Goal: Complete application form: Complete application form

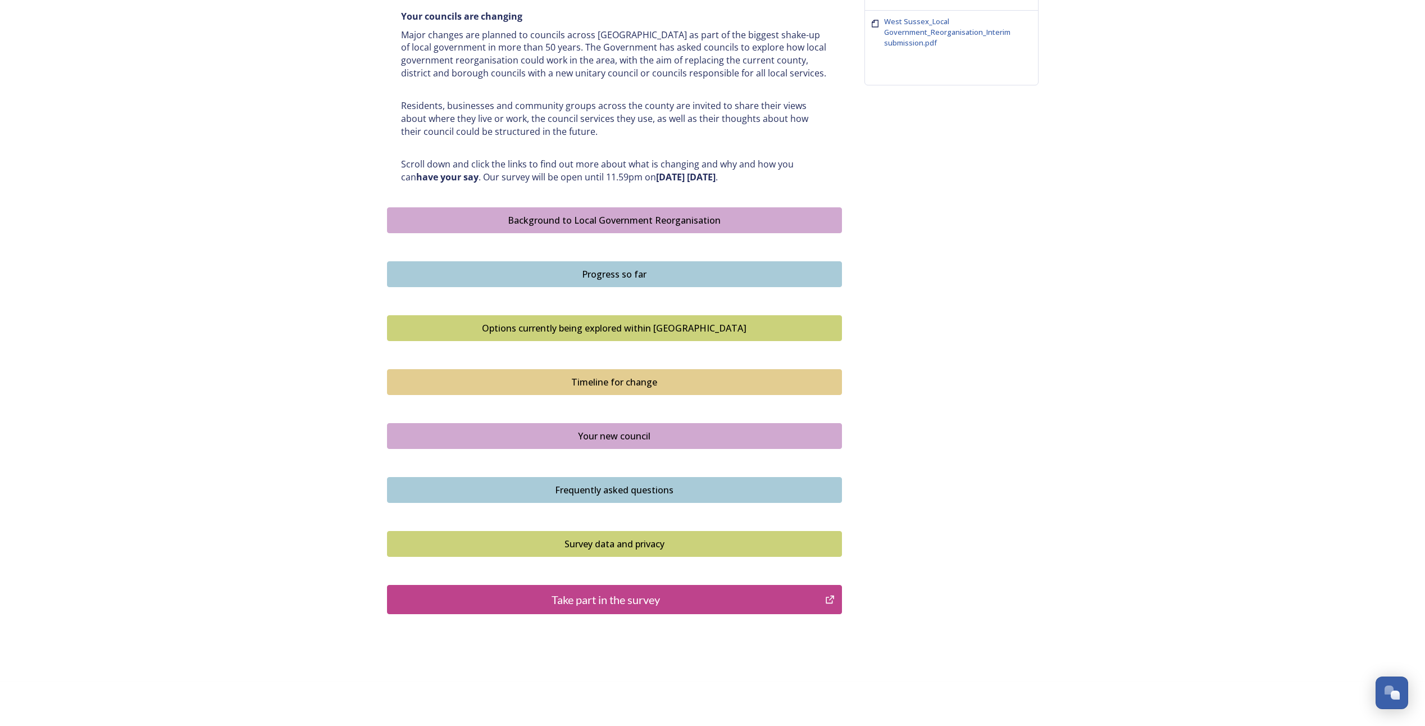
scroll to position [483, 0]
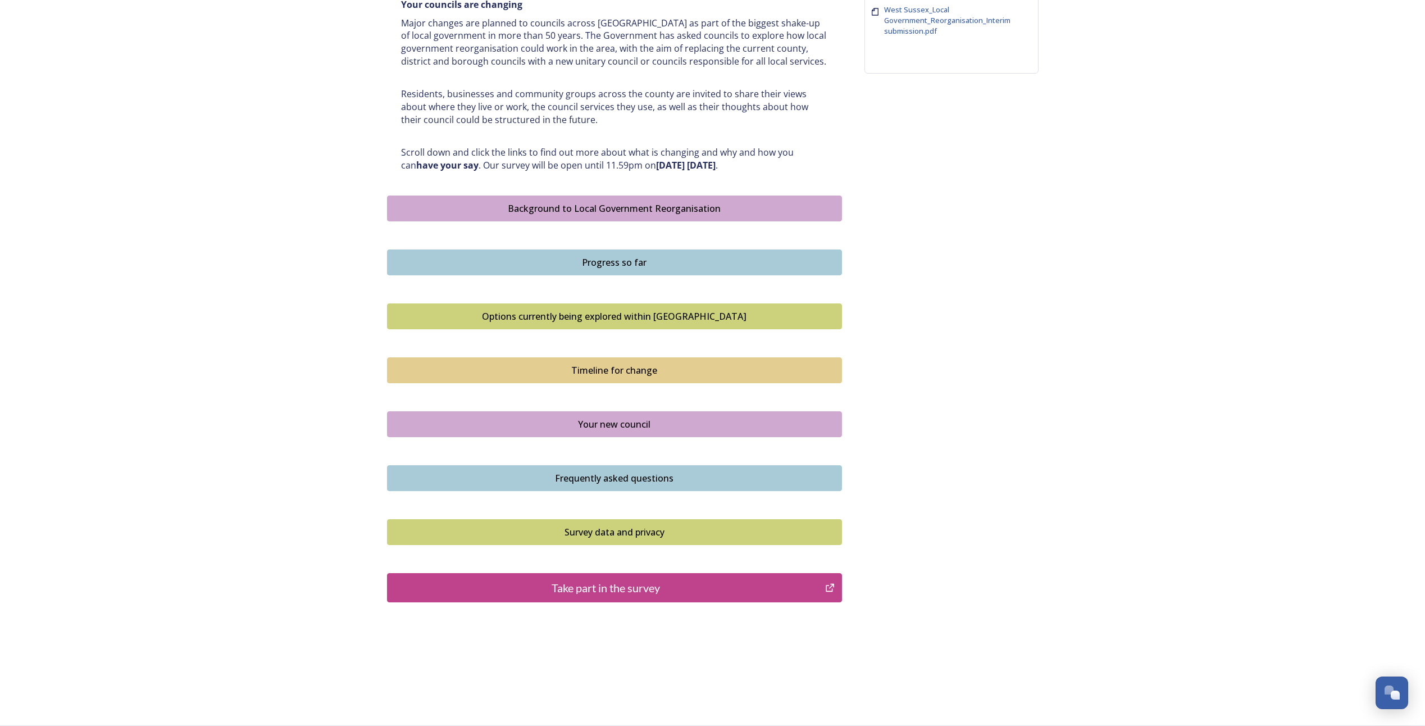
click at [609, 585] on div "Take part in the survey" at bounding box center [606, 587] width 426 height 17
click at [683, 596] on button "Take part in the survey" at bounding box center [614, 587] width 455 height 29
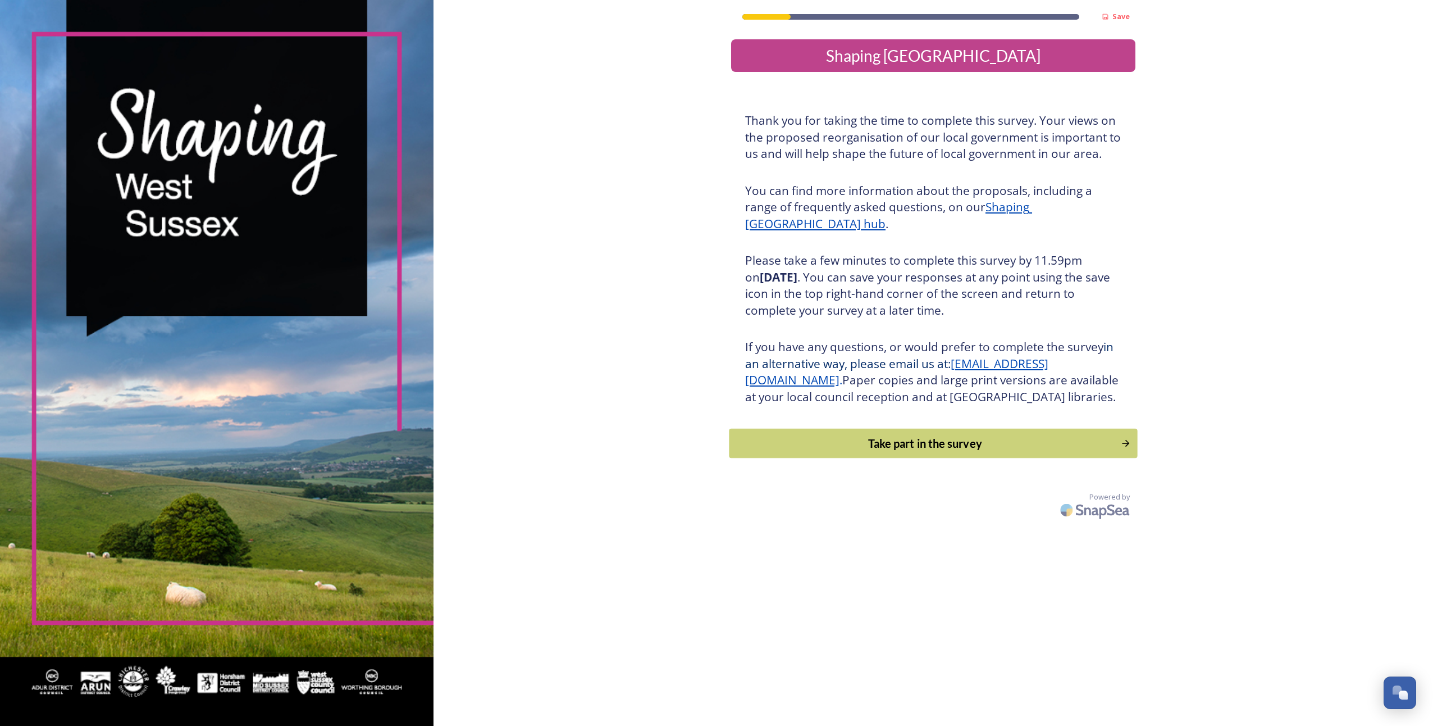
click at [860, 458] on button "Take part in the survey" at bounding box center [933, 443] width 408 height 30
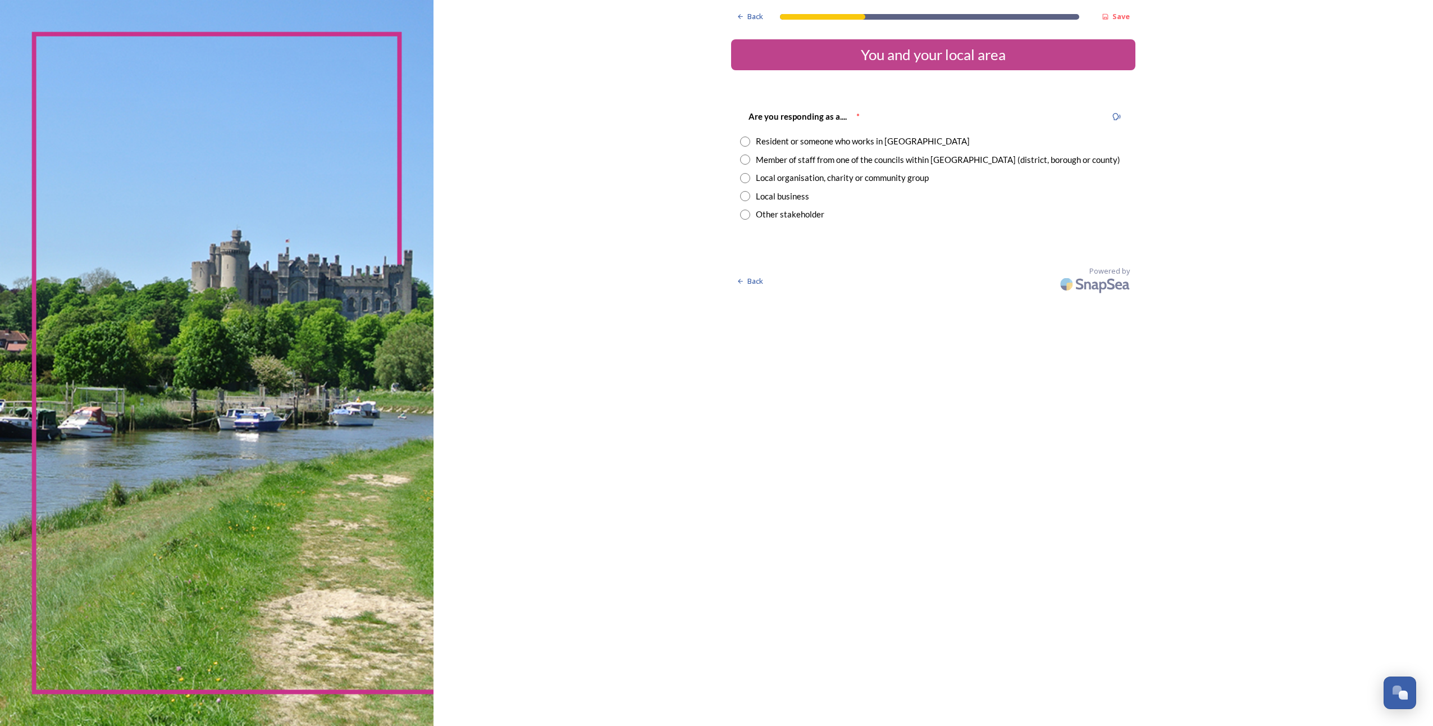
click at [747, 160] on input "radio" at bounding box center [745, 159] width 10 height 10
radio input "true"
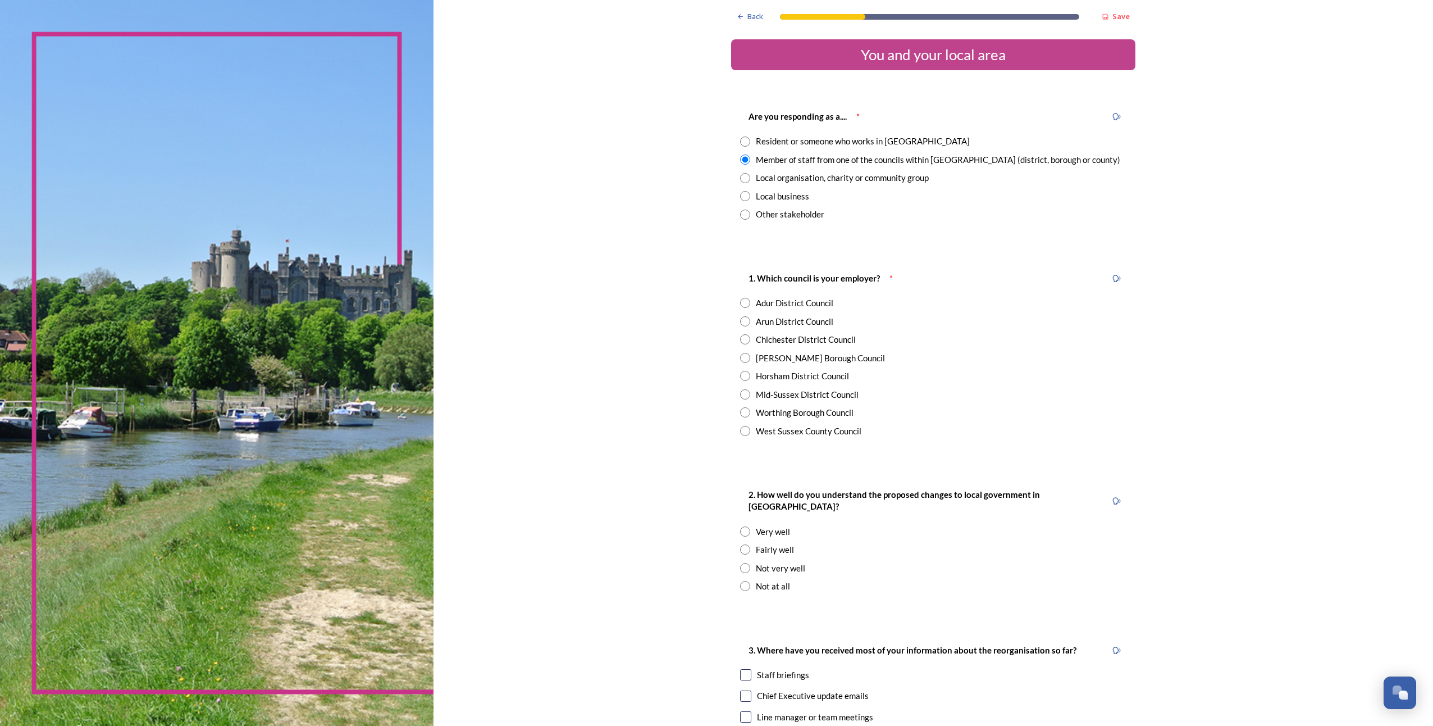
click at [741, 434] on input "radio" at bounding box center [745, 431] width 10 height 10
radio input "true"
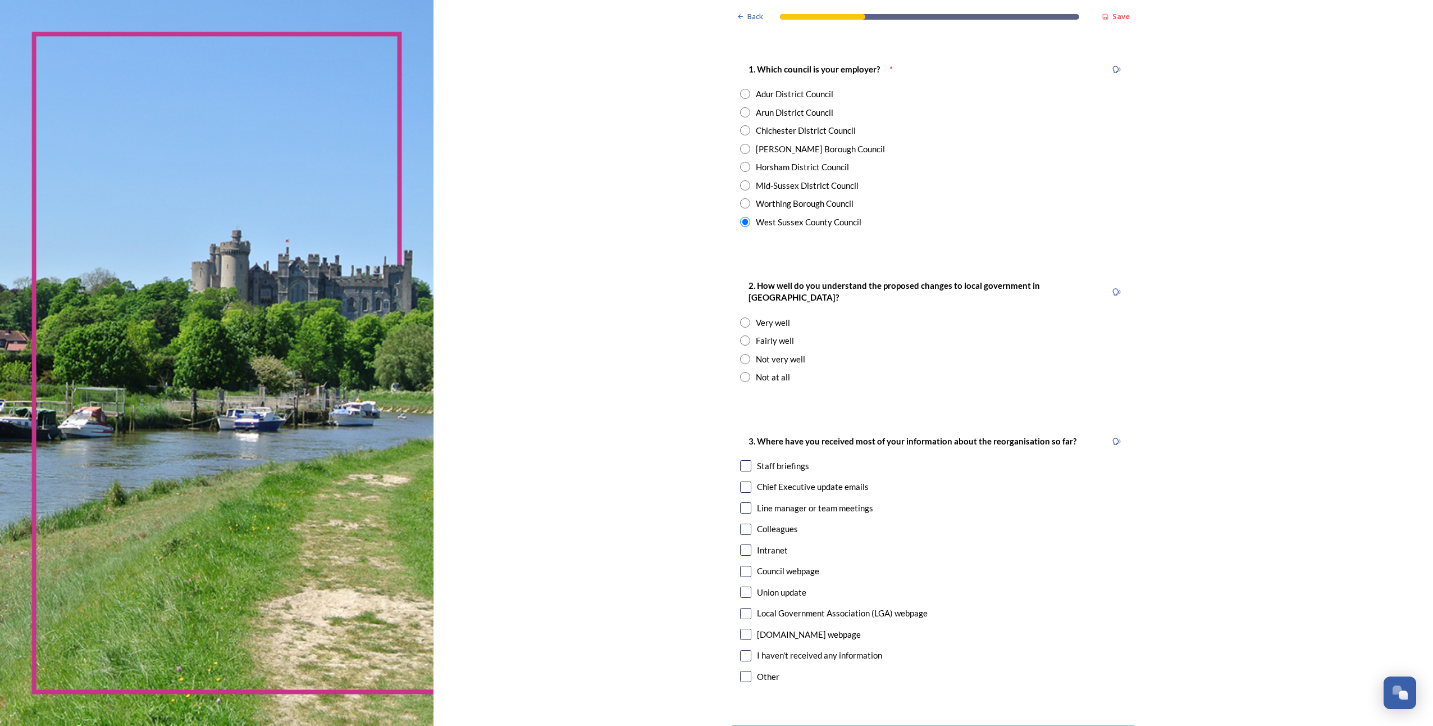
scroll to position [225, 0]
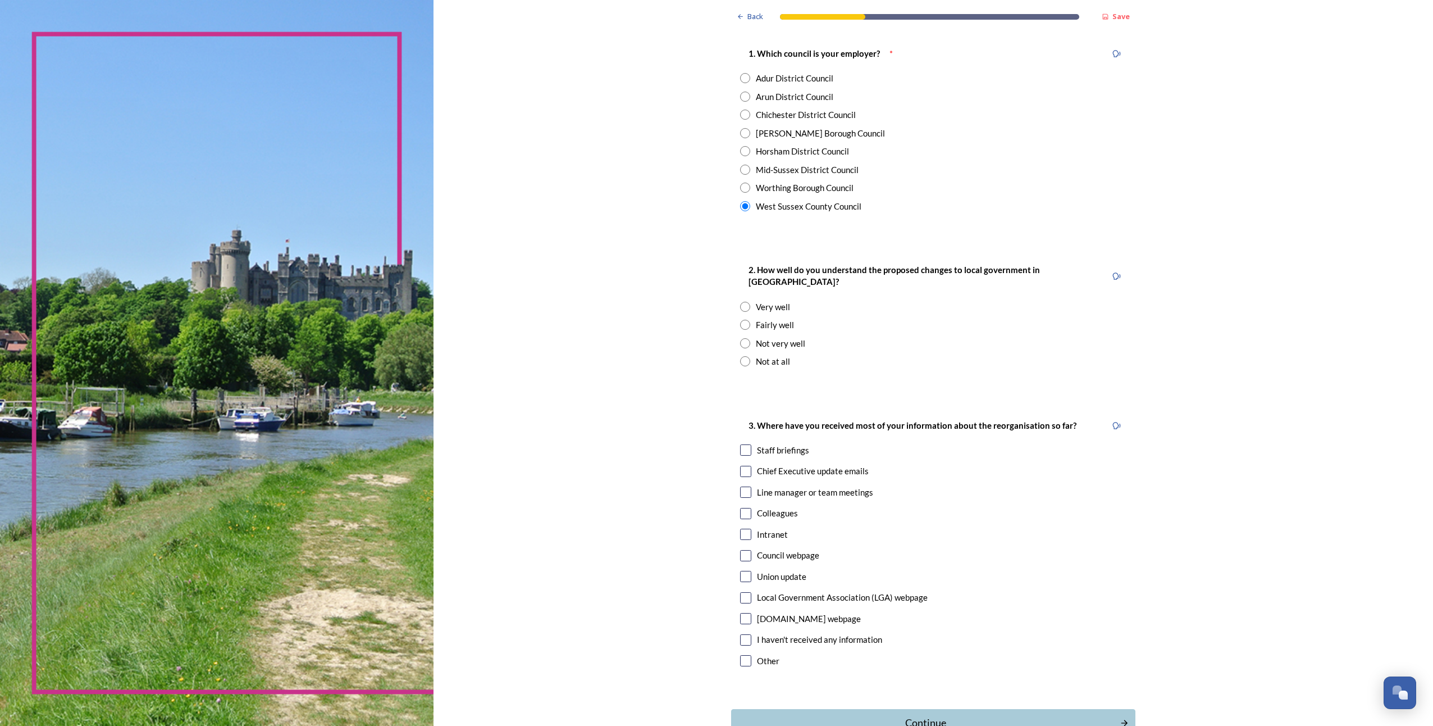
click at [742, 320] on input "radio" at bounding box center [745, 325] width 10 height 10
radio input "true"
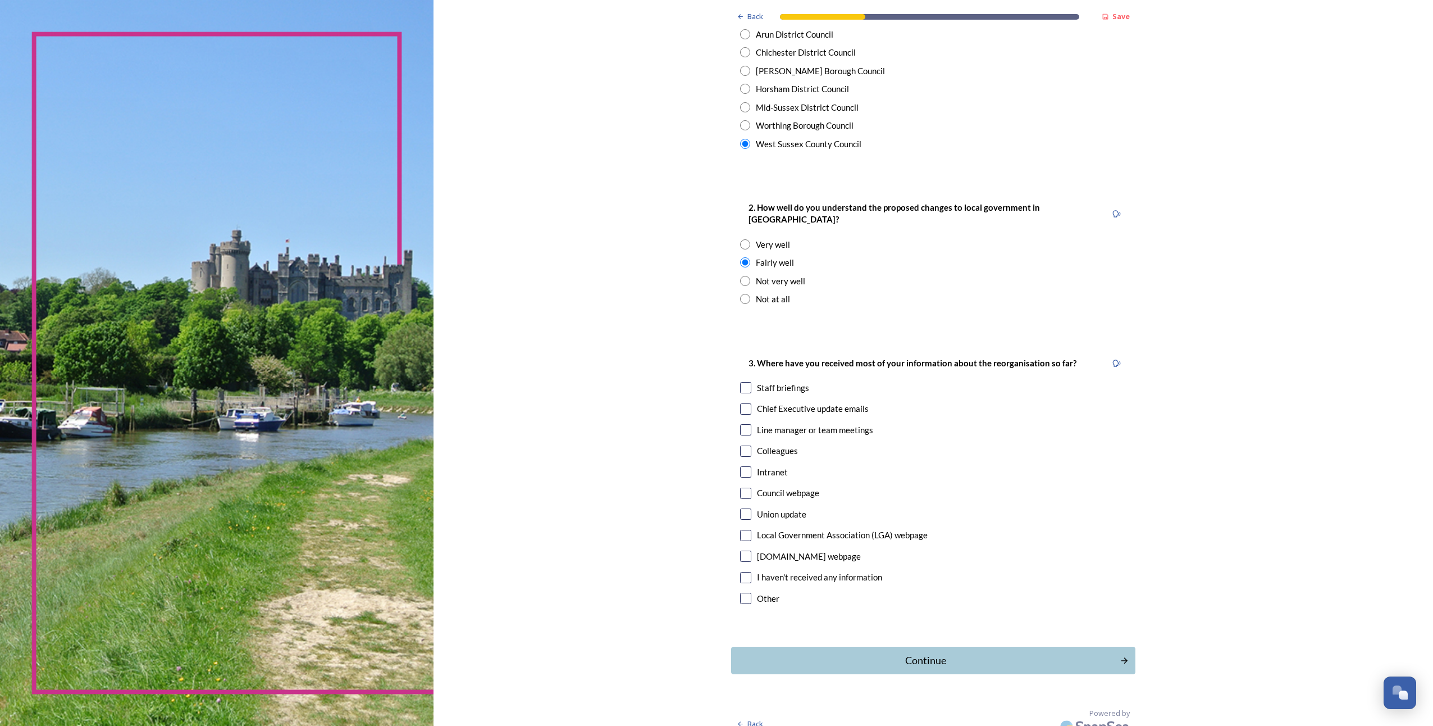
scroll to position [289, 0]
click at [740, 422] on input "checkbox" at bounding box center [745, 427] width 11 height 11
checkbox input "true"
click at [744, 402] on input "checkbox" at bounding box center [745, 407] width 11 height 11
checkbox input "true"
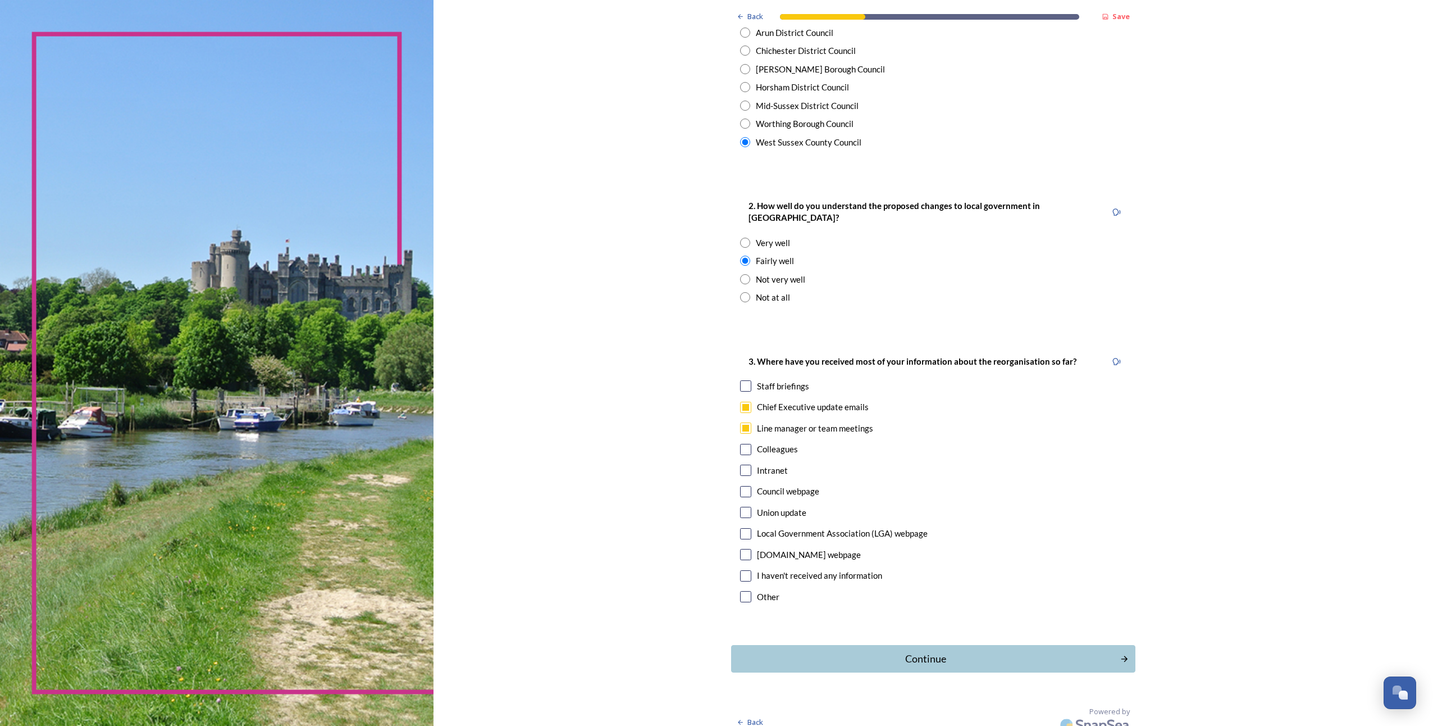
click at [743, 464] on input "checkbox" at bounding box center [745, 469] width 11 height 11
checkbox input "true"
click at [741, 444] on input "checkbox" at bounding box center [745, 449] width 11 height 11
checkbox input "true"
click at [829, 651] on div "Continue" at bounding box center [926, 658] width 380 height 15
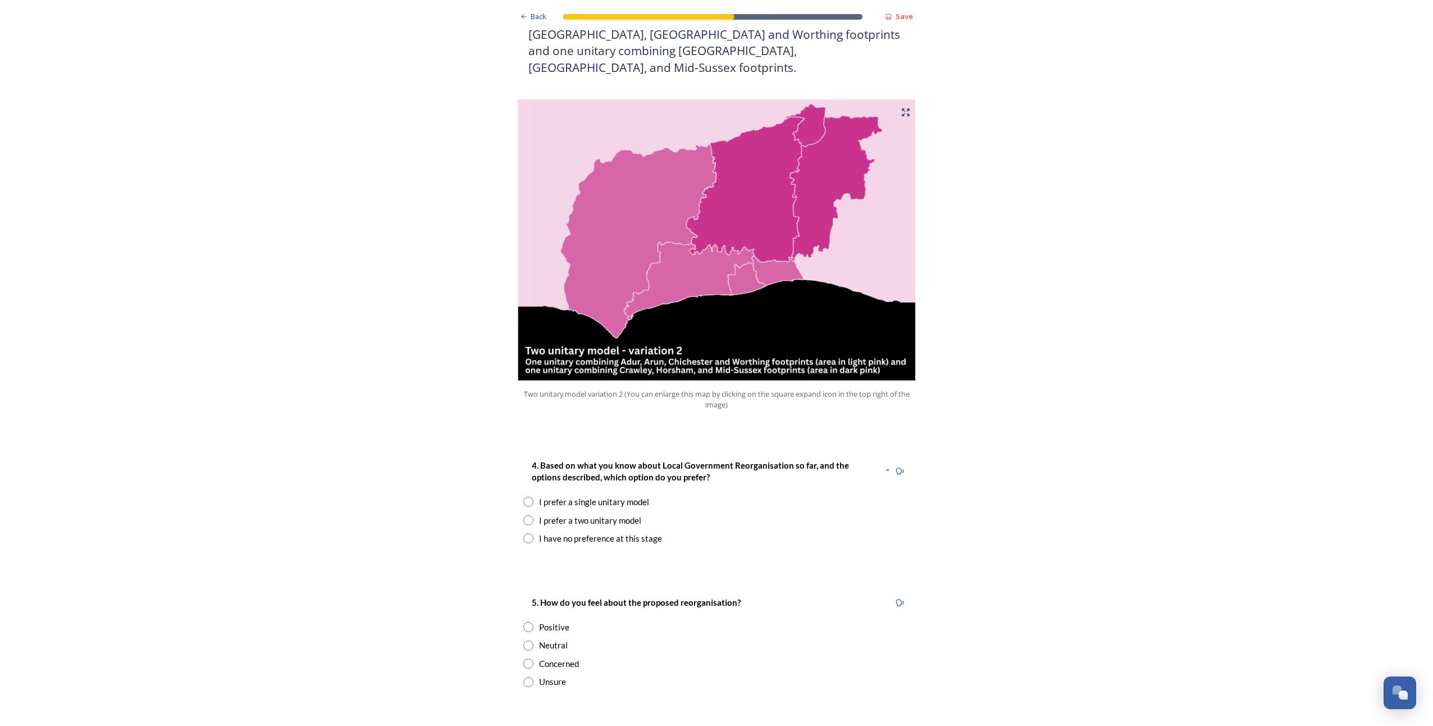
scroll to position [1179, 0]
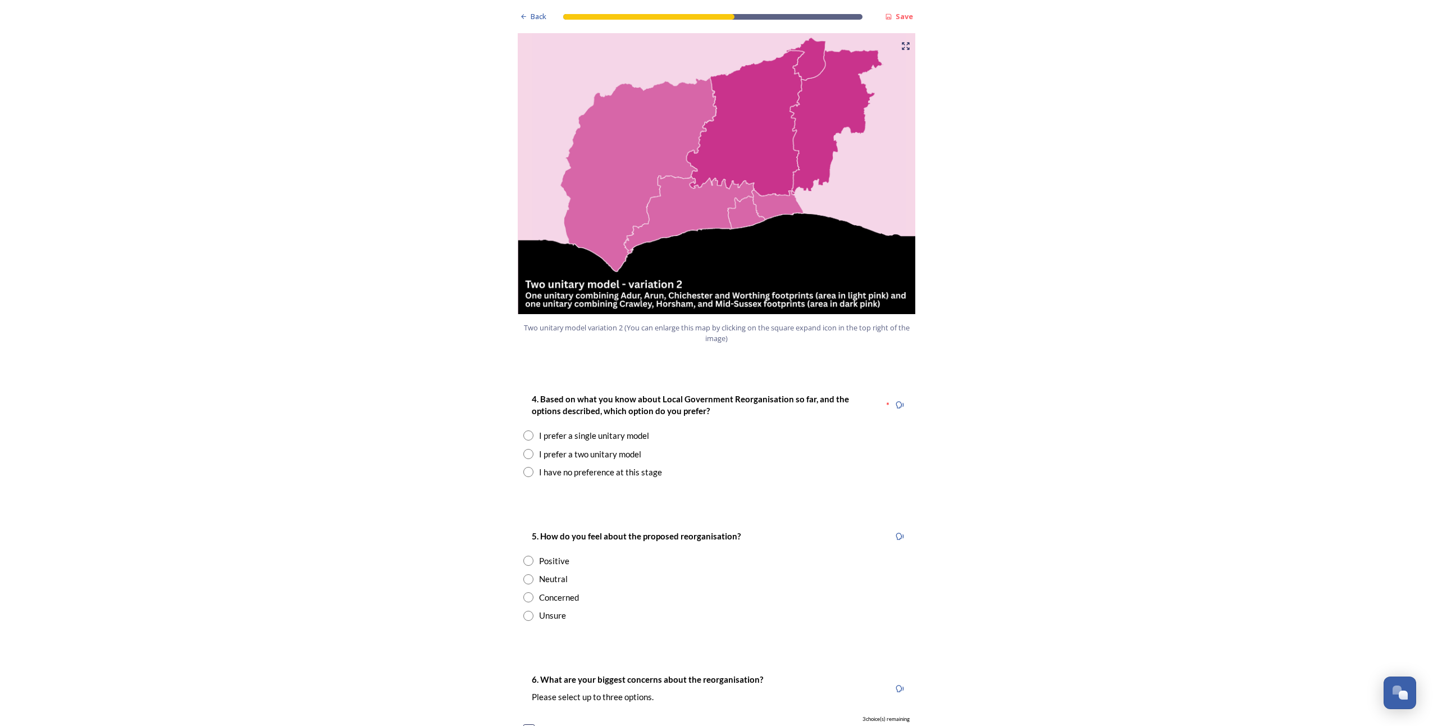
click at [527, 449] on input "radio" at bounding box center [528, 454] width 10 height 10
radio input "true"
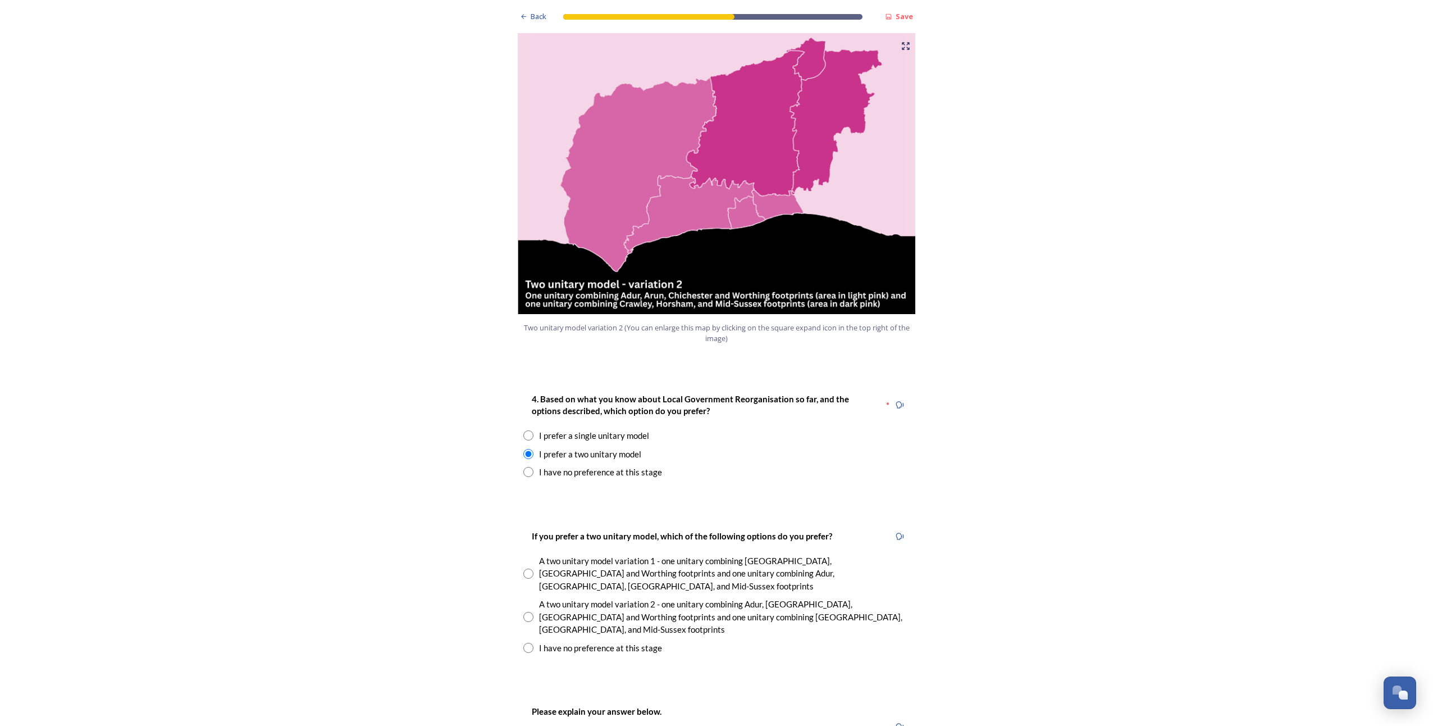
click at [527, 467] on input "radio" at bounding box center [528, 472] width 10 height 10
radio input "true"
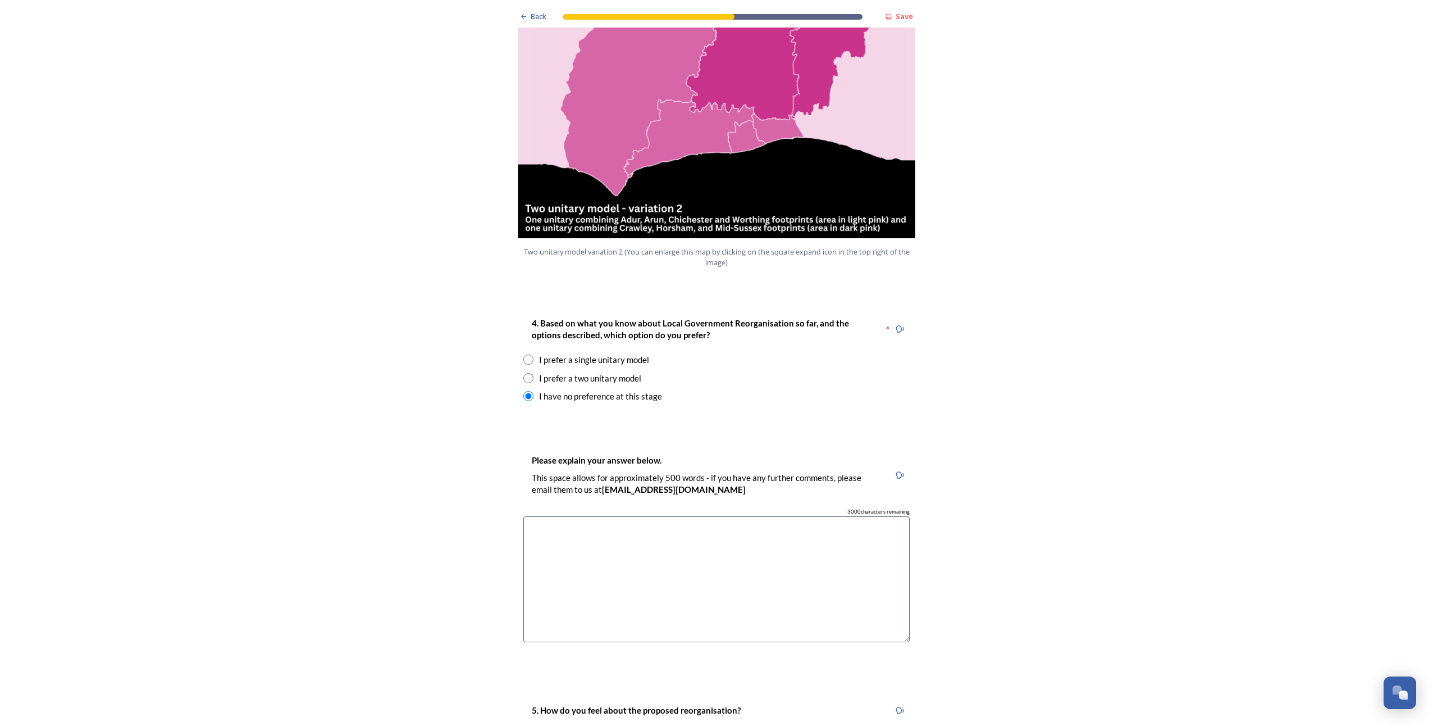
scroll to position [1235, 0]
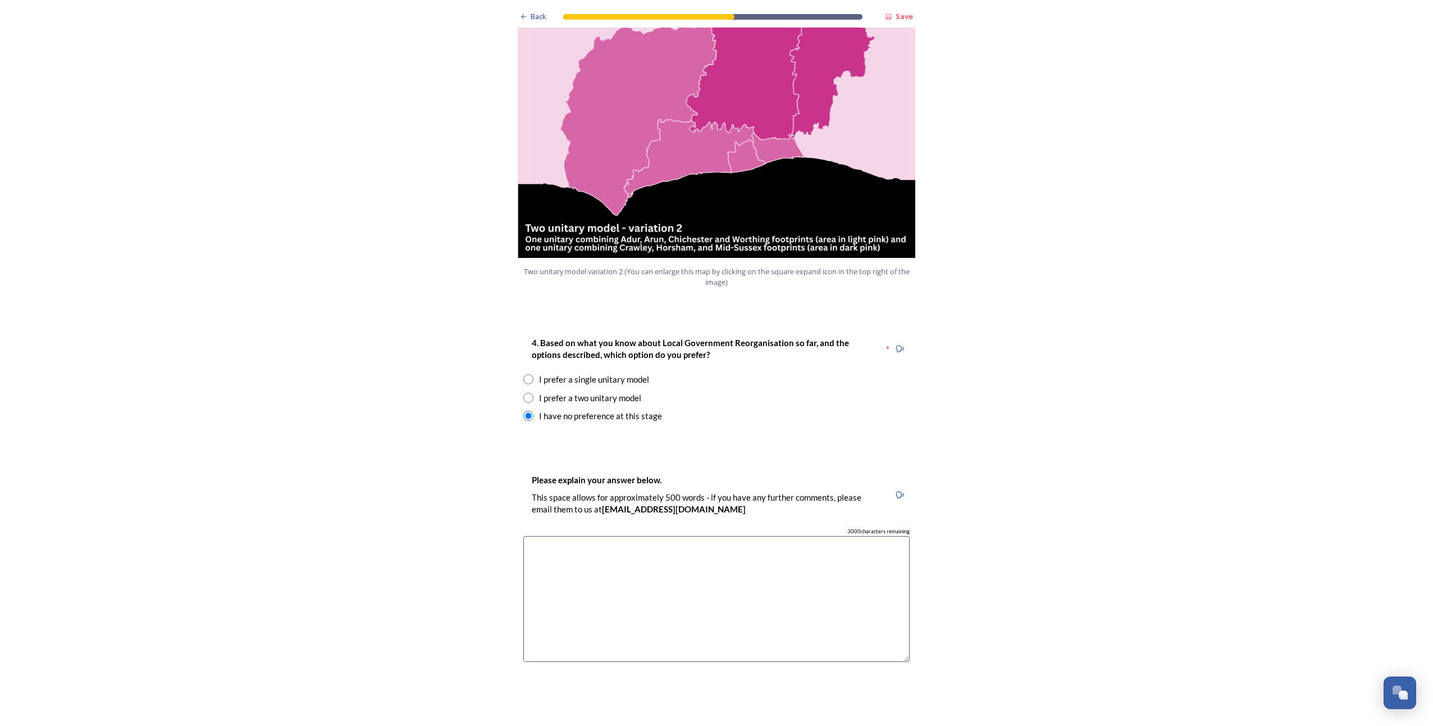
click at [524, 393] on input "radio" at bounding box center [528, 398] width 10 height 10
radio input "true"
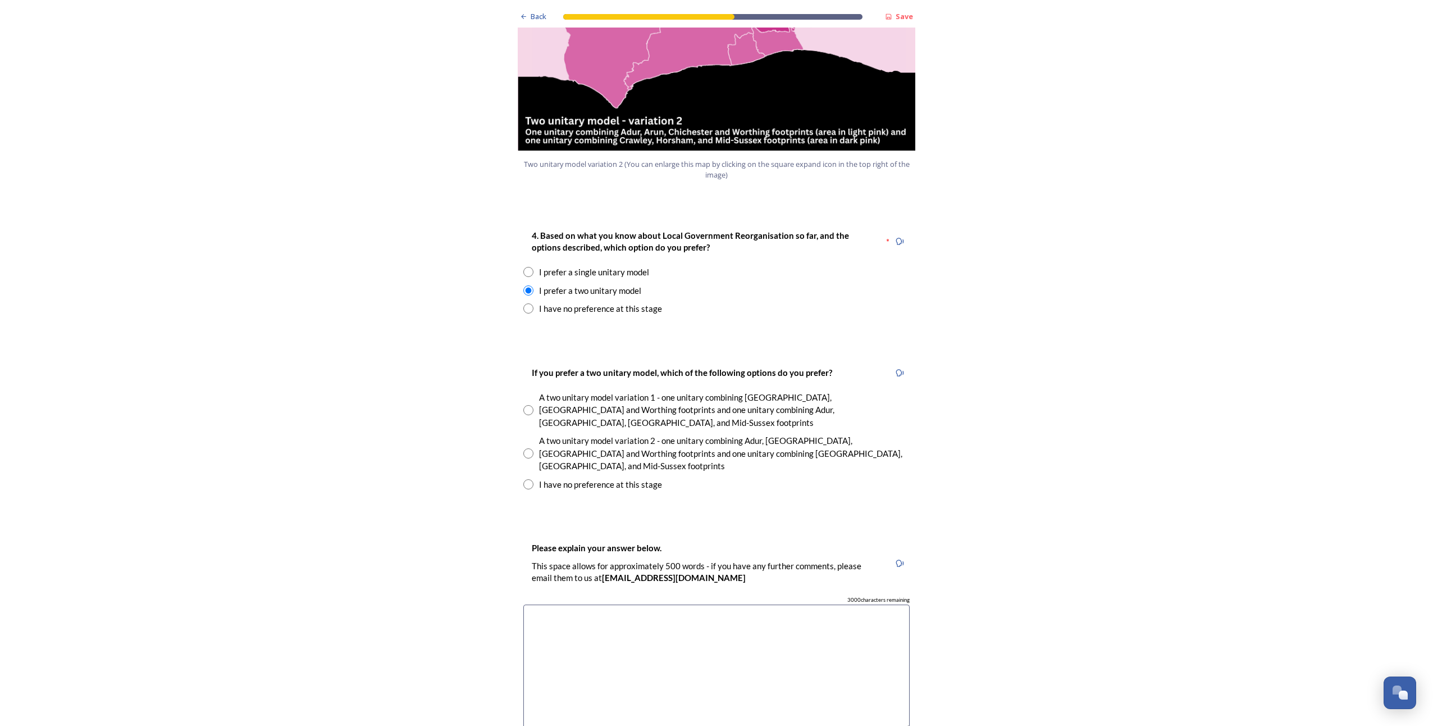
scroll to position [1348, 0]
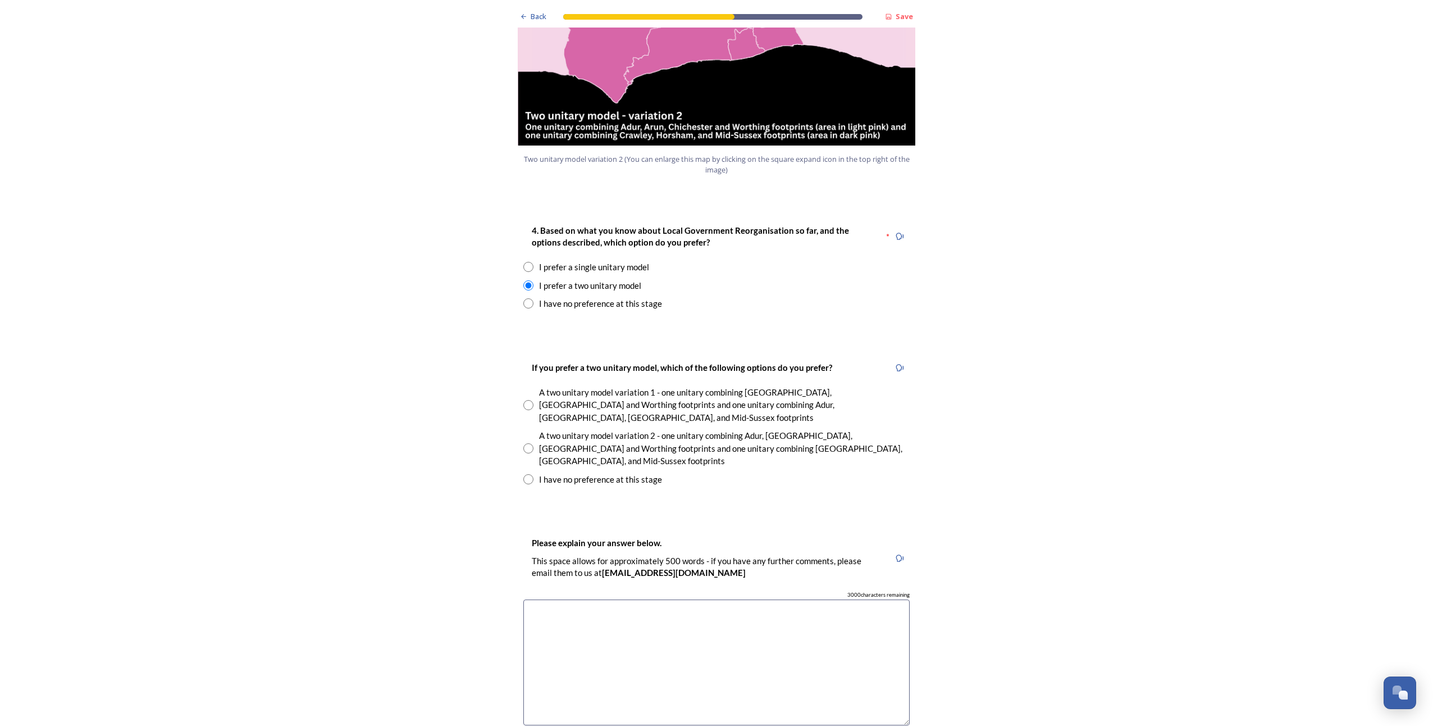
click at [524, 400] on input "radio" at bounding box center [528, 405] width 10 height 10
radio input "true"
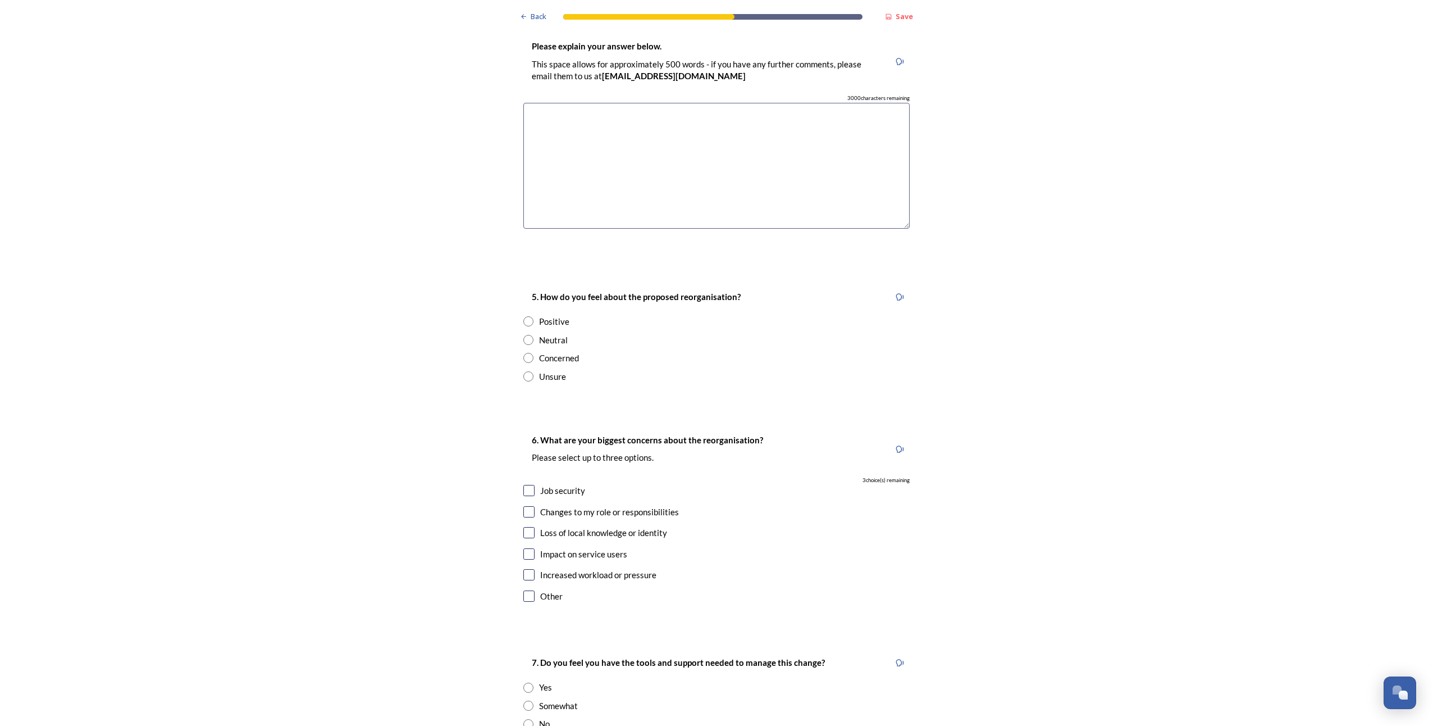
scroll to position [1909, 0]
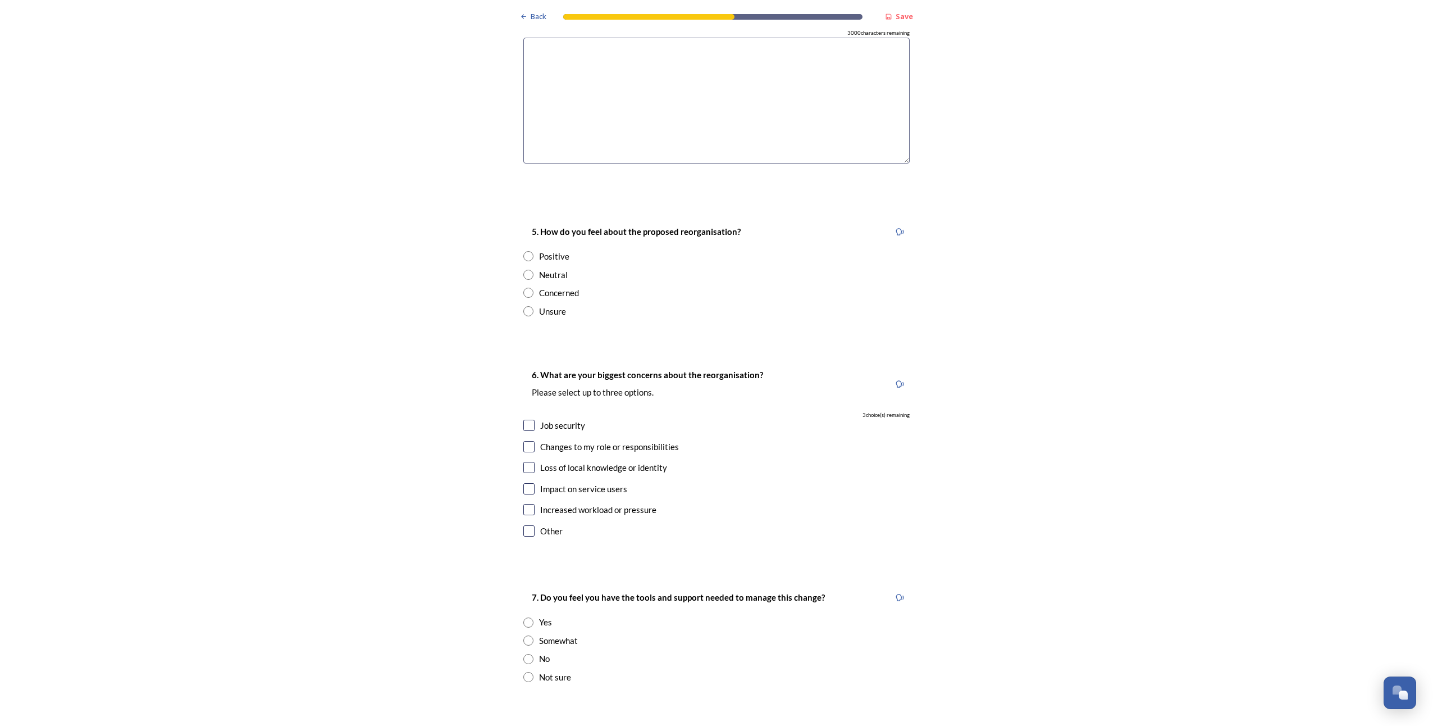
click at [523, 441] on input "checkbox" at bounding box center [528, 446] width 11 height 11
checkbox input "true"
click at [523, 504] on input "checkbox" at bounding box center [528, 509] width 11 height 11
checkbox input "true"
click at [526, 420] on input "checkbox" at bounding box center [528, 425] width 11 height 11
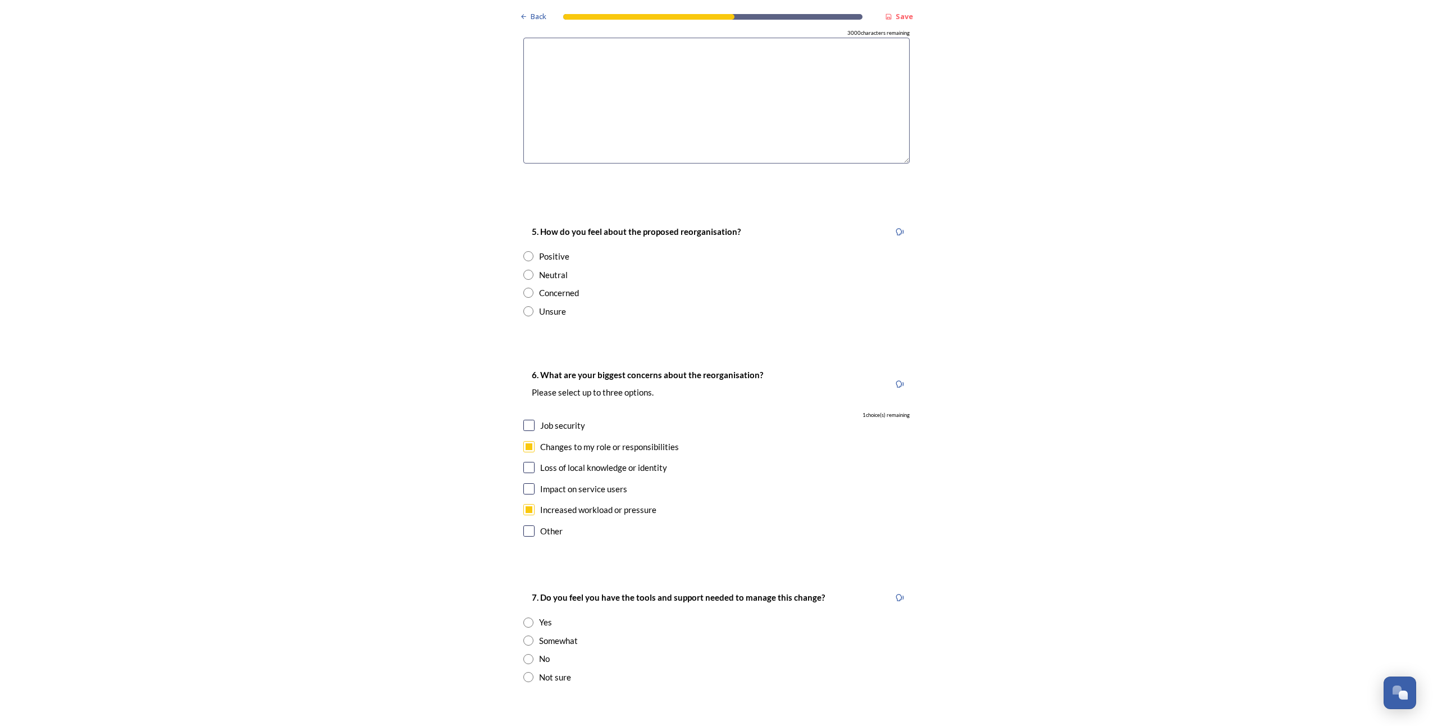
checkbox input "true"
click at [523, 483] on input "checkbox" at bounding box center [528, 488] width 11 height 11
click at [534, 482] on div "Impact on service users" at bounding box center [716, 488] width 386 height 13
click at [524, 483] on input "checkbox" at bounding box center [528, 488] width 11 height 11
click at [529, 483] on input "checkbox" at bounding box center [528, 488] width 11 height 11
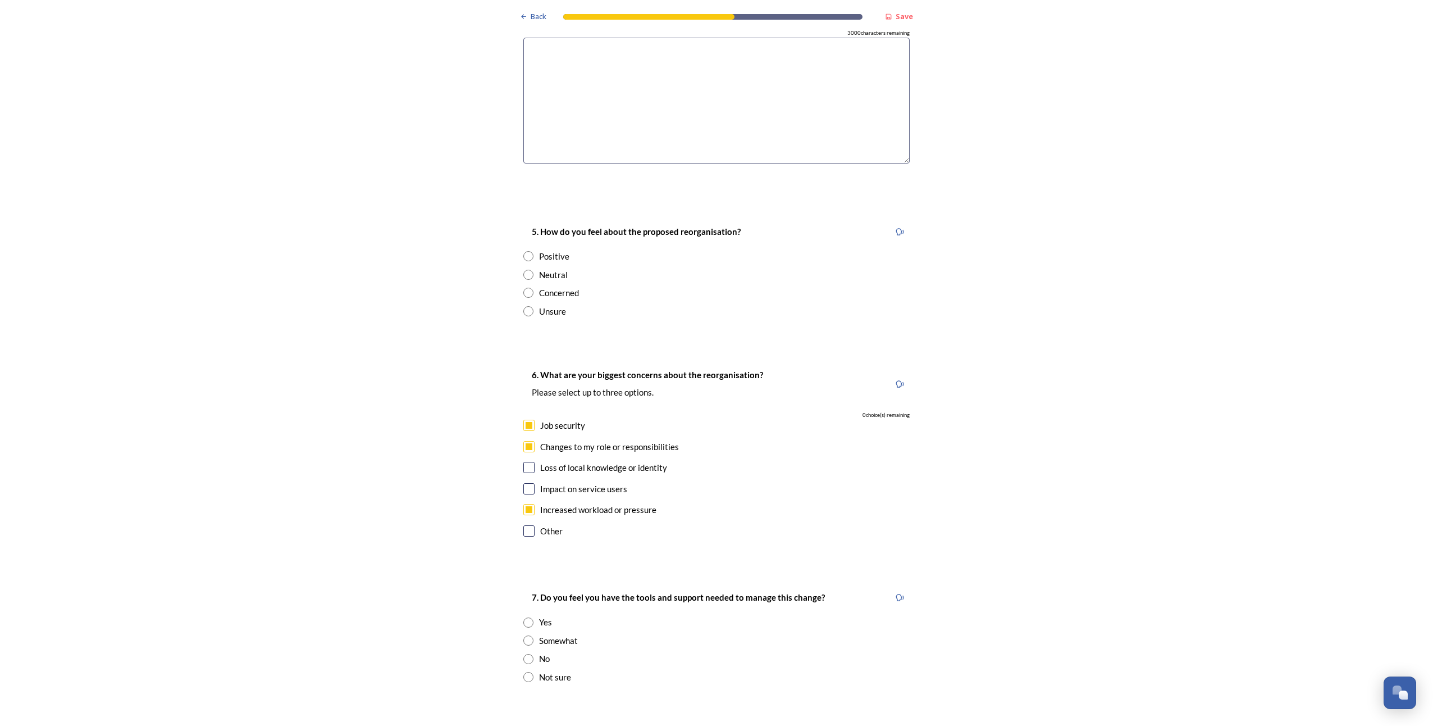
click at [527, 483] on input "checkbox" at bounding box center [528, 488] width 11 height 11
checkbox input "false"
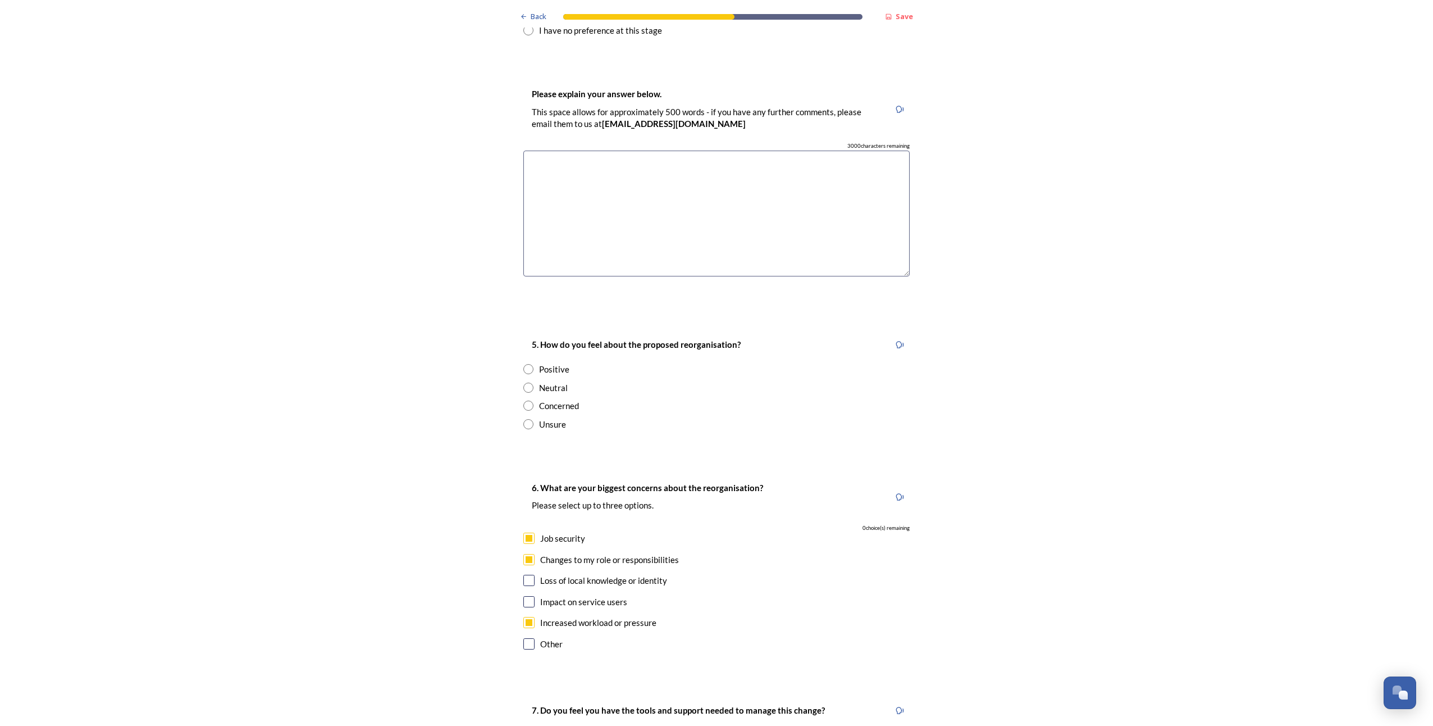
scroll to position [1797, 0]
click at [524, 382] on input "radio" at bounding box center [528, 387] width 10 height 10
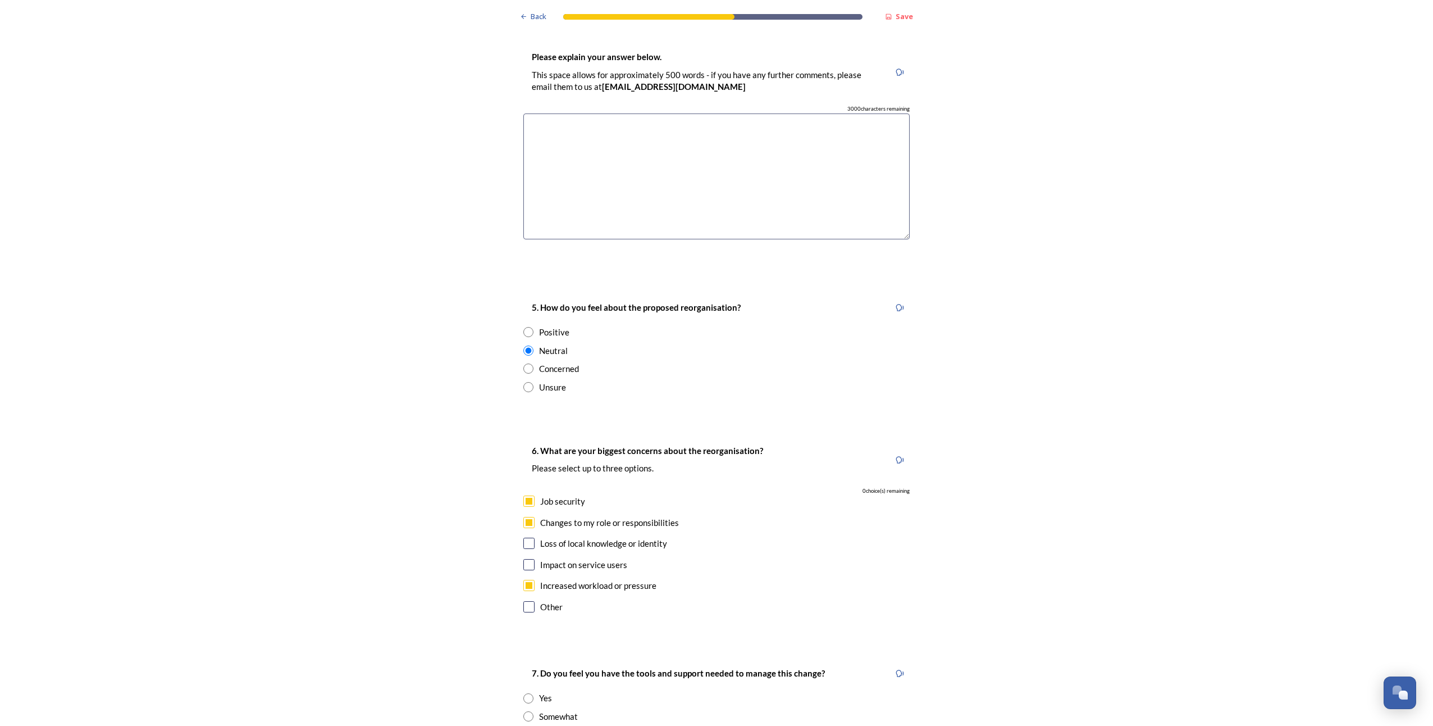
scroll to position [1853, 0]
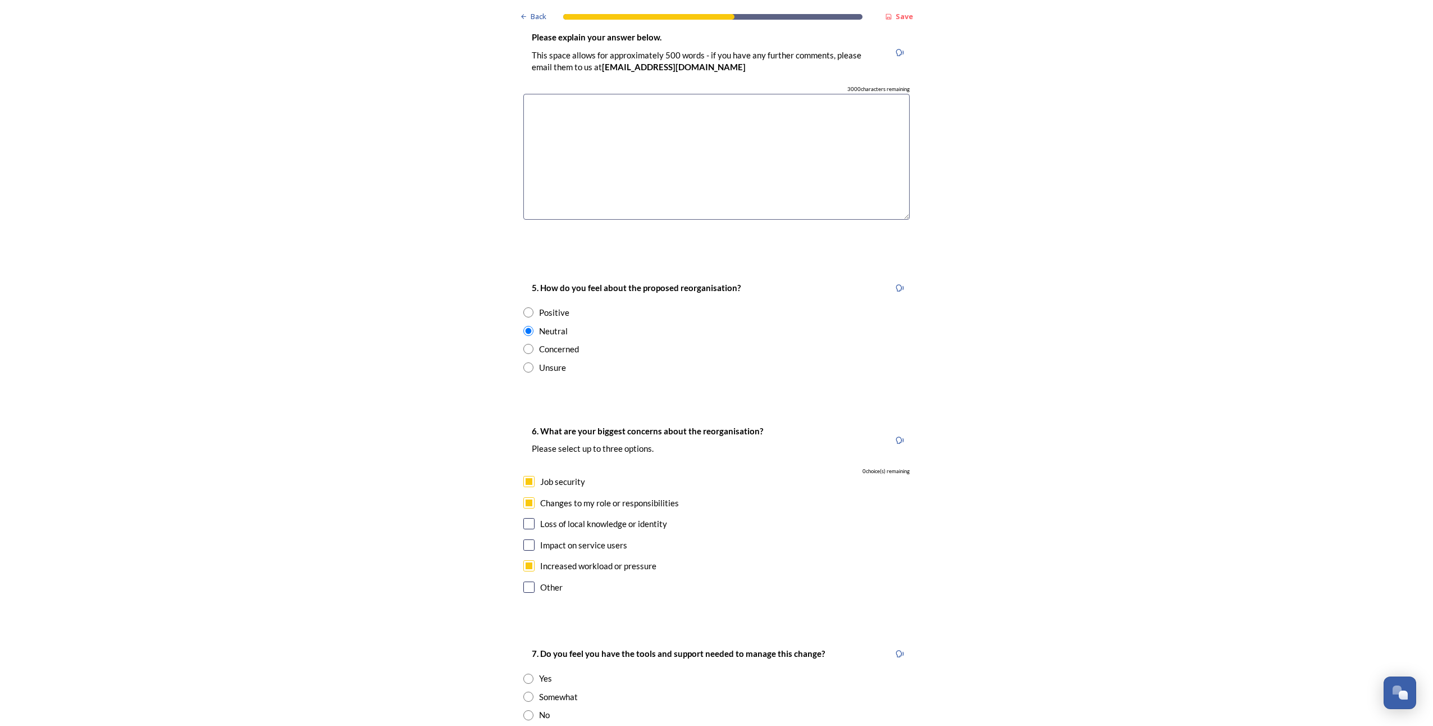
click at [523, 326] on input "radio" at bounding box center [528, 331] width 10 height 10
radio input "true"
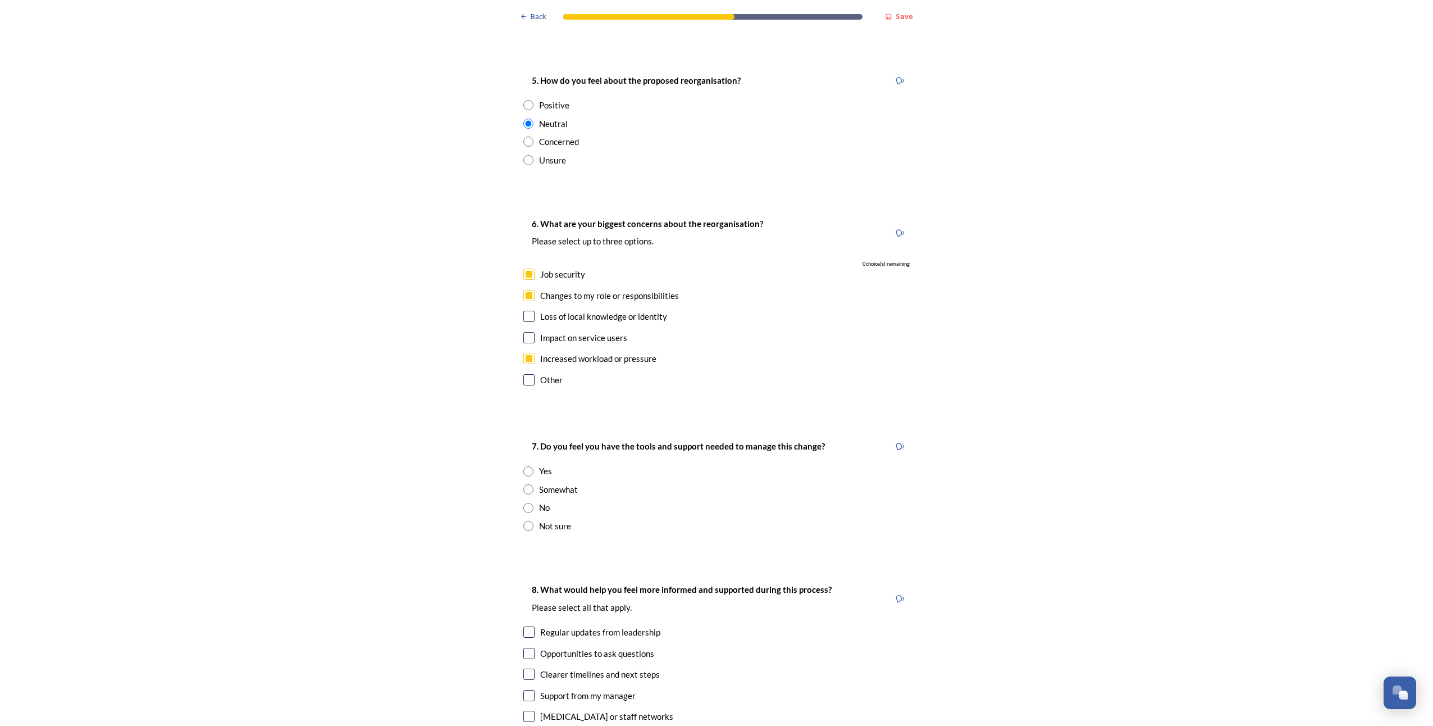
scroll to position [2134, 0]
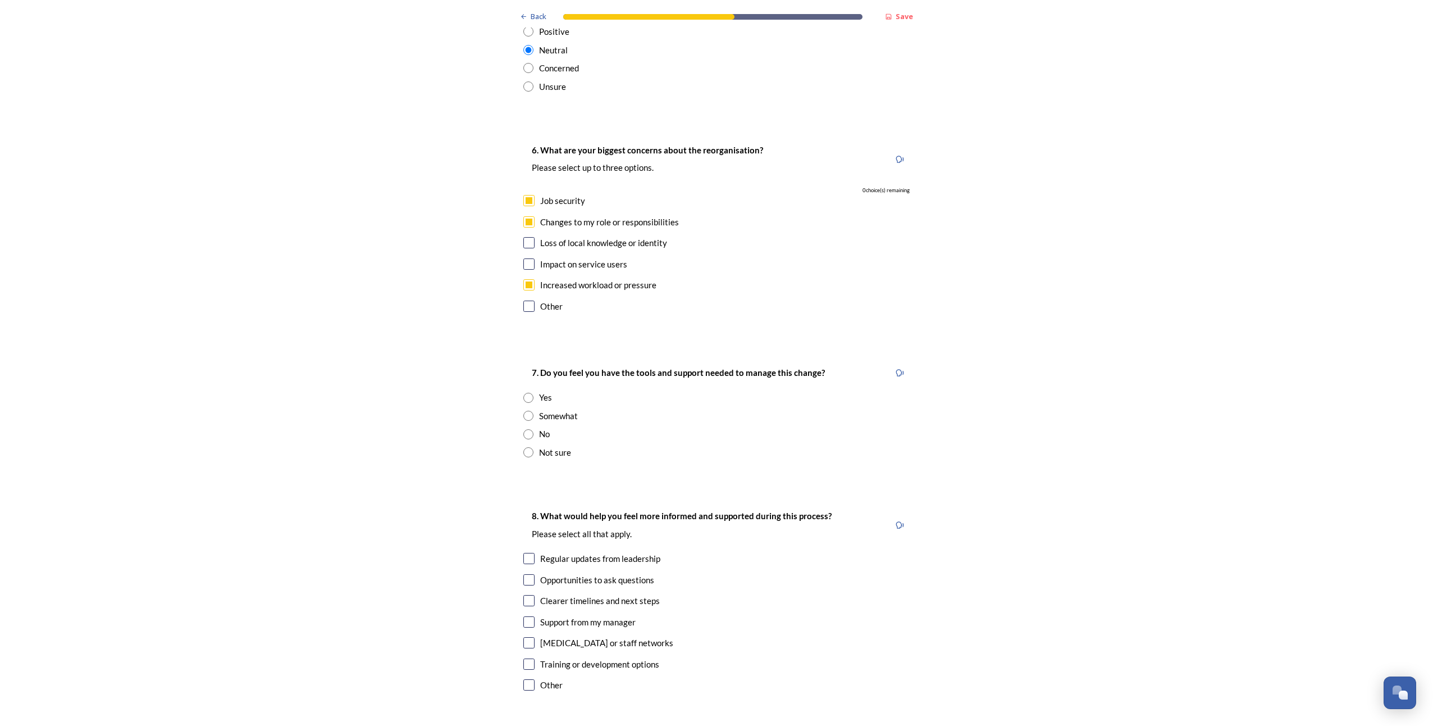
click at [525, 411] on input "radio" at bounding box center [528, 416] width 10 height 10
radio input "true"
click at [523, 447] on input "radio" at bounding box center [528, 452] width 10 height 10
radio input "true"
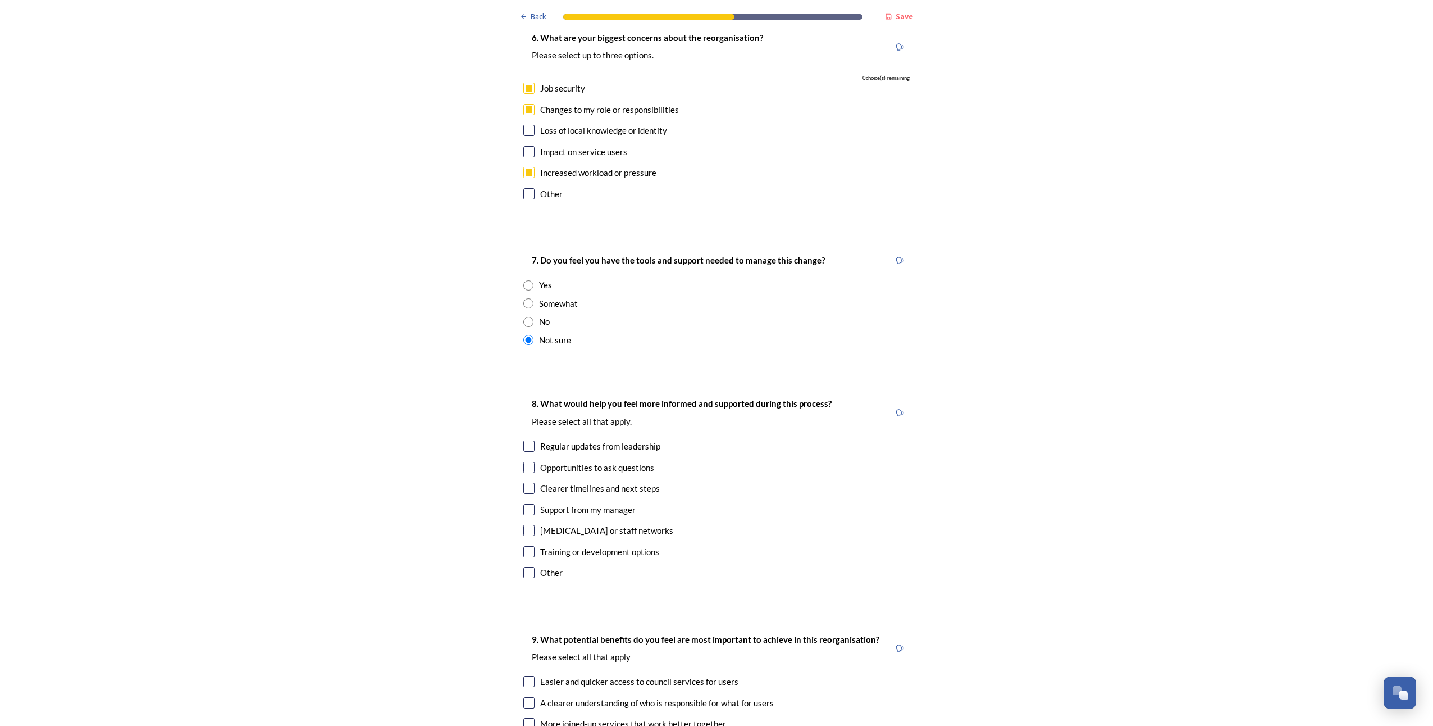
scroll to position [2359, 0]
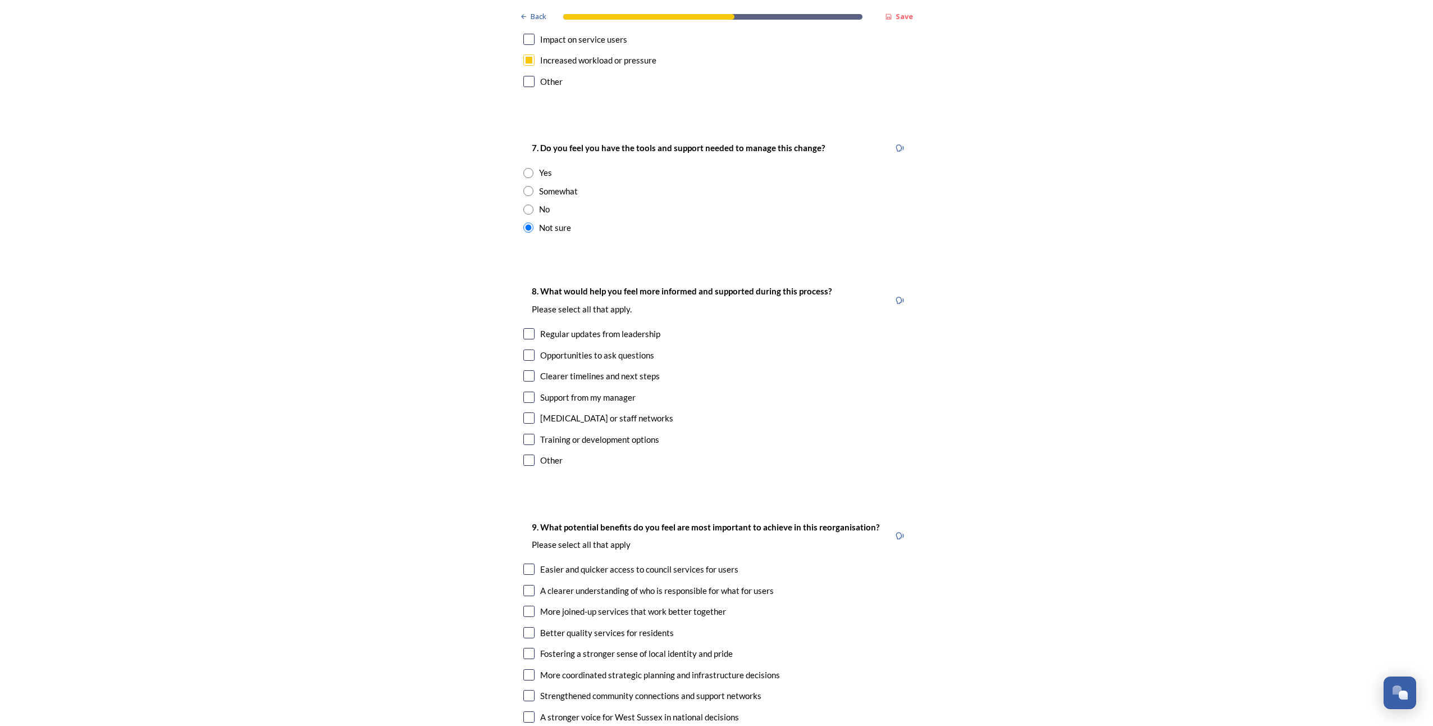
click at [530, 370] on input "checkbox" at bounding box center [528, 375] width 11 height 11
checkbox input "true"
click at [525, 328] on input "checkbox" at bounding box center [528, 333] width 11 height 11
checkbox input "true"
click at [525, 434] on input "checkbox" at bounding box center [528, 439] width 11 height 11
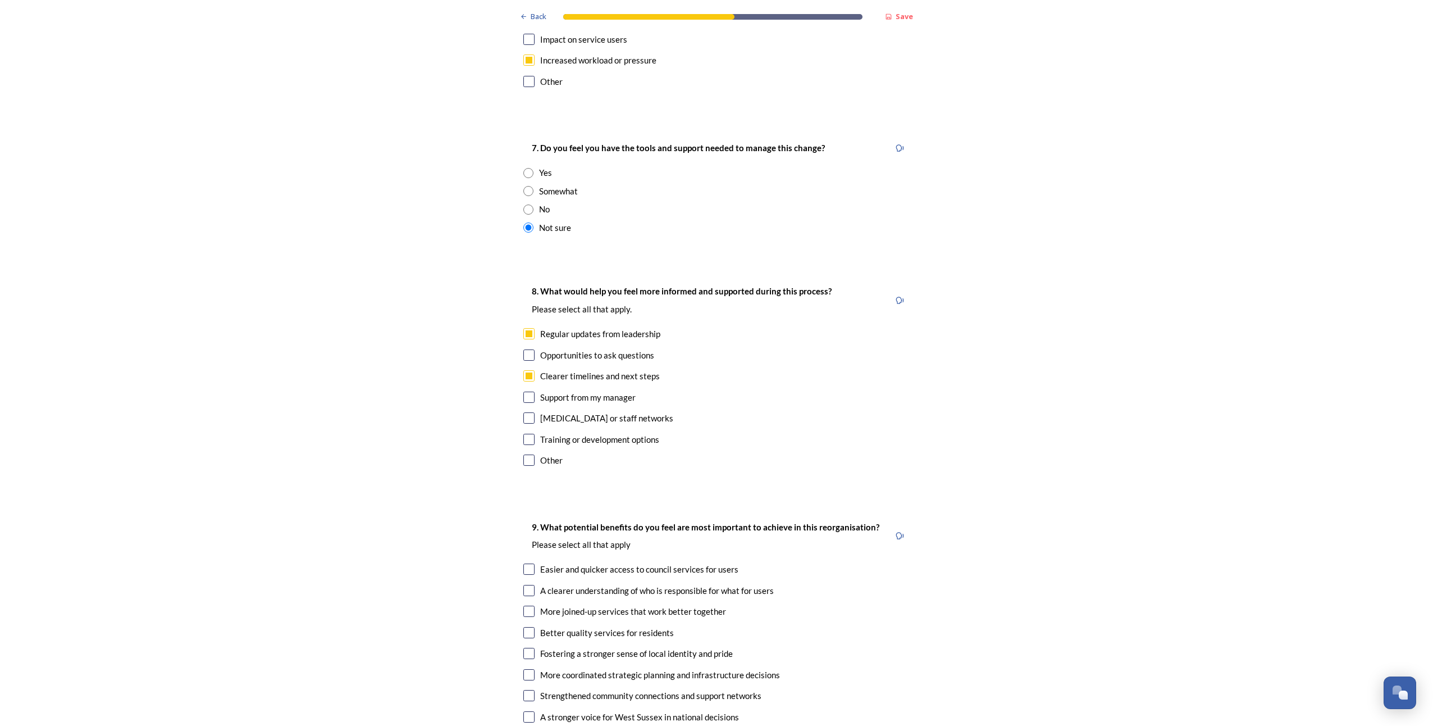
checkbox input "true"
click at [523, 349] on input "checkbox" at bounding box center [528, 354] width 11 height 11
checkbox input "true"
click at [525, 391] on input "checkbox" at bounding box center [528, 396] width 11 height 11
checkbox input "true"
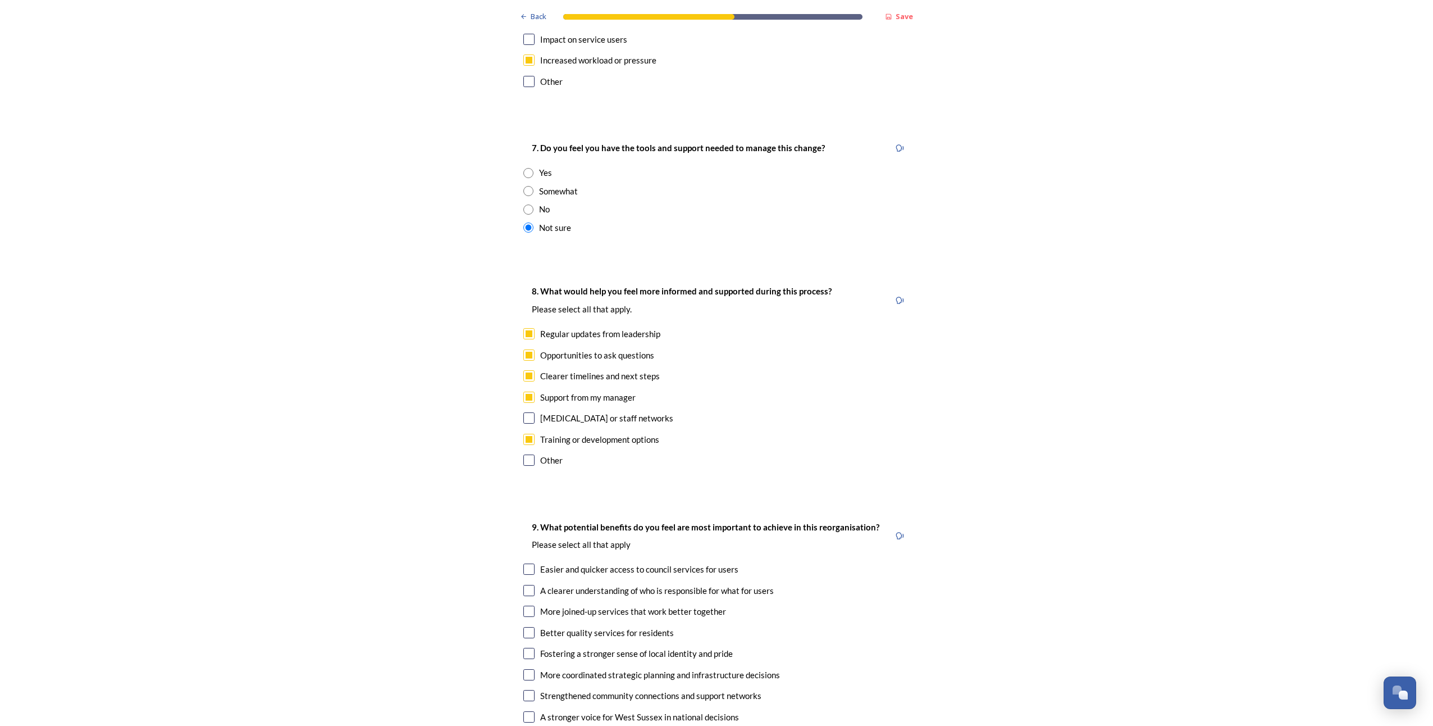
click at [523, 412] on input "checkbox" at bounding box center [528, 417] width 11 height 11
checkbox input "true"
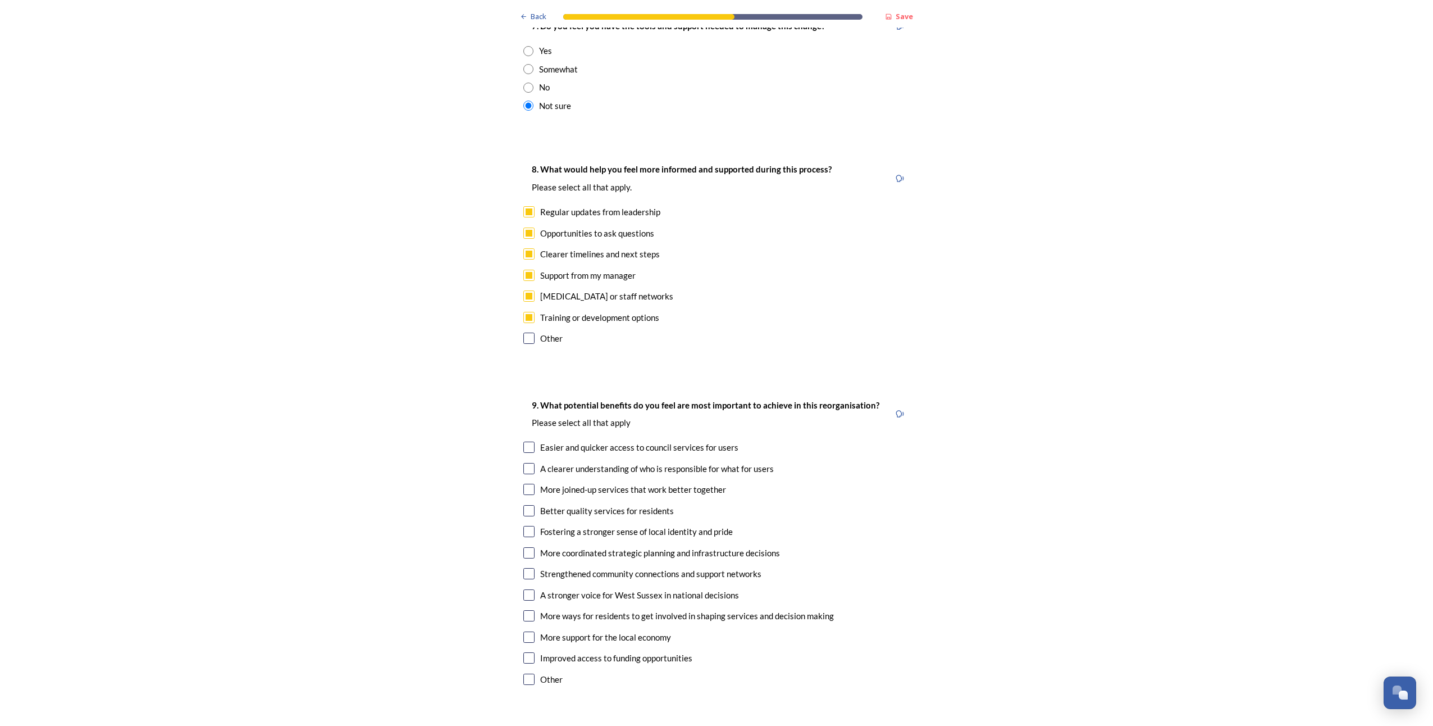
scroll to position [2583, 0]
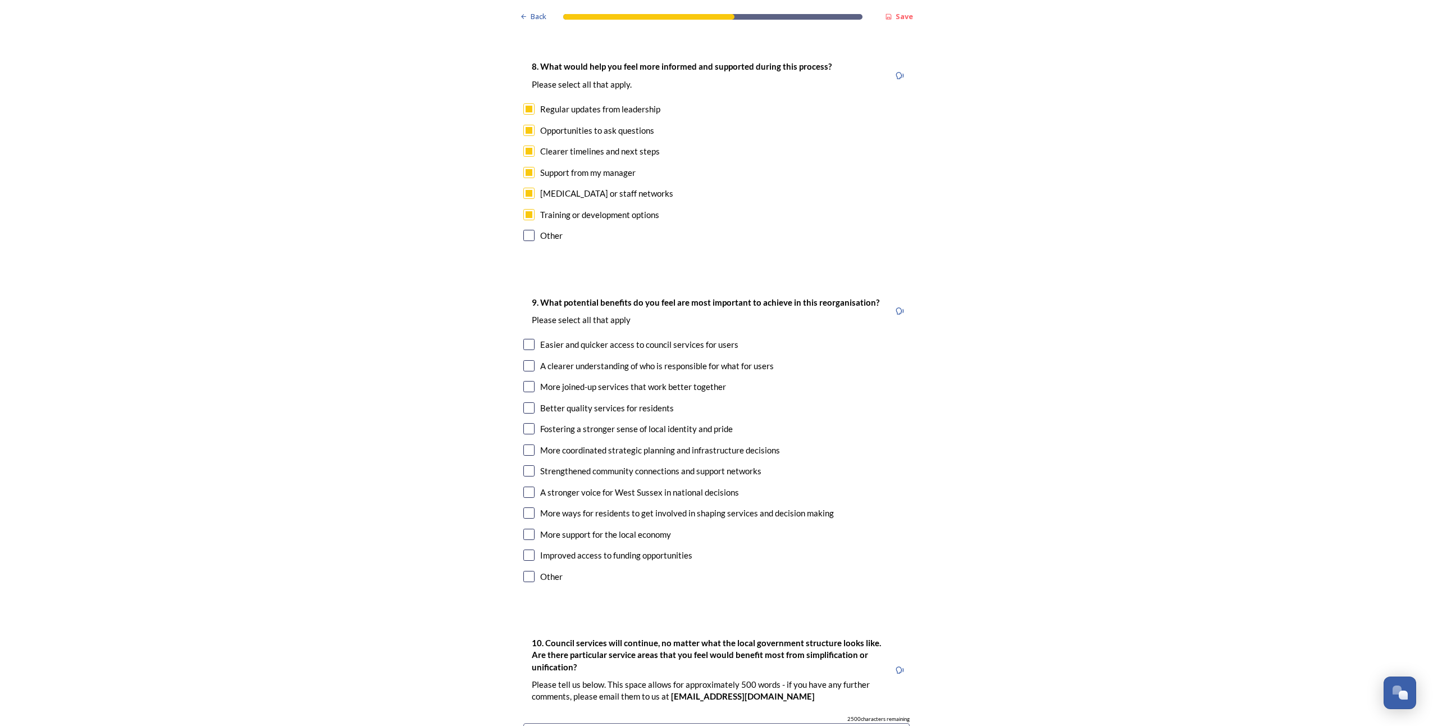
click at [524, 360] on input "checkbox" at bounding box center [528, 365] width 11 height 11
checkbox input "true"
click at [523, 444] on input "checkbox" at bounding box center [528, 449] width 11 height 11
checkbox input "true"
click at [525, 339] on input "checkbox" at bounding box center [528, 344] width 11 height 11
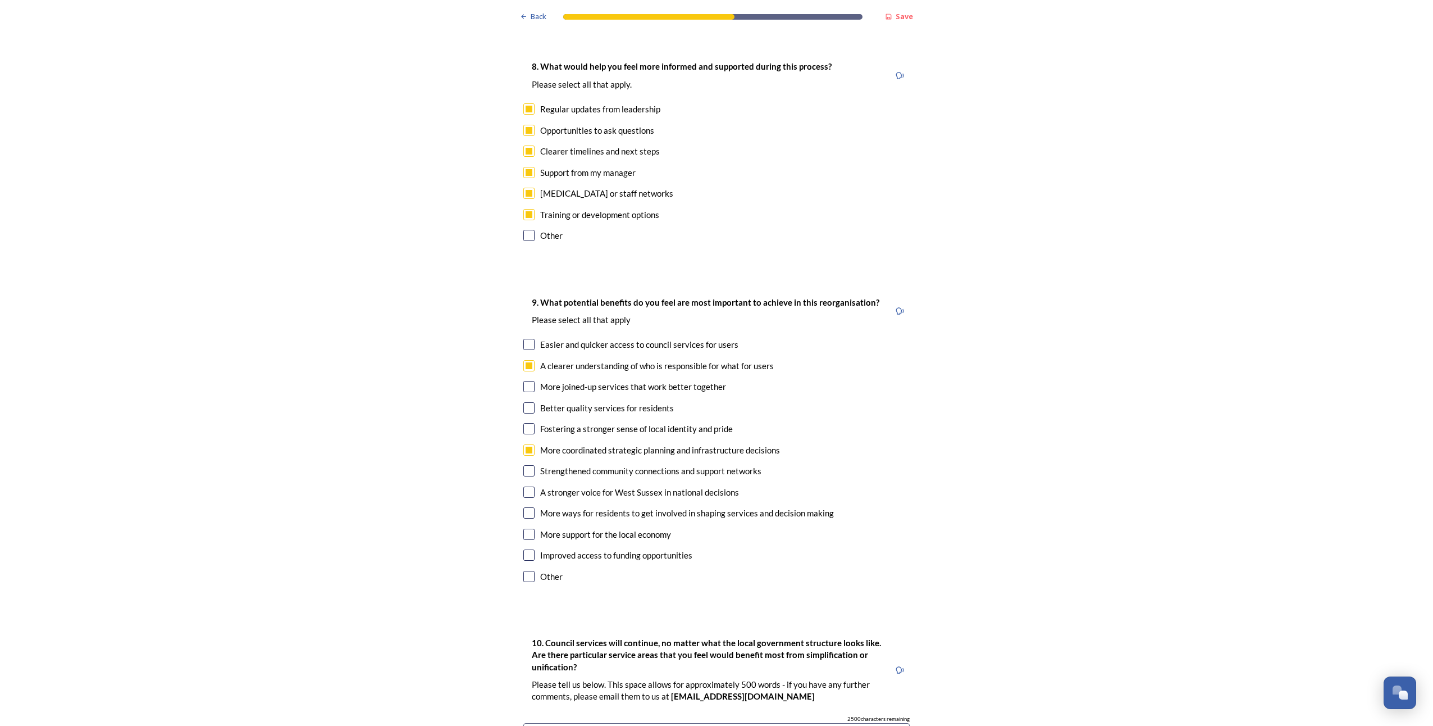
checkbox input "true"
click at [526, 381] on input "checkbox" at bounding box center [528, 386] width 11 height 11
checkbox input "true"
click at [525, 402] on input "checkbox" at bounding box center [528, 407] width 11 height 11
checkbox input "true"
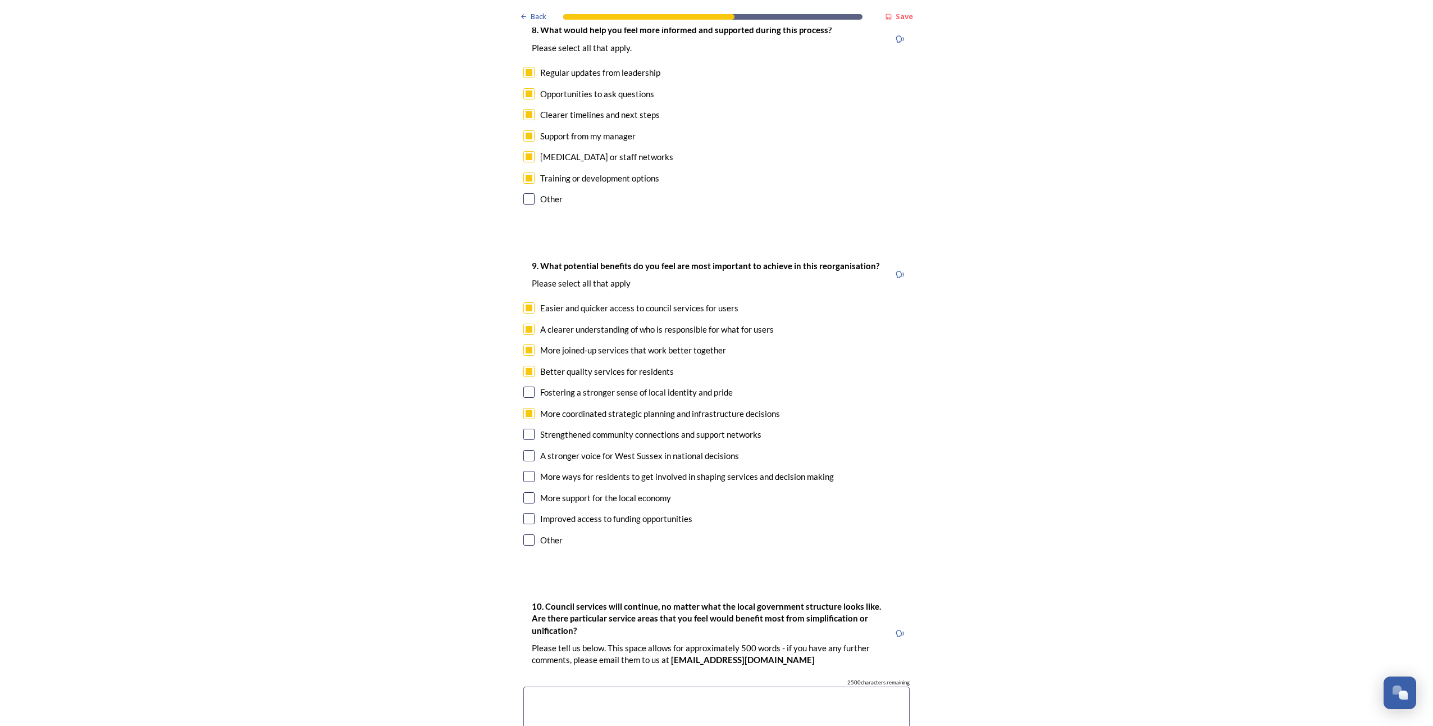
scroll to position [2639, 0]
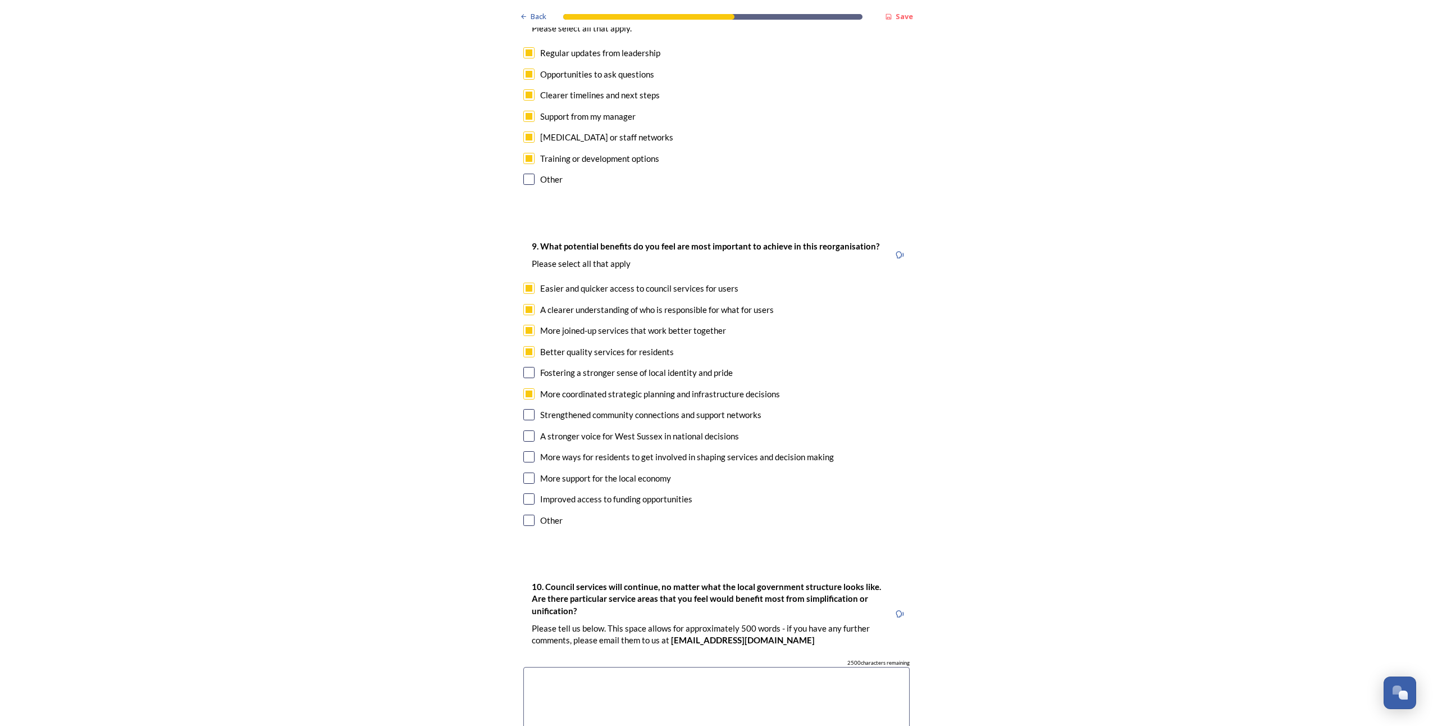
click at [524, 430] on input "checkbox" at bounding box center [528, 435] width 11 height 11
checkbox input "true"
click at [525, 472] on input "checkbox" at bounding box center [528, 477] width 11 height 11
checkbox input "true"
click at [526, 409] on input "checkbox" at bounding box center [528, 414] width 11 height 11
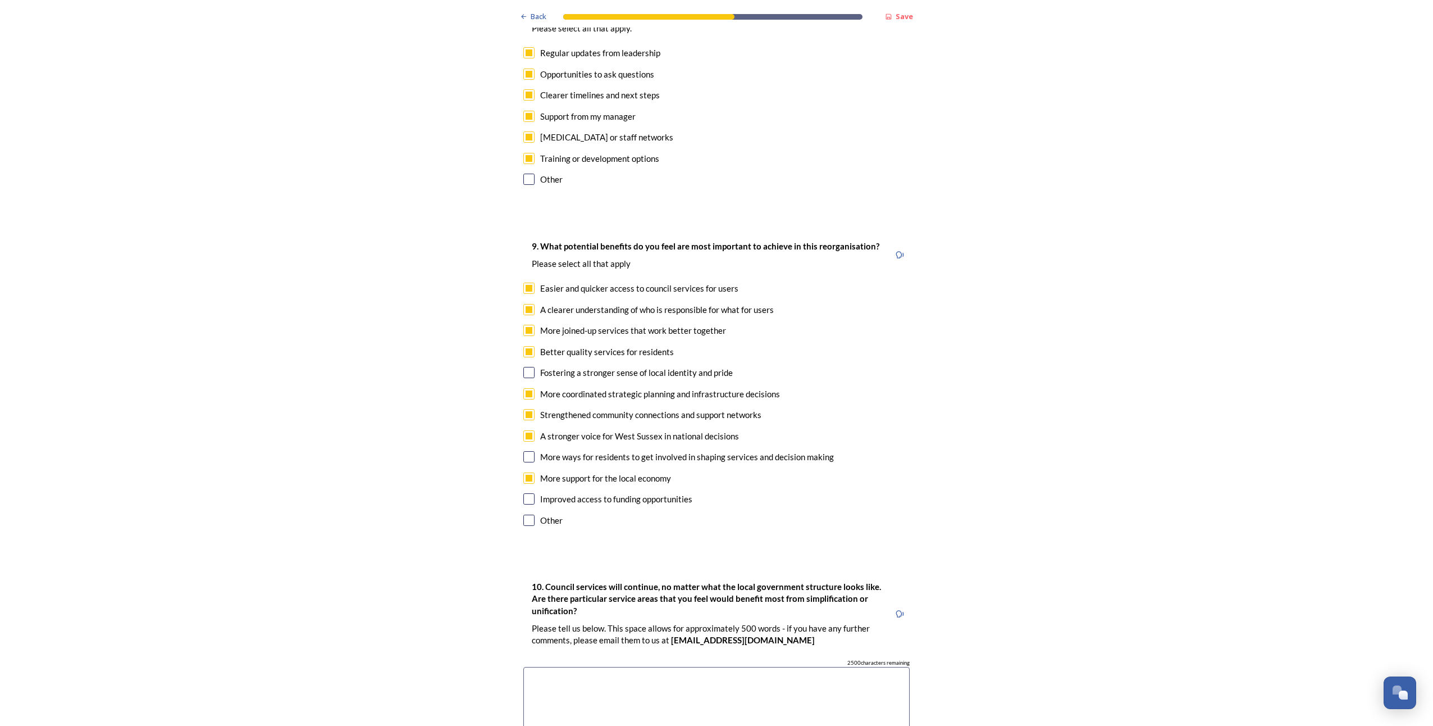
click at [526, 409] on input "checkbox" at bounding box center [528, 414] width 11 height 11
click at [516, 361] on div "9. What potential benefits do you feel are most important to achieve in this re…" at bounding box center [716, 384] width 404 height 313
click at [523, 409] on input "checkbox" at bounding box center [528, 414] width 11 height 11
checkbox input "true"
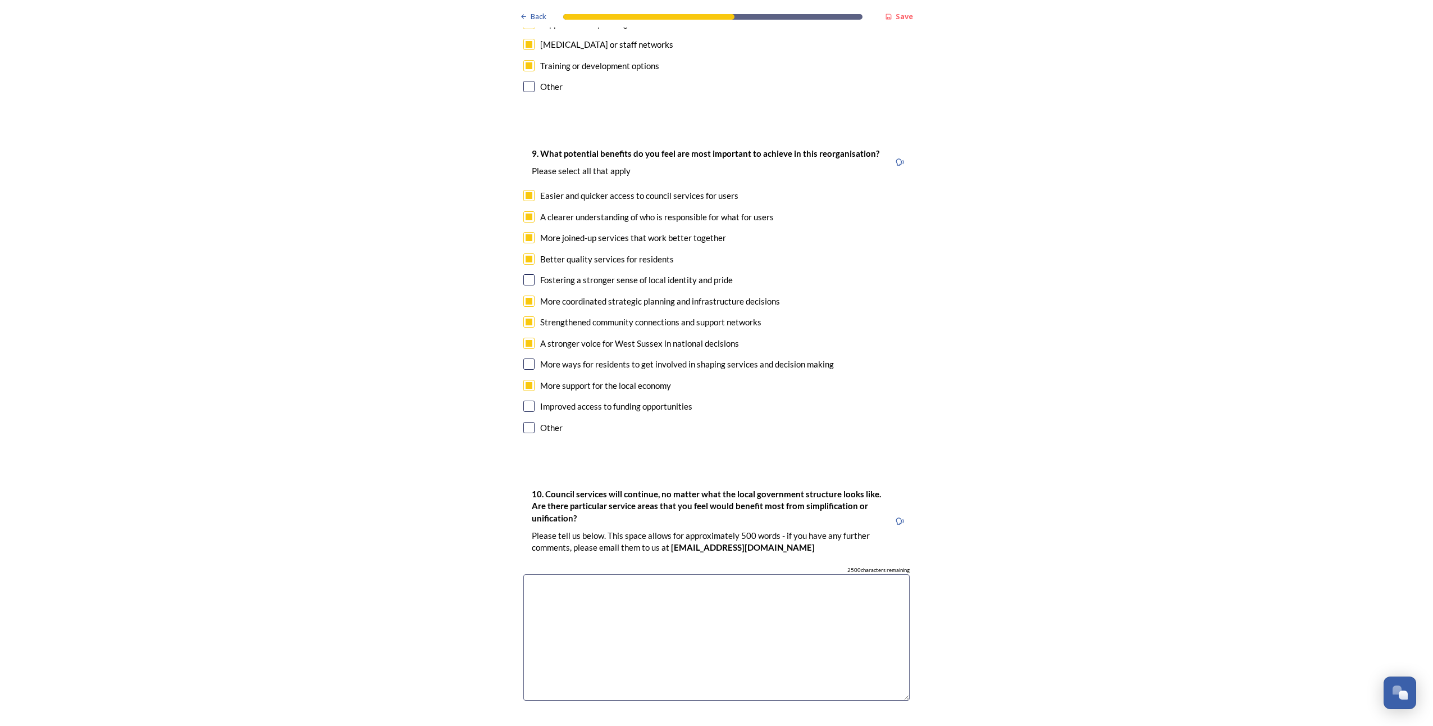
scroll to position [2752, 0]
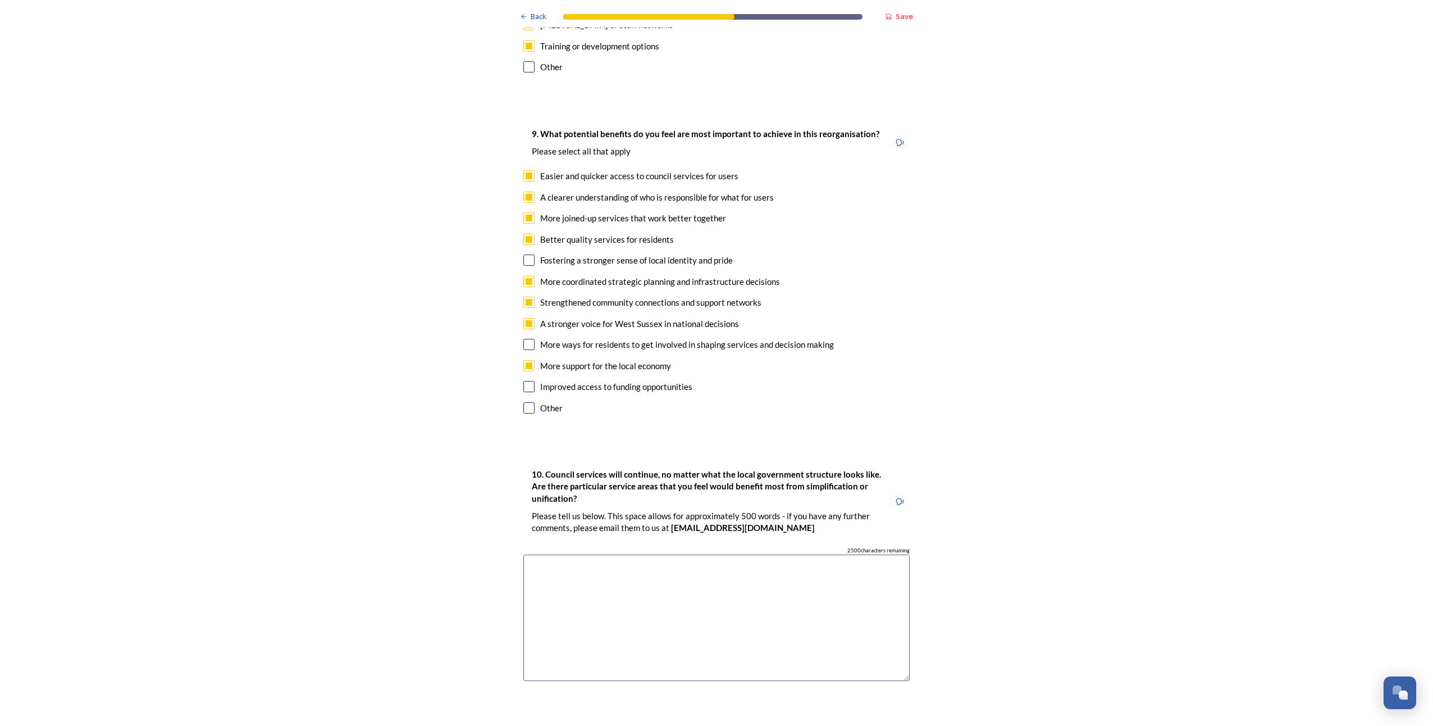
click at [526, 339] on input "checkbox" at bounding box center [528, 344] width 11 height 11
checkbox input "true"
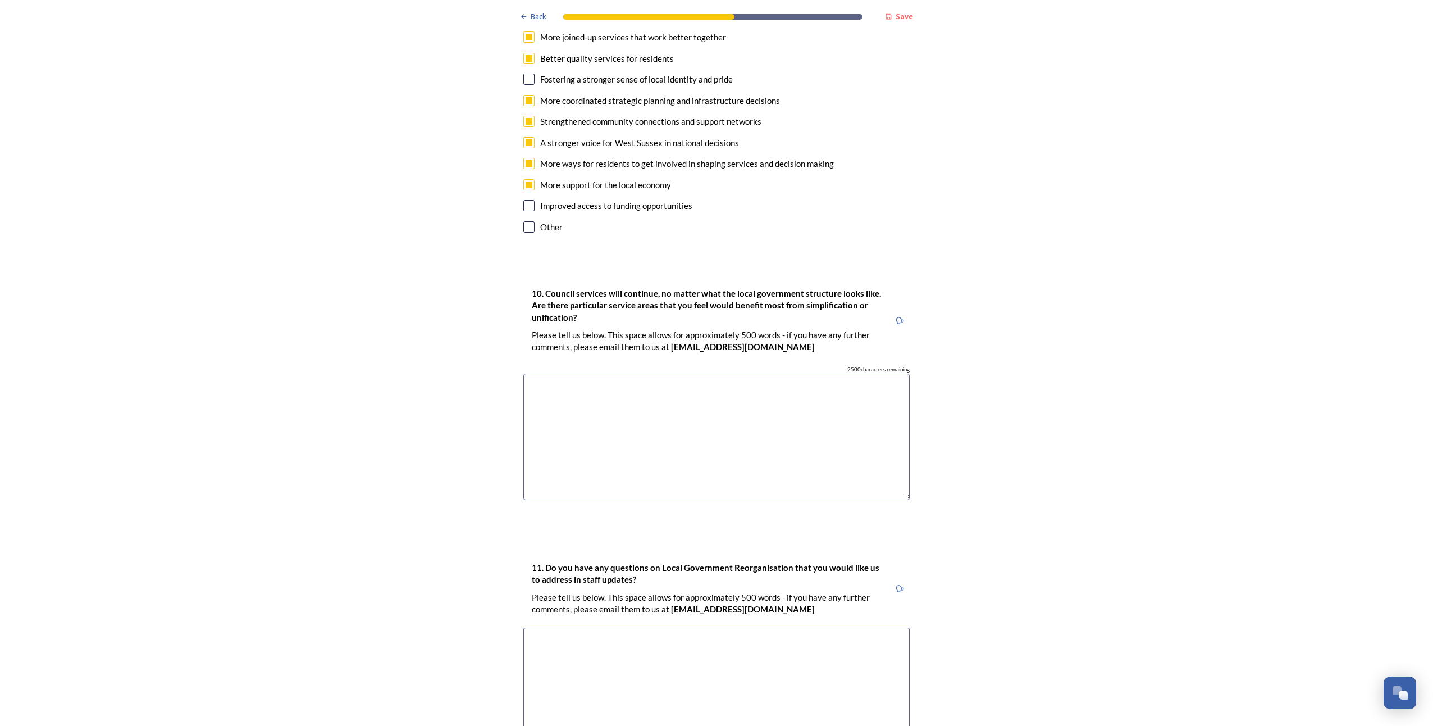
scroll to position [2876, 0]
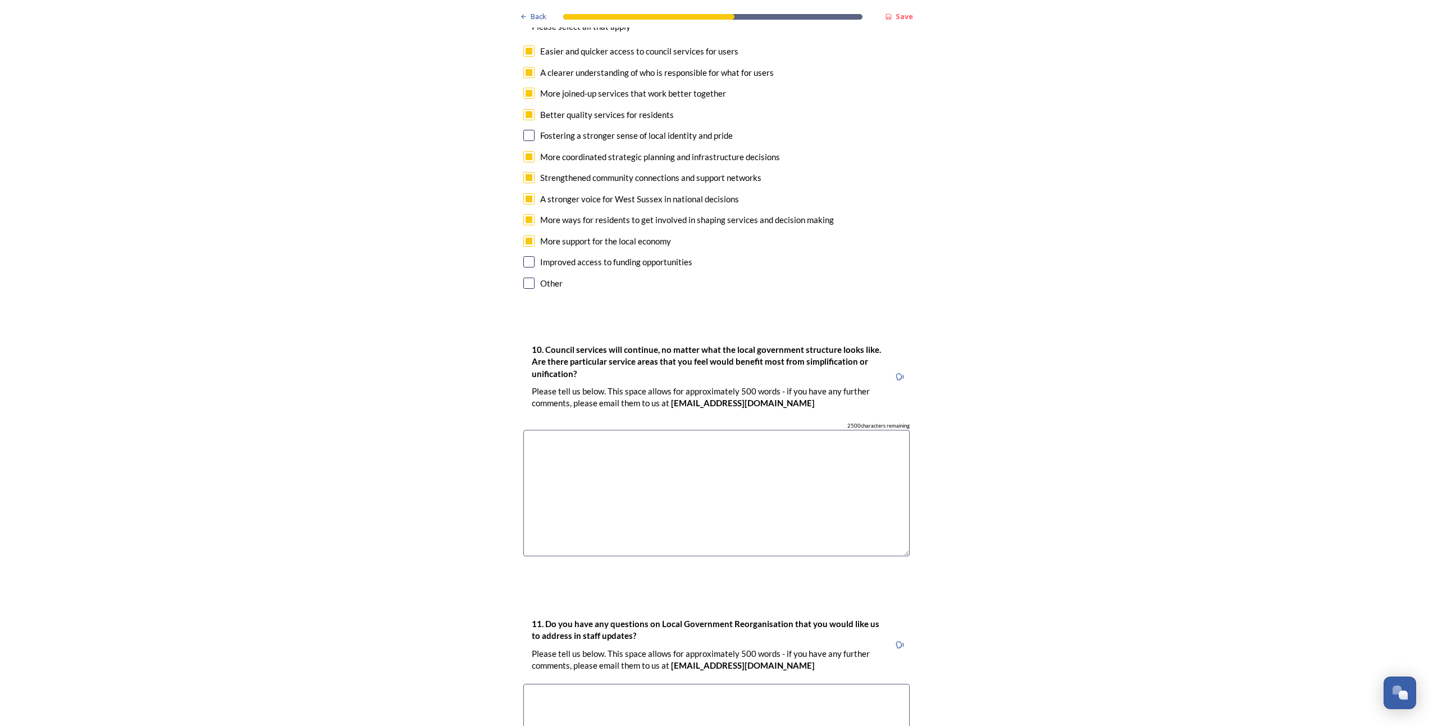
click at [585, 430] on textarea at bounding box center [716, 493] width 386 height 126
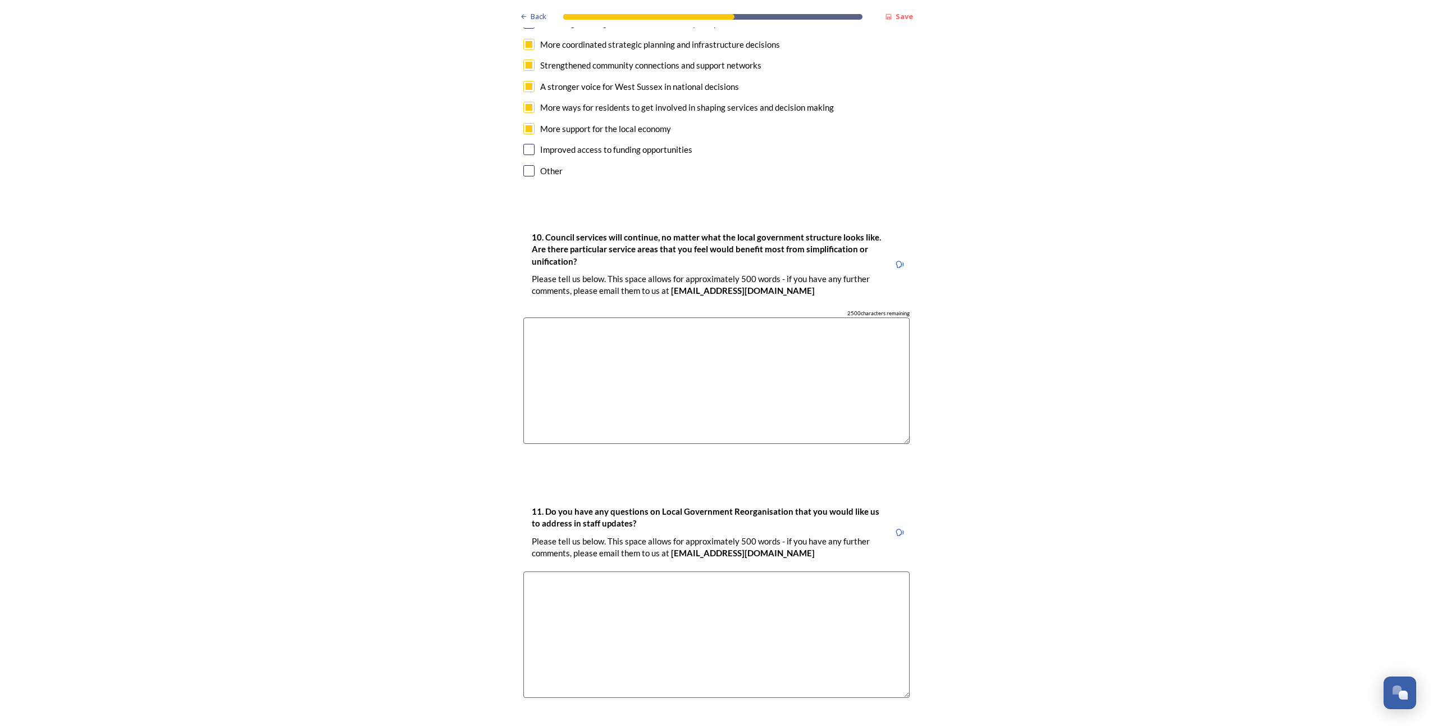
scroll to position [3045, 0]
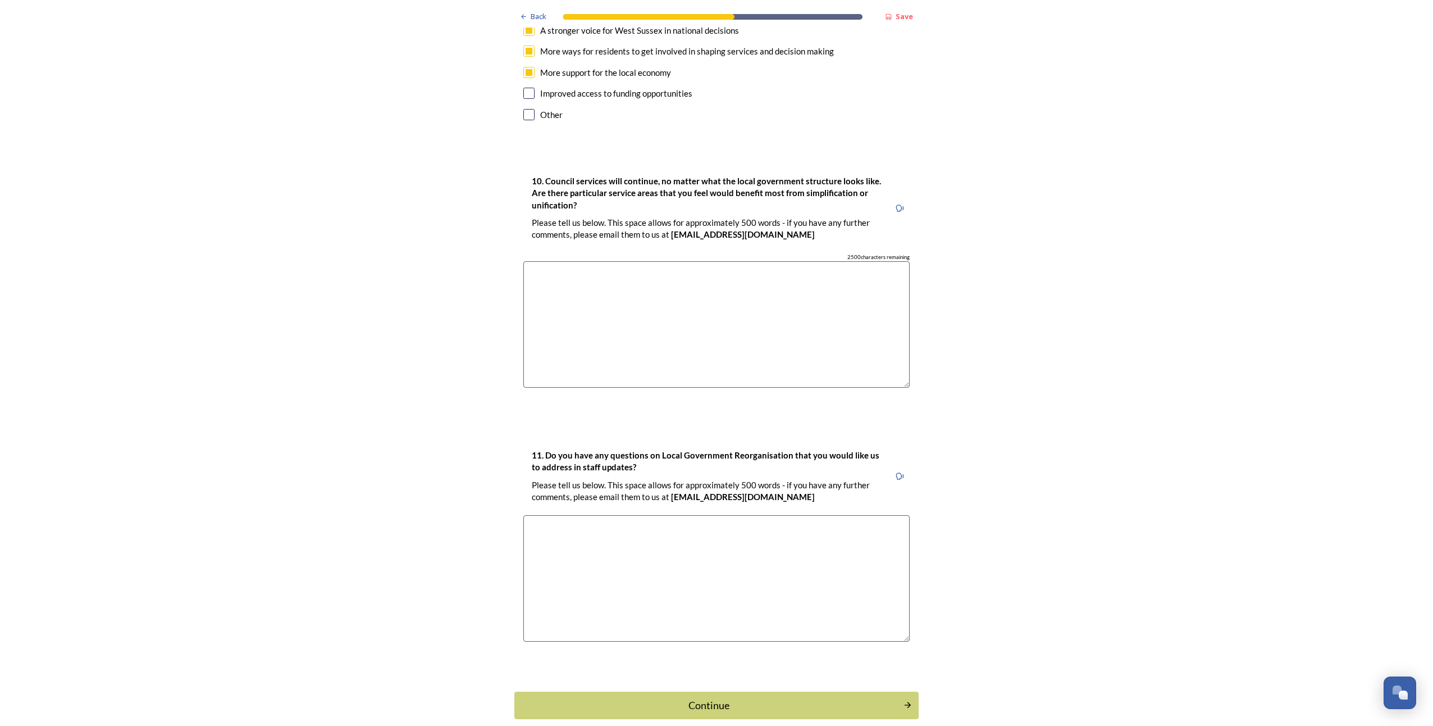
click at [555, 515] on textarea at bounding box center [716, 578] width 386 height 126
click at [726, 697] on div "Continue" at bounding box center [709, 704] width 380 height 15
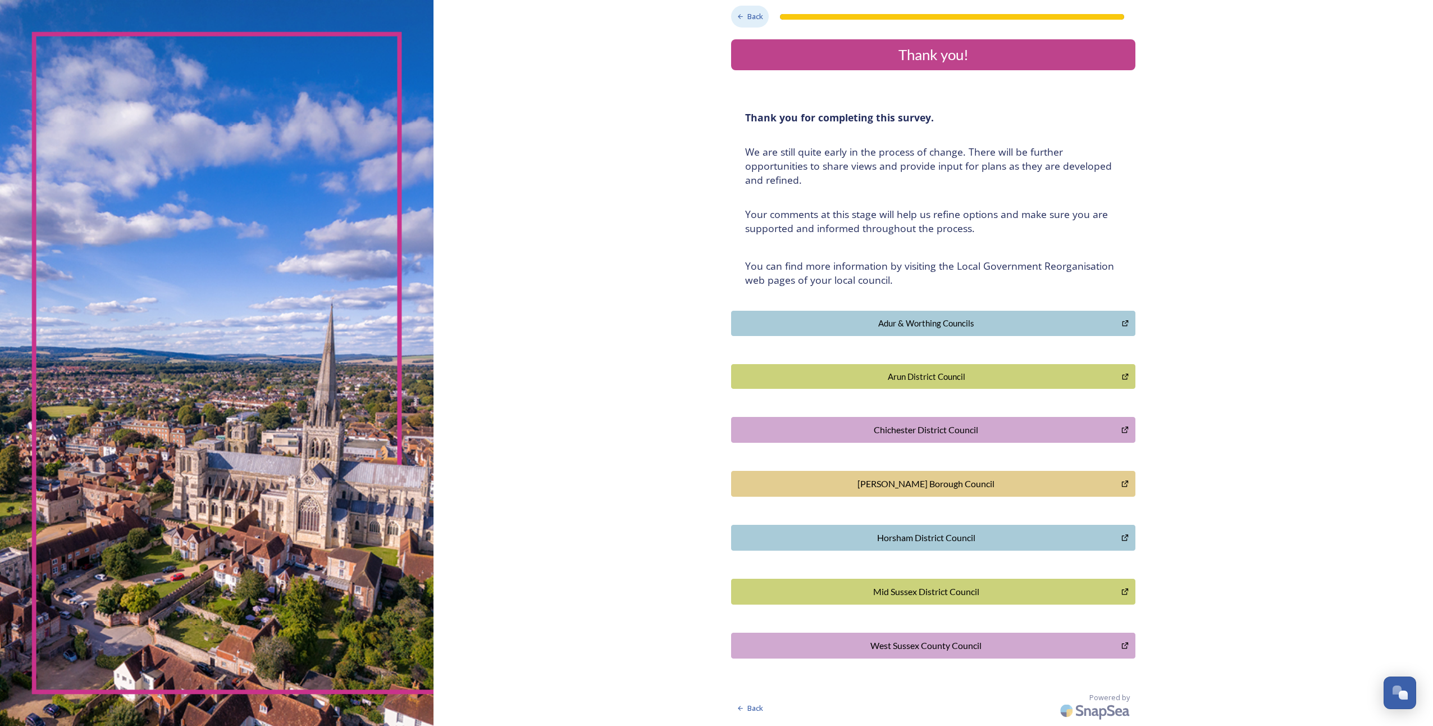
click at [746, 23] on div "Back" at bounding box center [750, 17] width 38 height 22
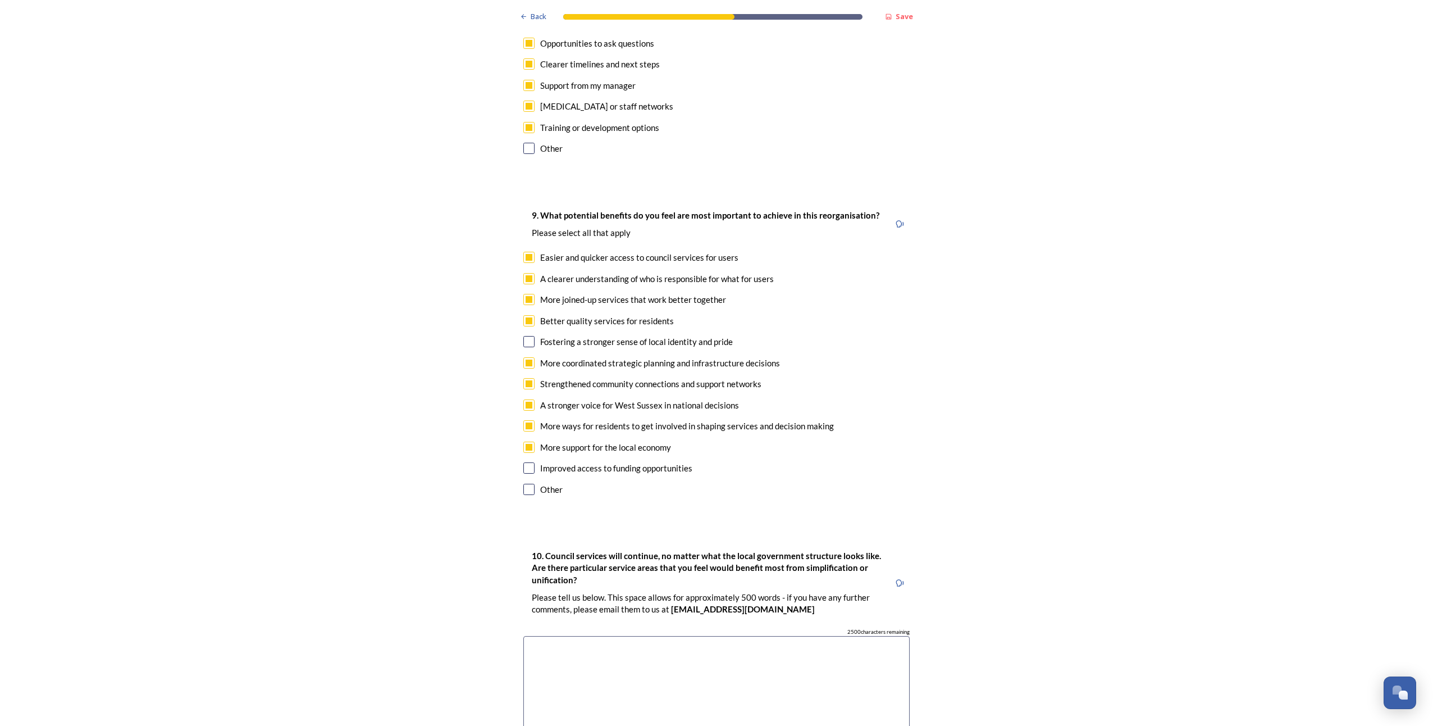
drag, startPoint x: 413, startPoint y: 200, endPoint x: 424, endPoint y: 315, distance: 115.7
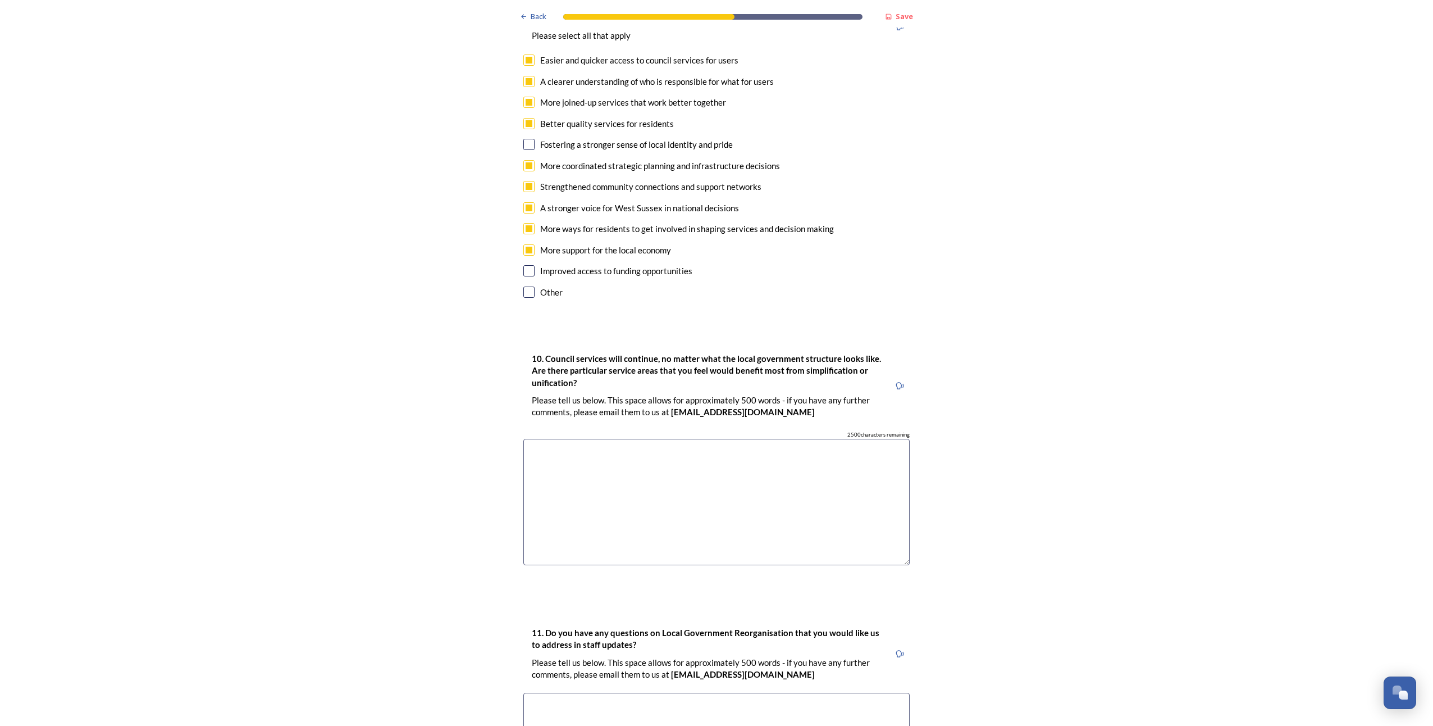
scroll to position [3045, 0]
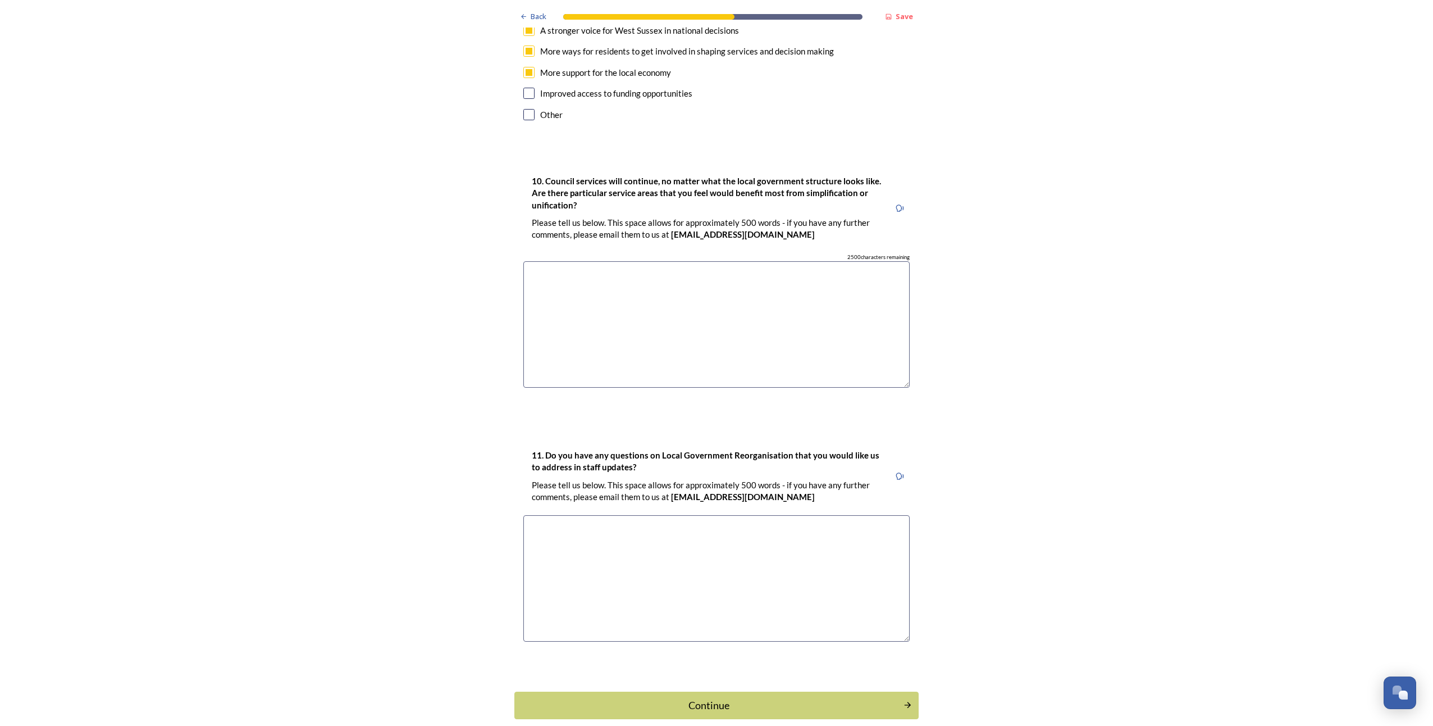
drag, startPoint x: 423, startPoint y: 306, endPoint x: 437, endPoint y: 443, distance: 137.2
click at [714, 697] on div "Continue" at bounding box center [709, 704] width 380 height 15
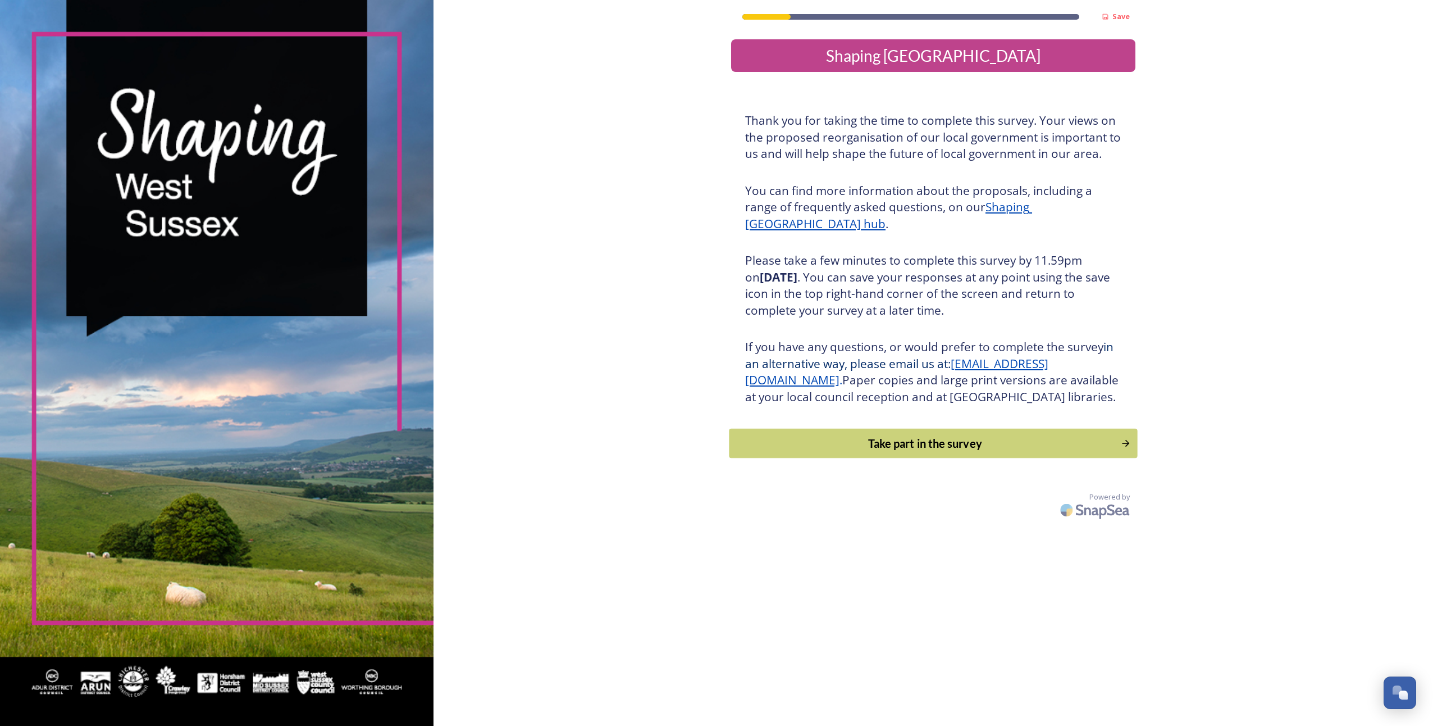
click at [924, 452] on div "Take part in the survey" at bounding box center [926, 443] width 380 height 17
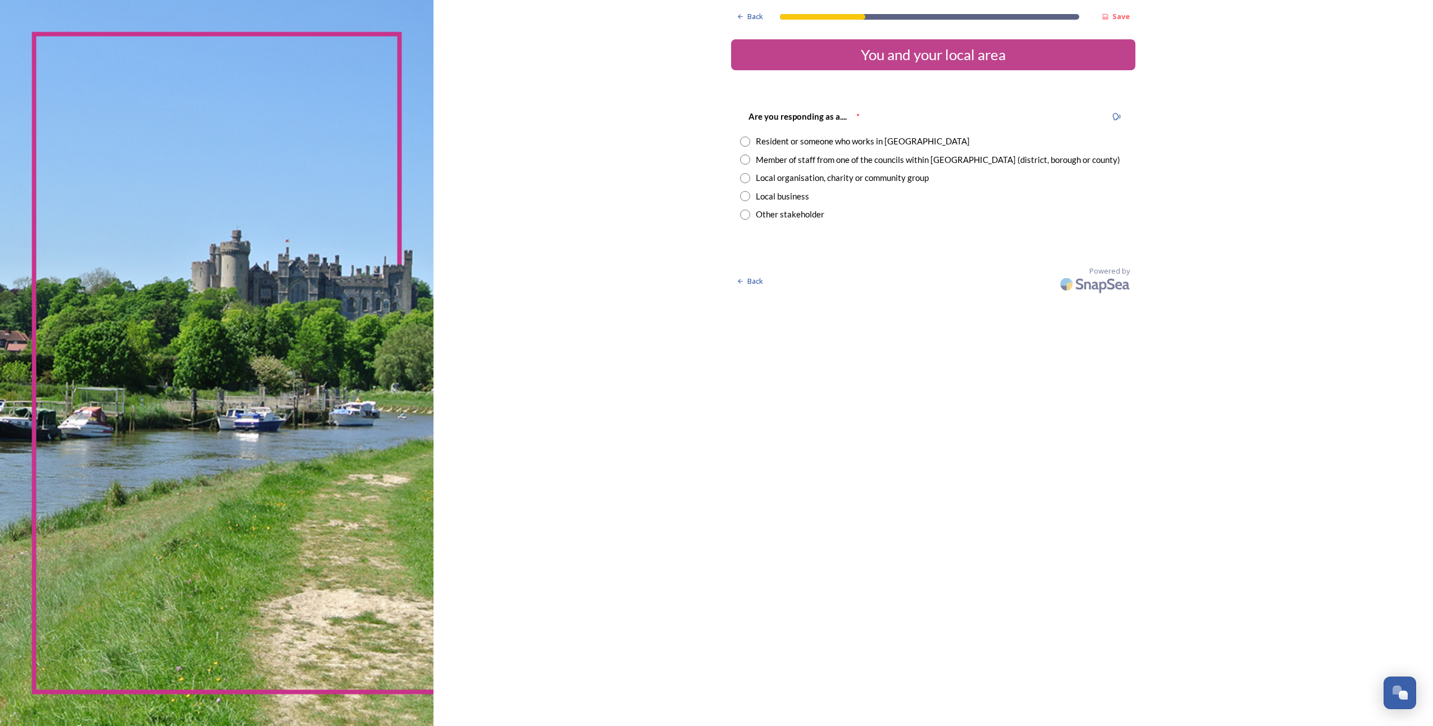
click at [745, 144] on input "radio" at bounding box center [745, 141] width 10 height 10
radio input "true"
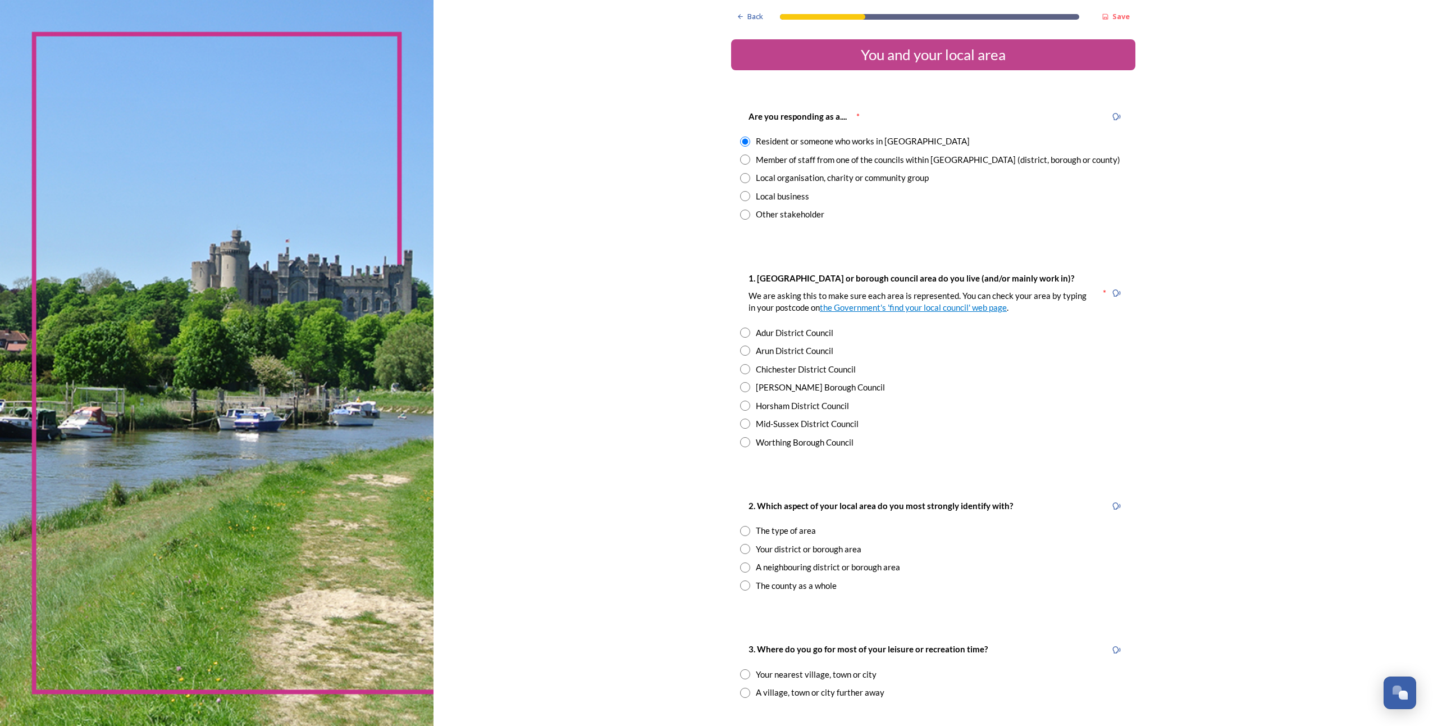
scroll to position [56, 0]
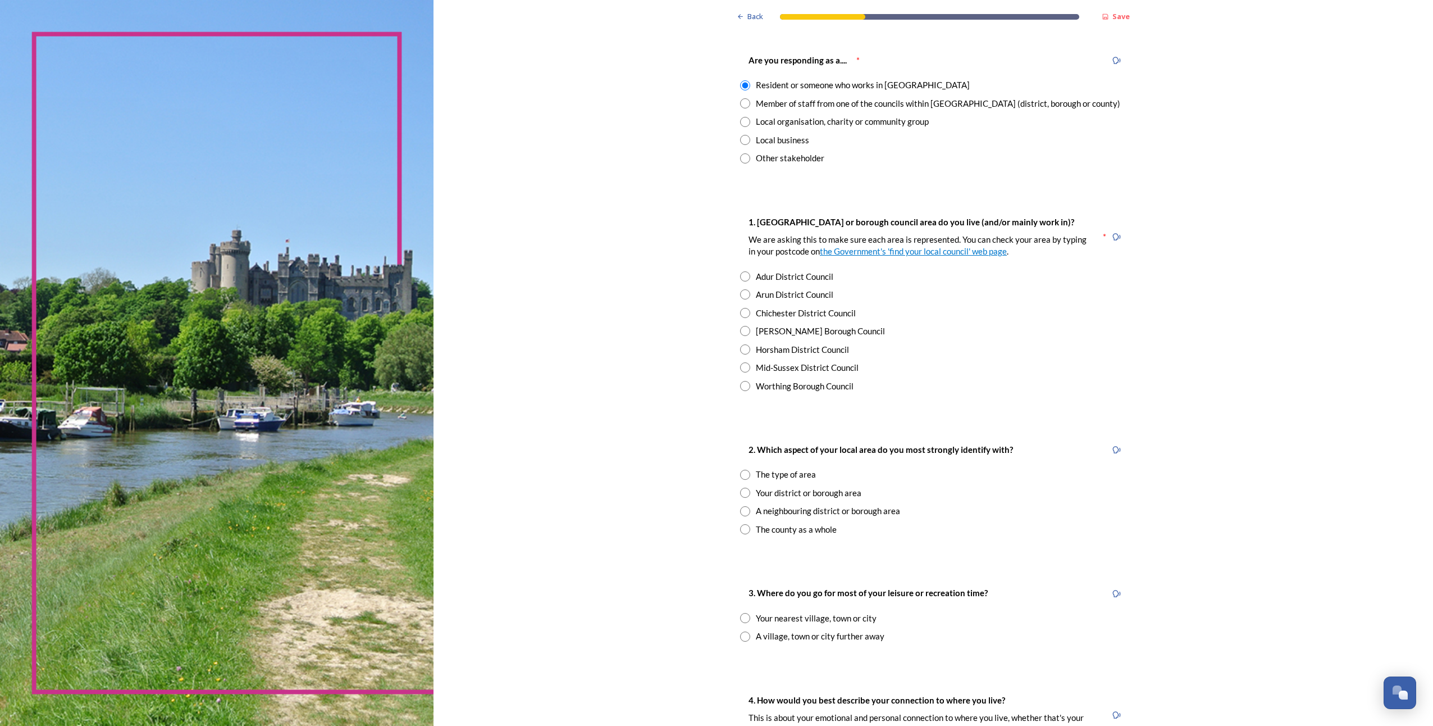
click at [740, 314] on input "radio" at bounding box center [745, 313] width 10 height 10
radio input "true"
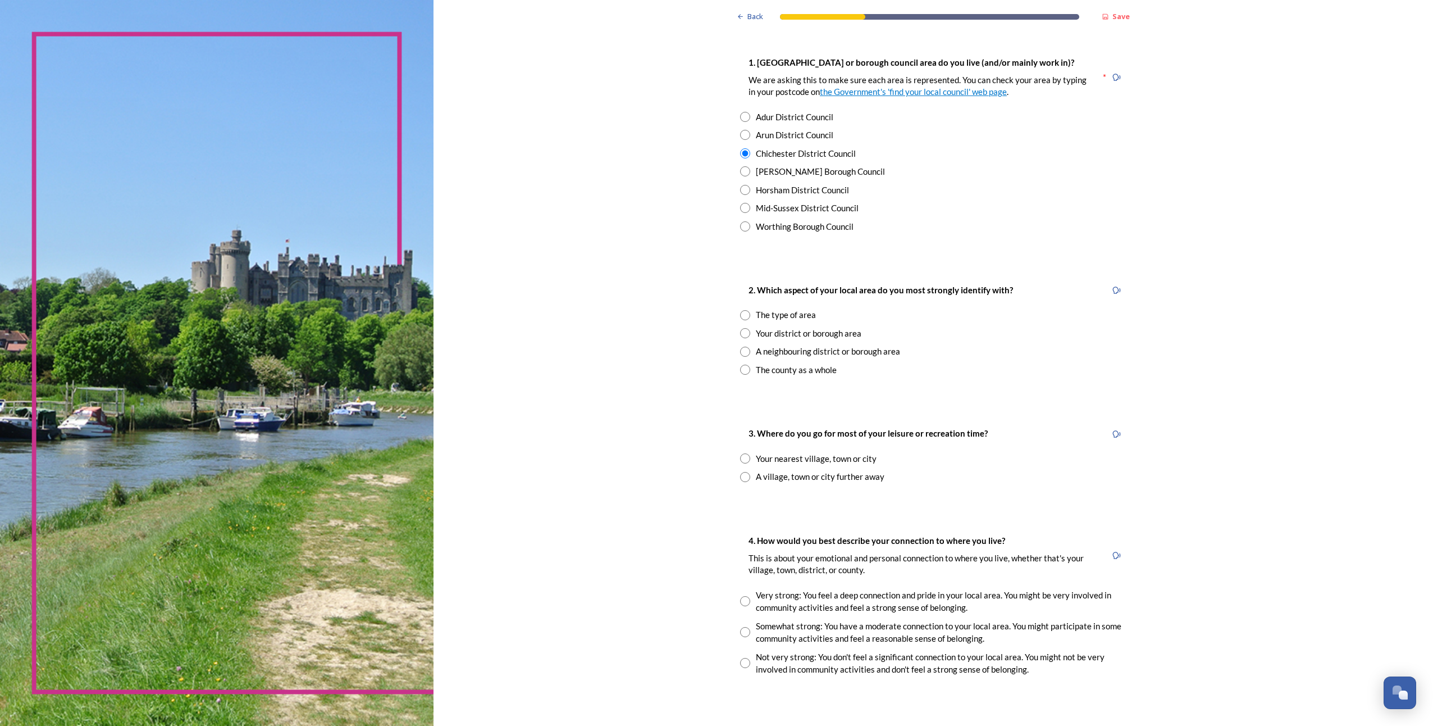
scroll to position [225, 0]
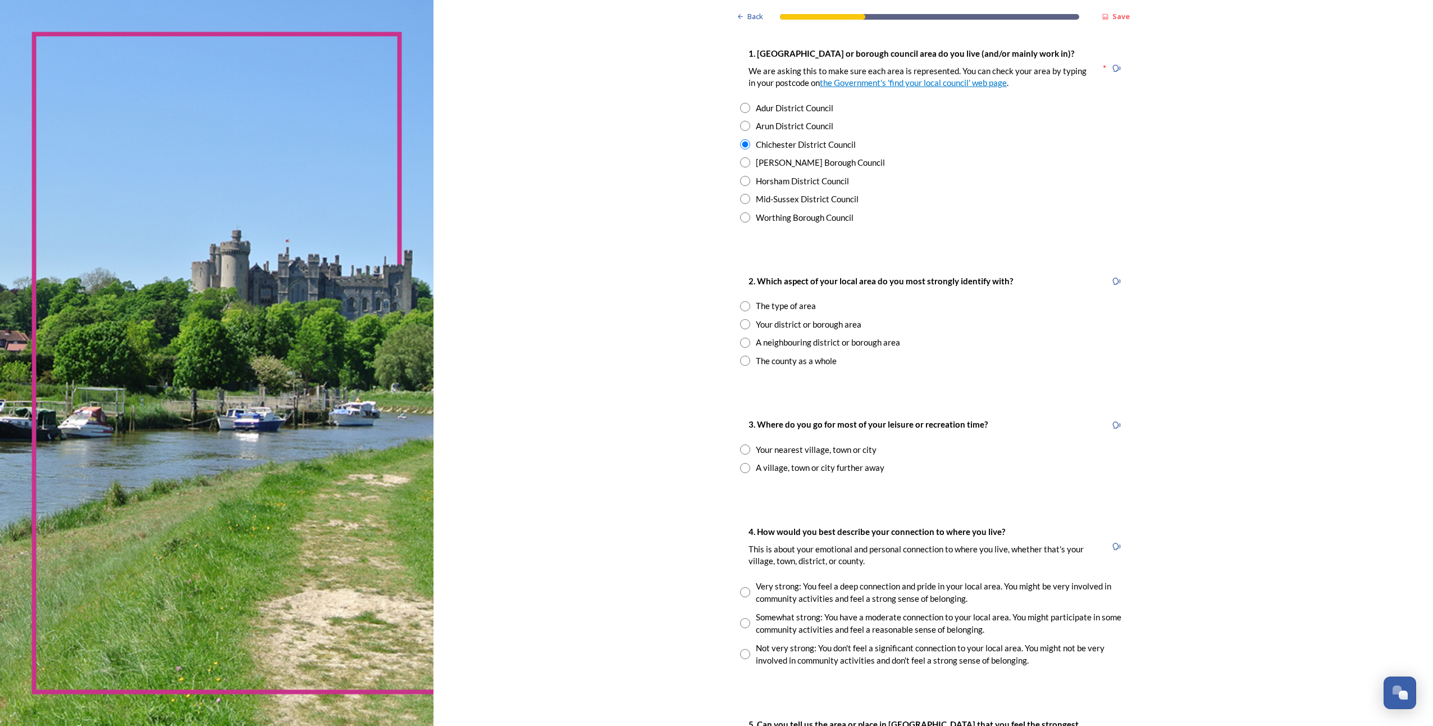
click at [740, 308] on input "radio" at bounding box center [745, 306] width 10 height 10
radio input "true"
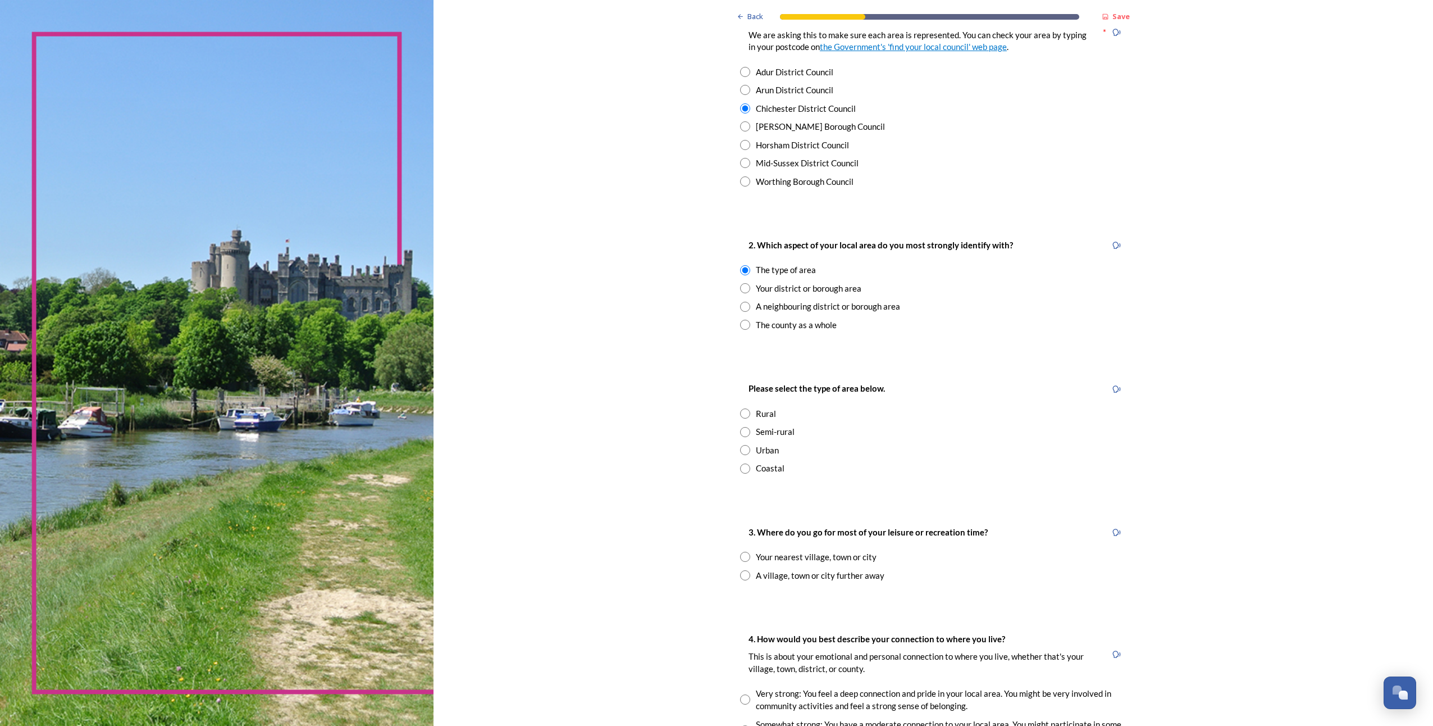
scroll to position [281, 0]
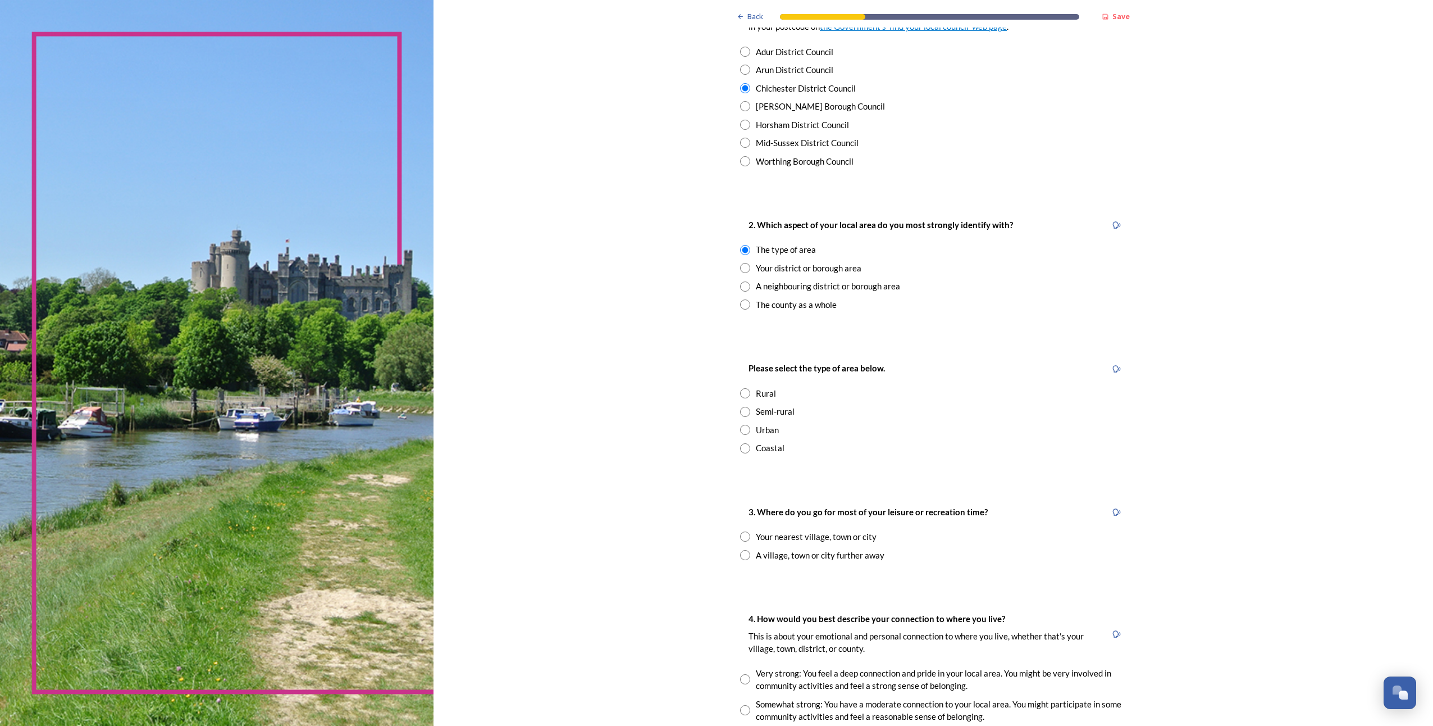
click at [743, 450] on input "radio" at bounding box center [745, 448] width 10 height 10
radio input "true"
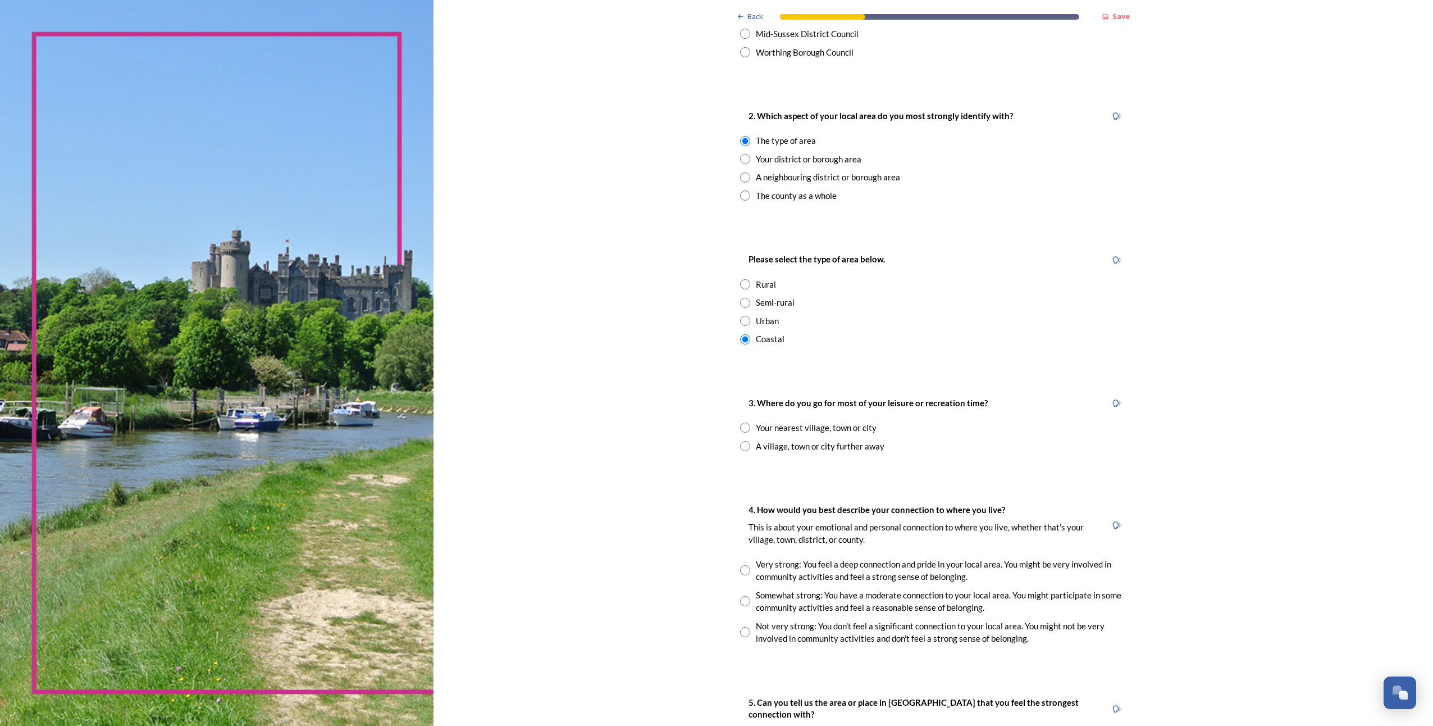
scroll to position [449, 0]
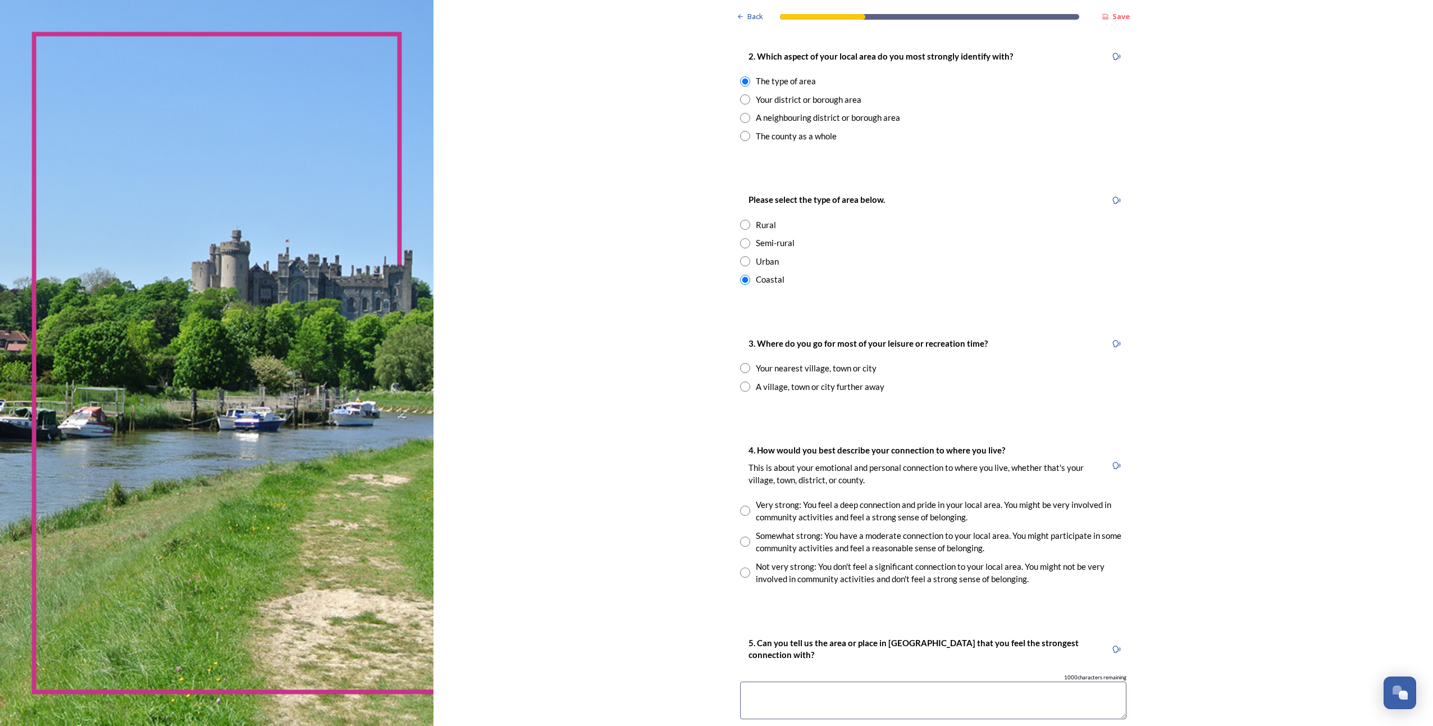
click at [740, 385] on input "radio" at bounding box center [745, 386] width 10 height 10
radio input "true"
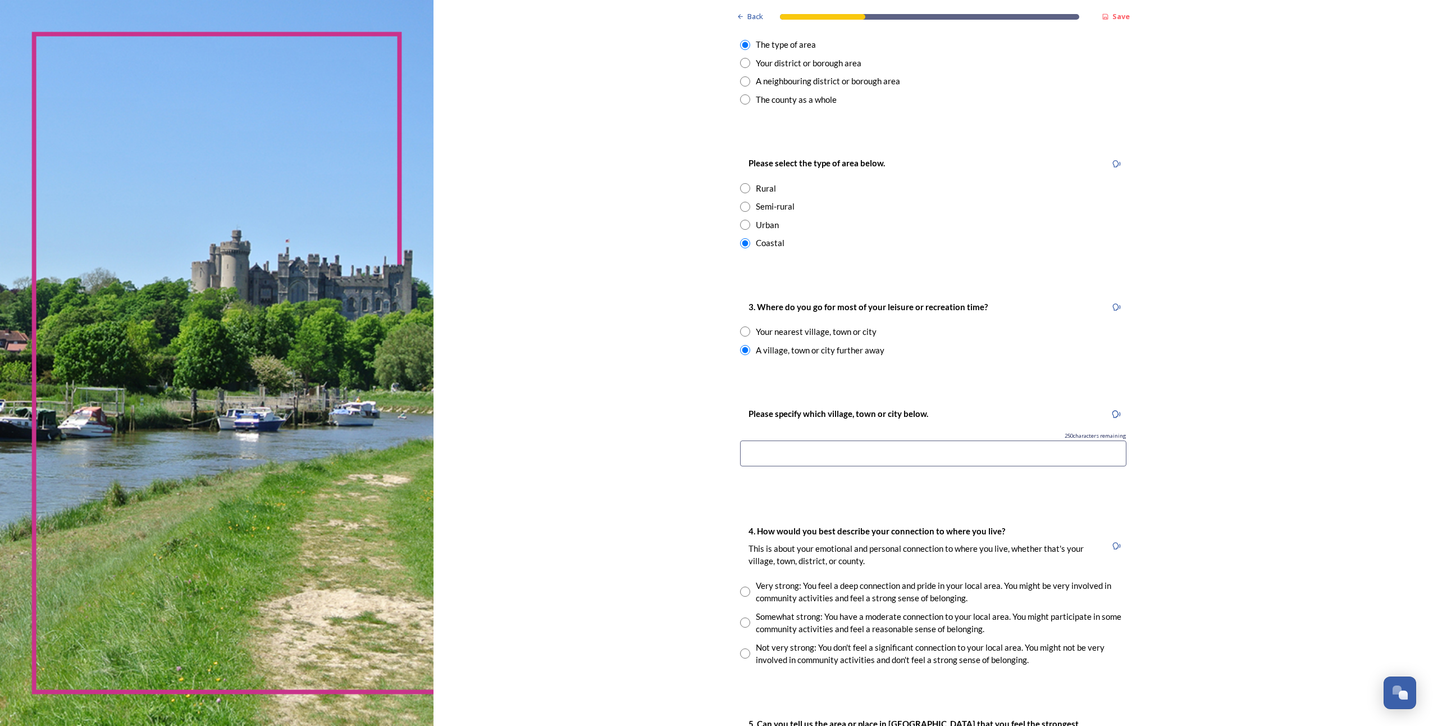
scroll to position [505, 0]
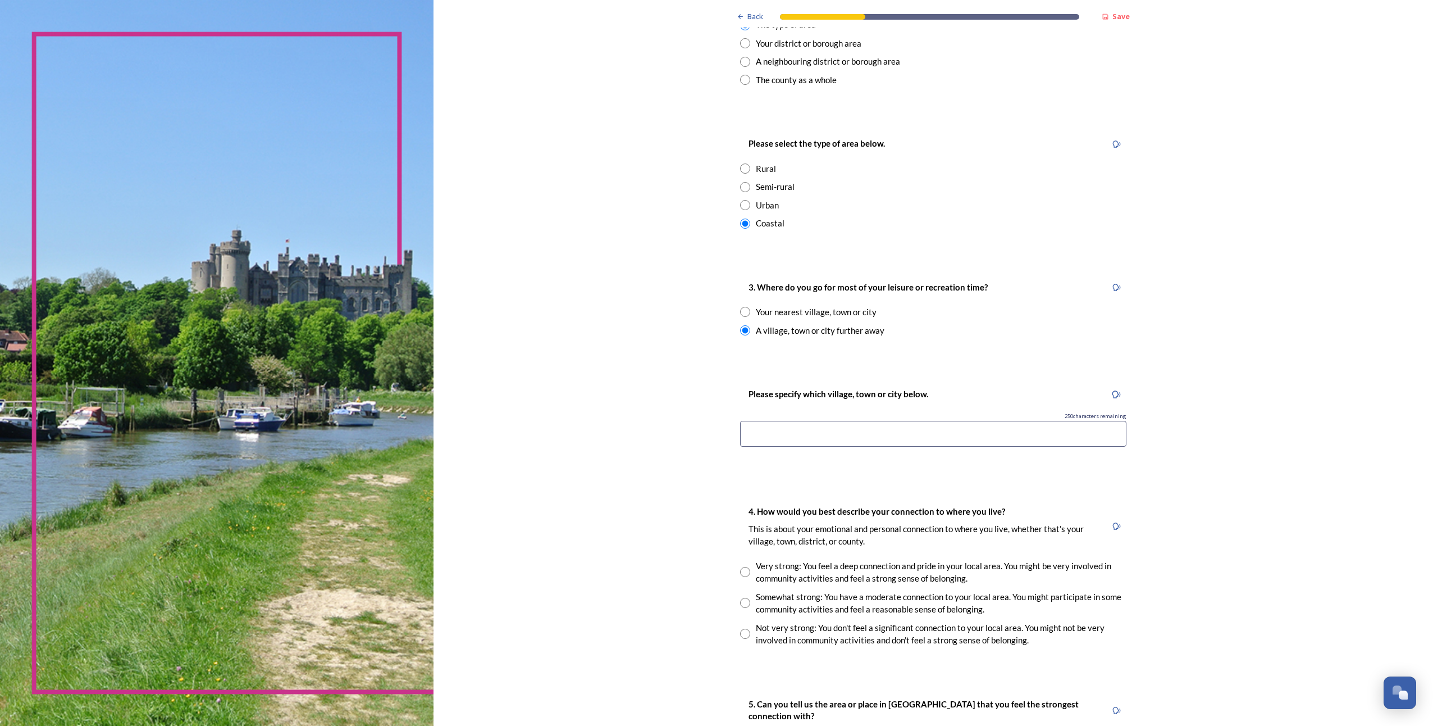
click at [803, 431] on input at bounding box center [933, 434] width 386 height 26
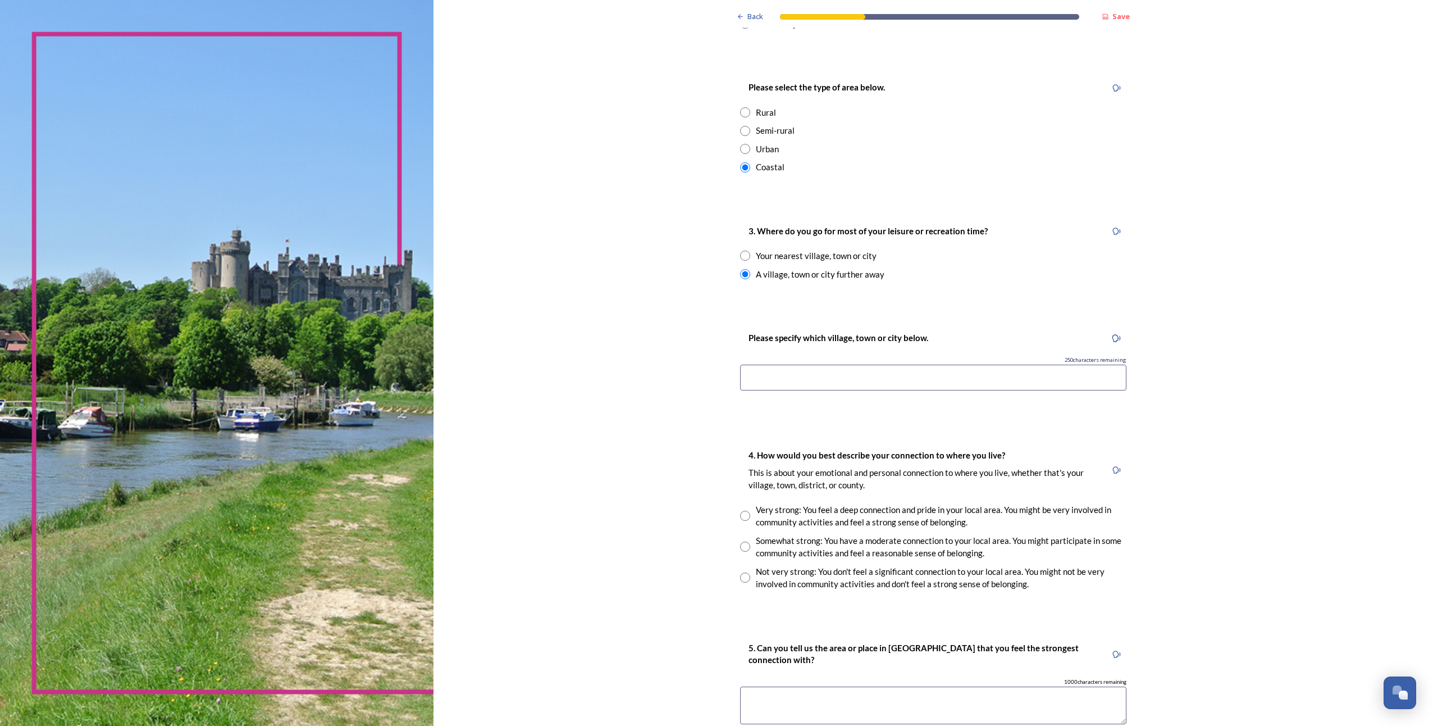
click at [764, 377] on input at bounding box center [933, 377] width 386 height 26
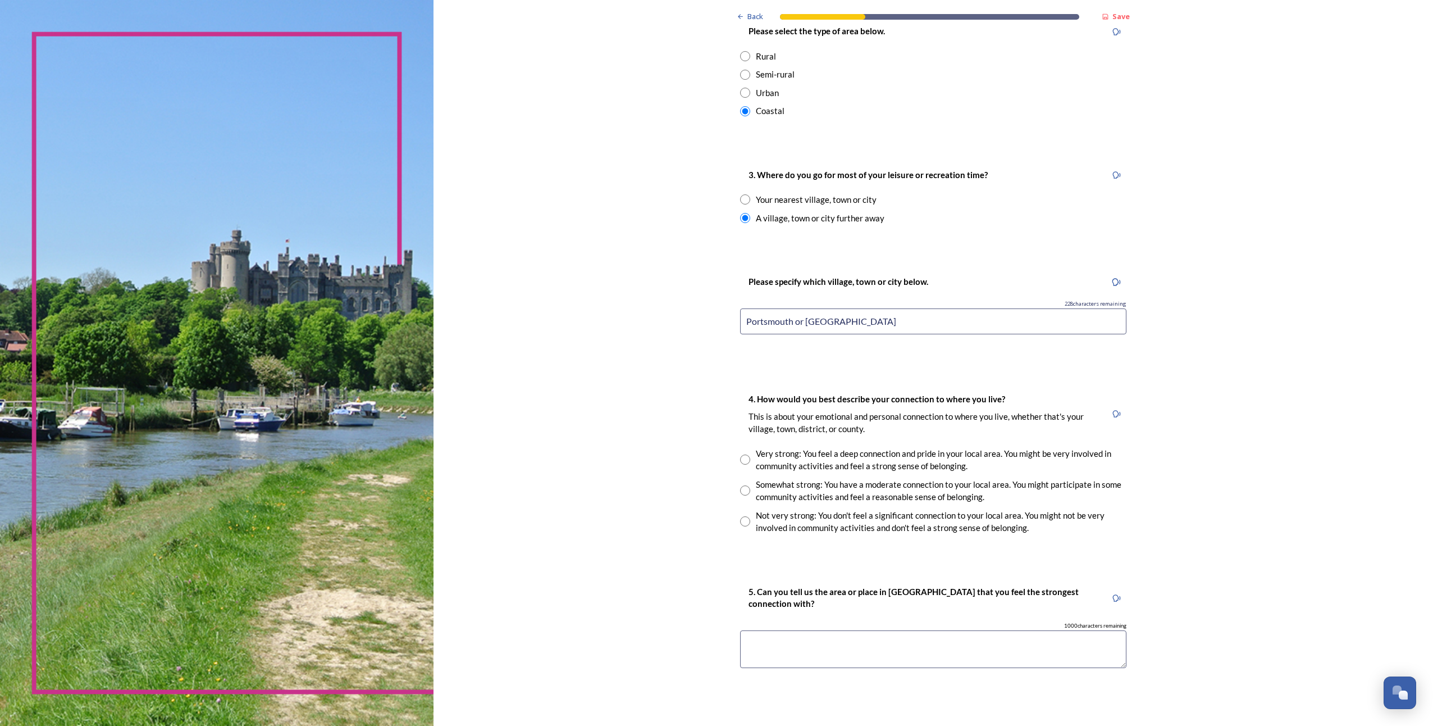
type input "Portsmouth or [GEOGRAPHIC_DATA]"
click at [742, 202] on input "radio" at bounding box center [745, 199] width 10 height 10
radio input "true"
click at [742, 220] on input "radio" at bounding box center [745, 218] width 10 height 10
radio input "true"
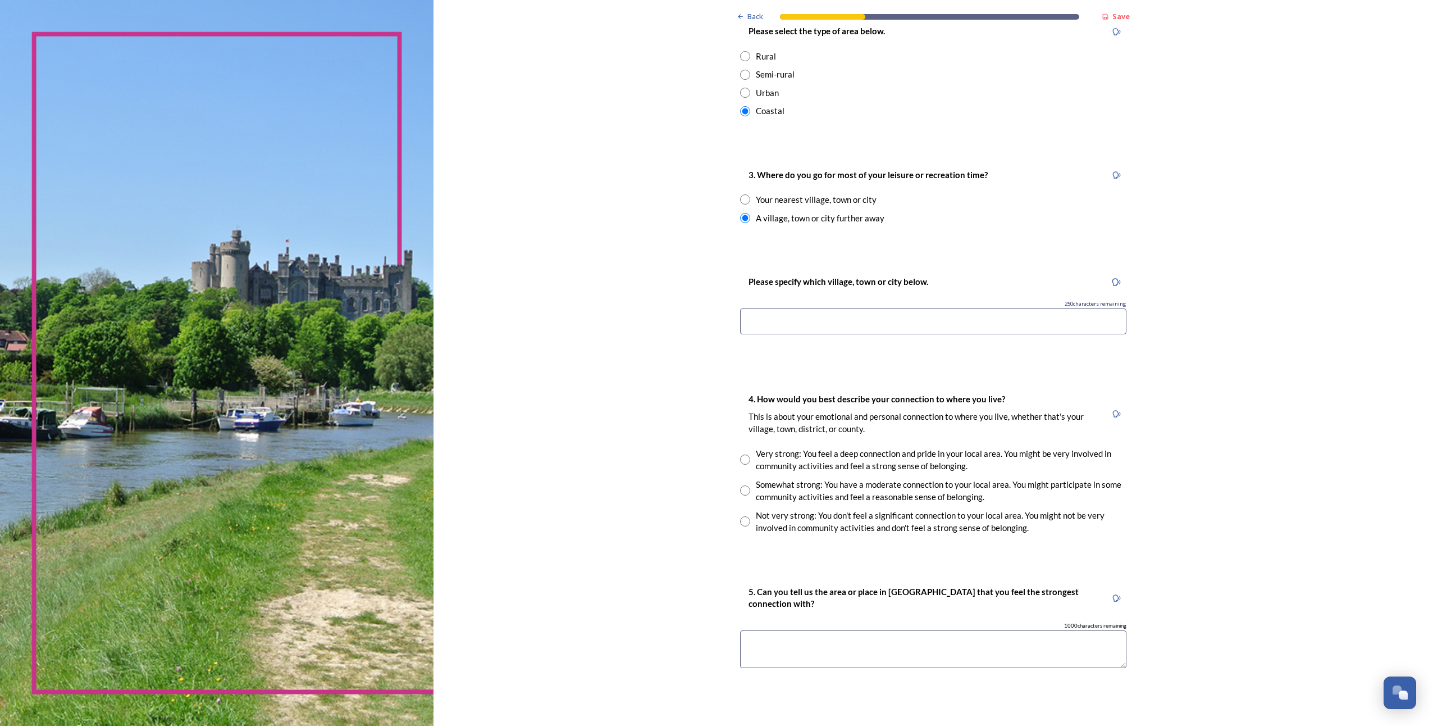
click at [741, 200] on input "radio" at bounding box center [745, 199] width 10 height 10
radio input "true"
click at [740, 220] on input "radio" at bounding box center [745, 218] width 10 height 10
radio input "true"
click at [763, 321] on input at bounding box center [933, 321] width 386 height 26
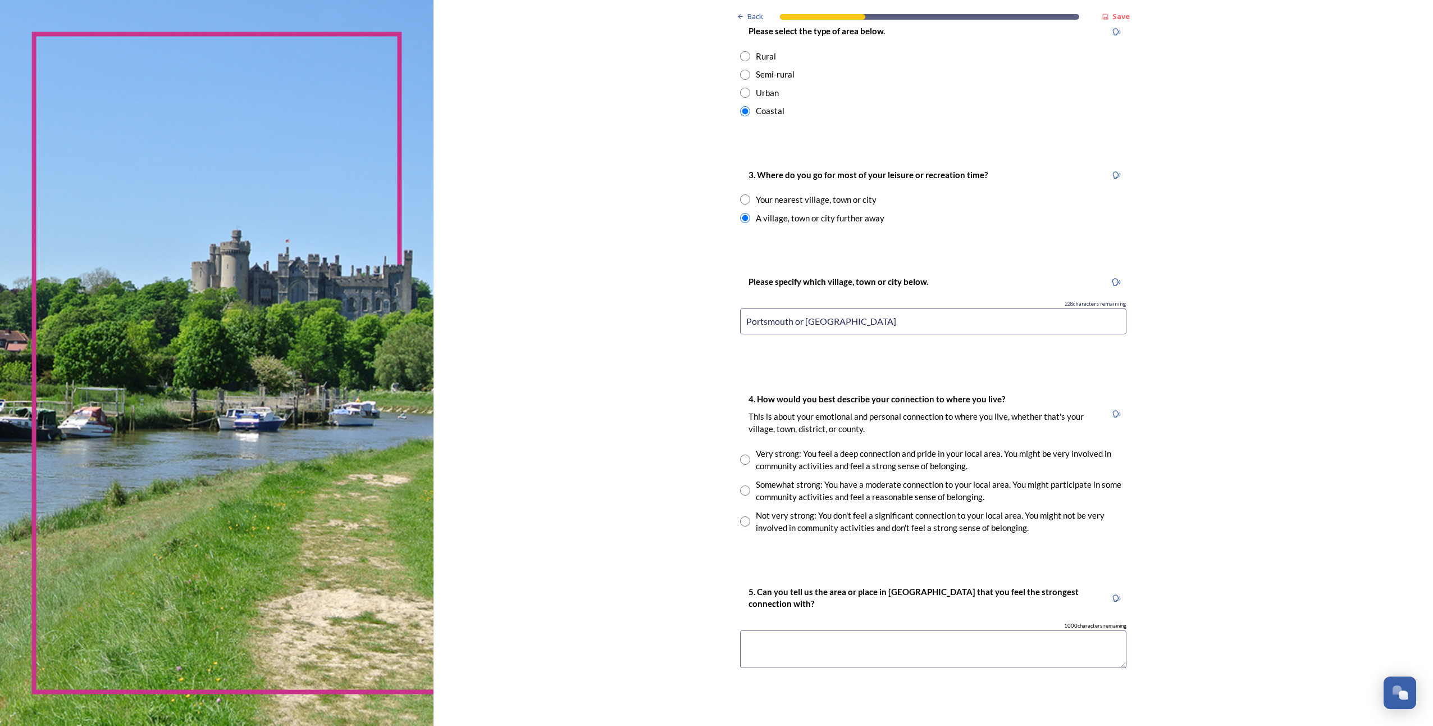
click at [791, 323] on input "Portsmouth or [GEOGRAPHIC_DATA]" at bounding box center [933, 321] width 386 height 26
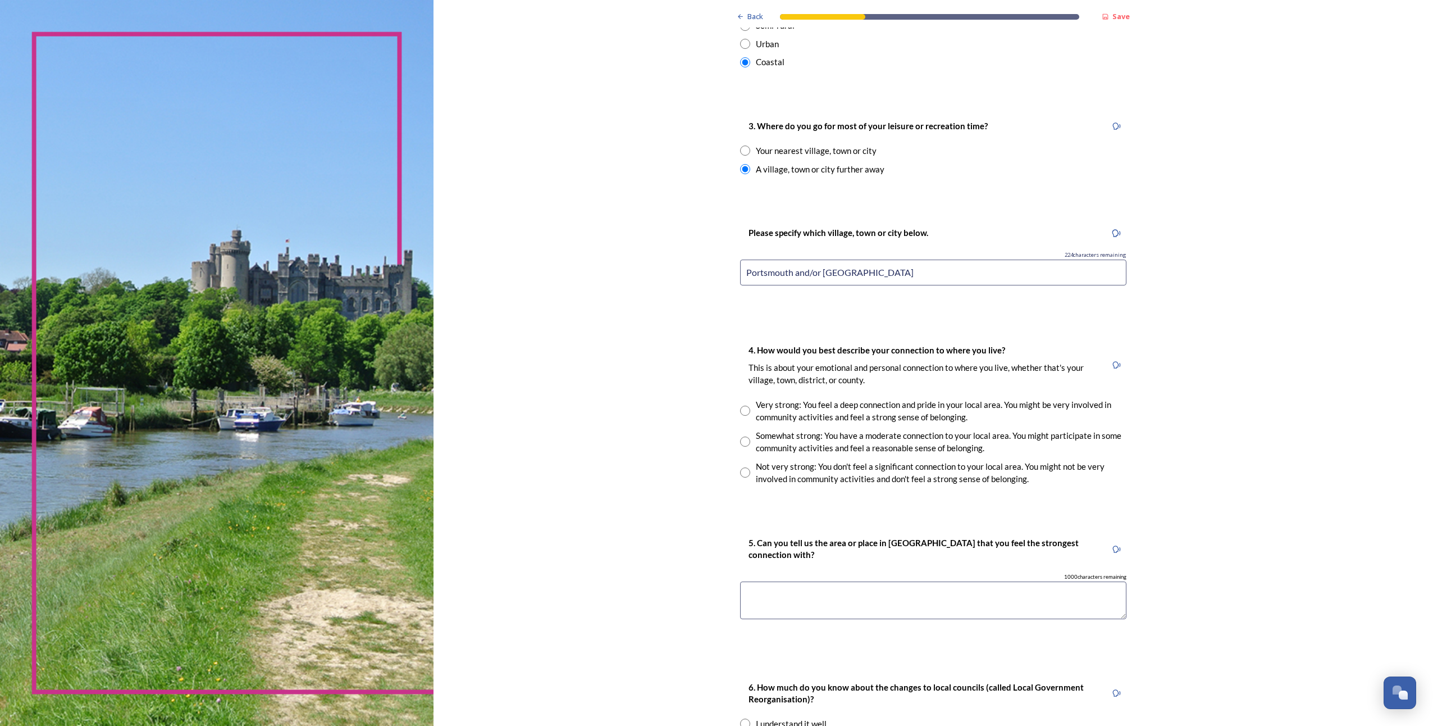
scroll to position [730, 0]
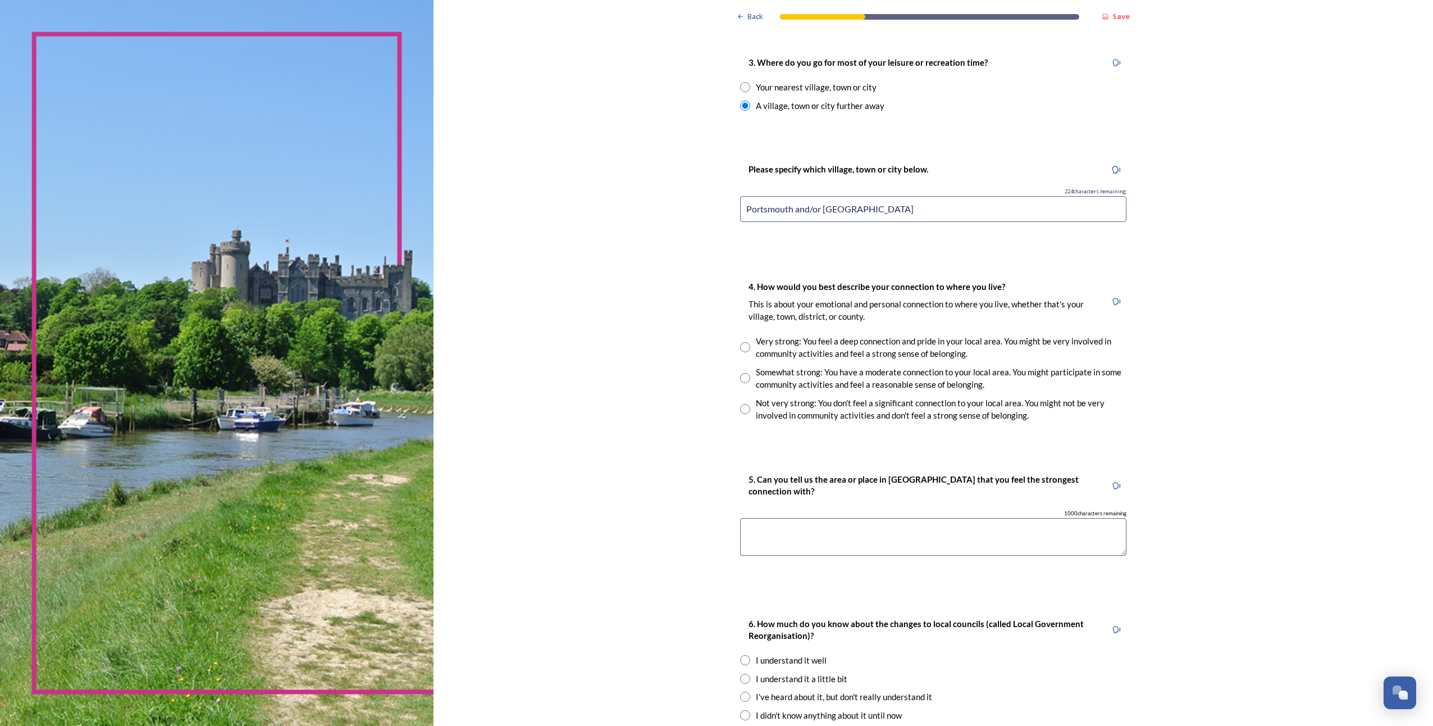
type input "Portsmouth and/or [GEOGRAPHIC_DATA]"
click at [744, 379] on input "radio" at bounding box center [745, 378] width 10 height 10
click at [741, 379] on input "radio" at bounding box center [745, 378] width 10 height 10
radio input "true"
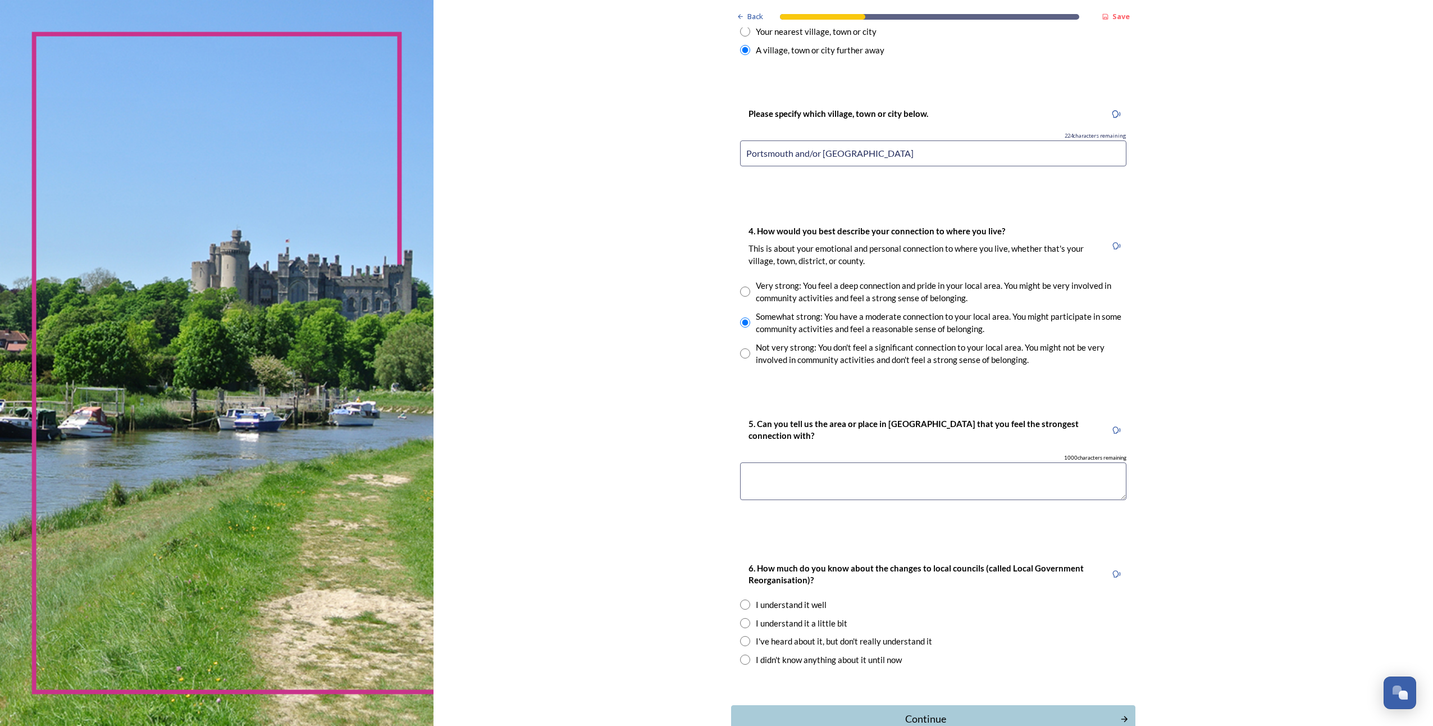
scroll to position [786, 0]
click at [741, 352] on input "radio" at bounding box center [745, 353] width 10 height 10
radio input "true"
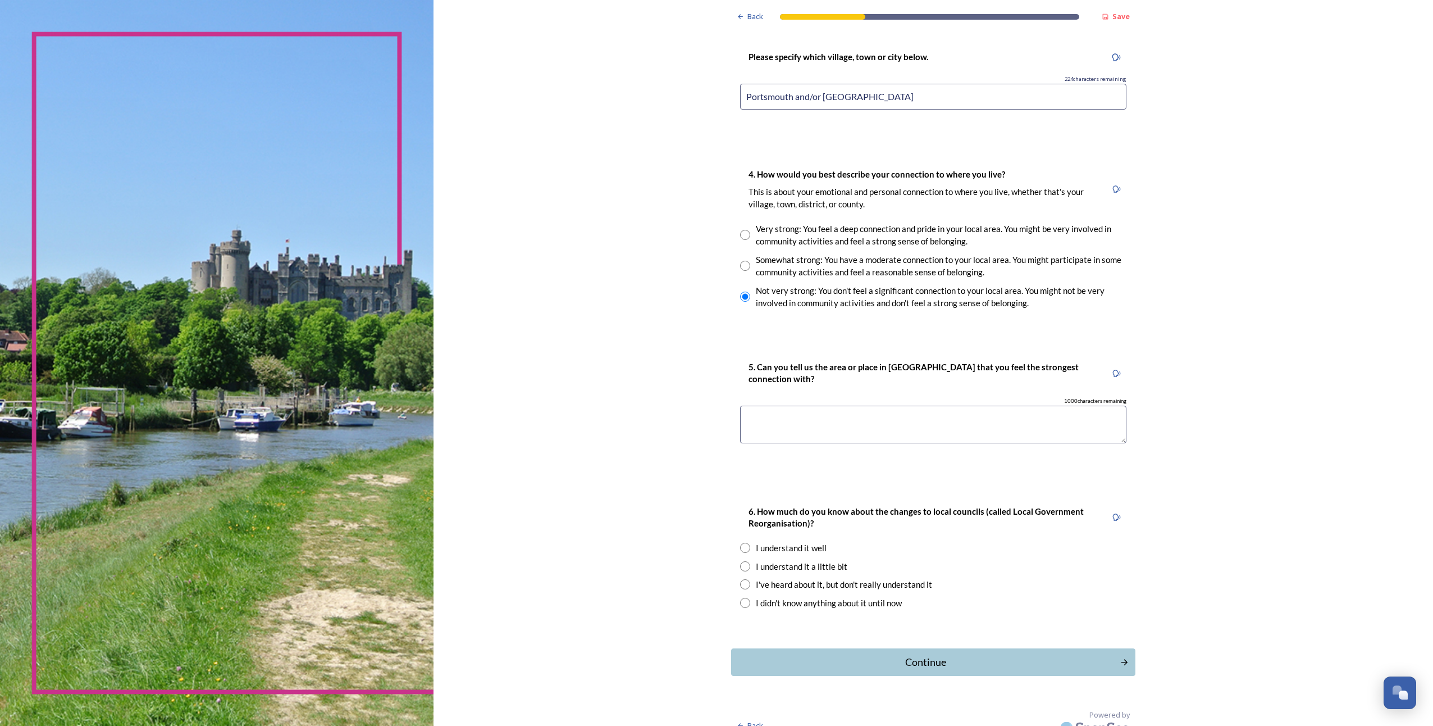
scroll to position [858, 0]
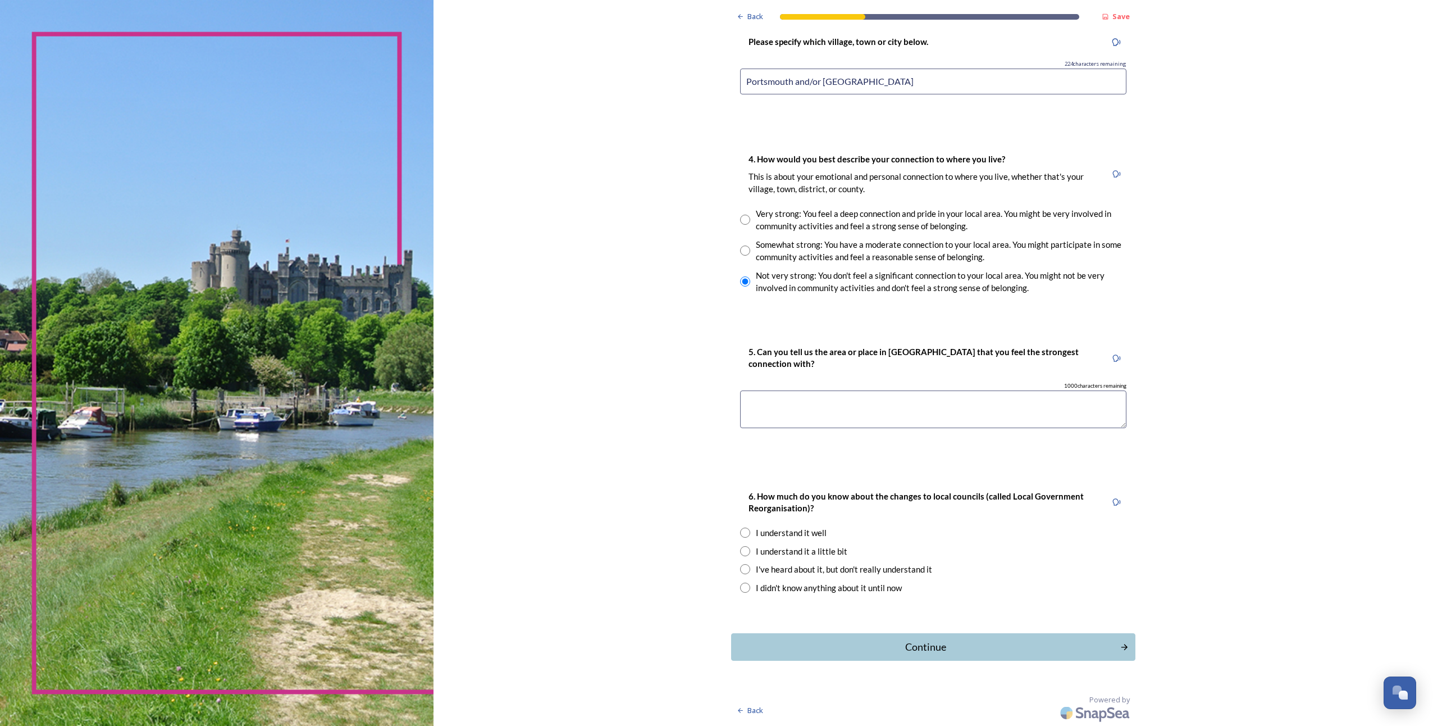
click at [772, 415] on textarea at bounding box center [933, 409] width 386 height 38
click at [742, 252] on input "radio" at bounding box center [745, 250] width 10 height 10
radio input "true"
click at [779, 393] on textarea at bounding box center [933, 409] width 386 height 38
click at [745, 550] on input "radio" at bounding box center [745, 551] width 10 height 10
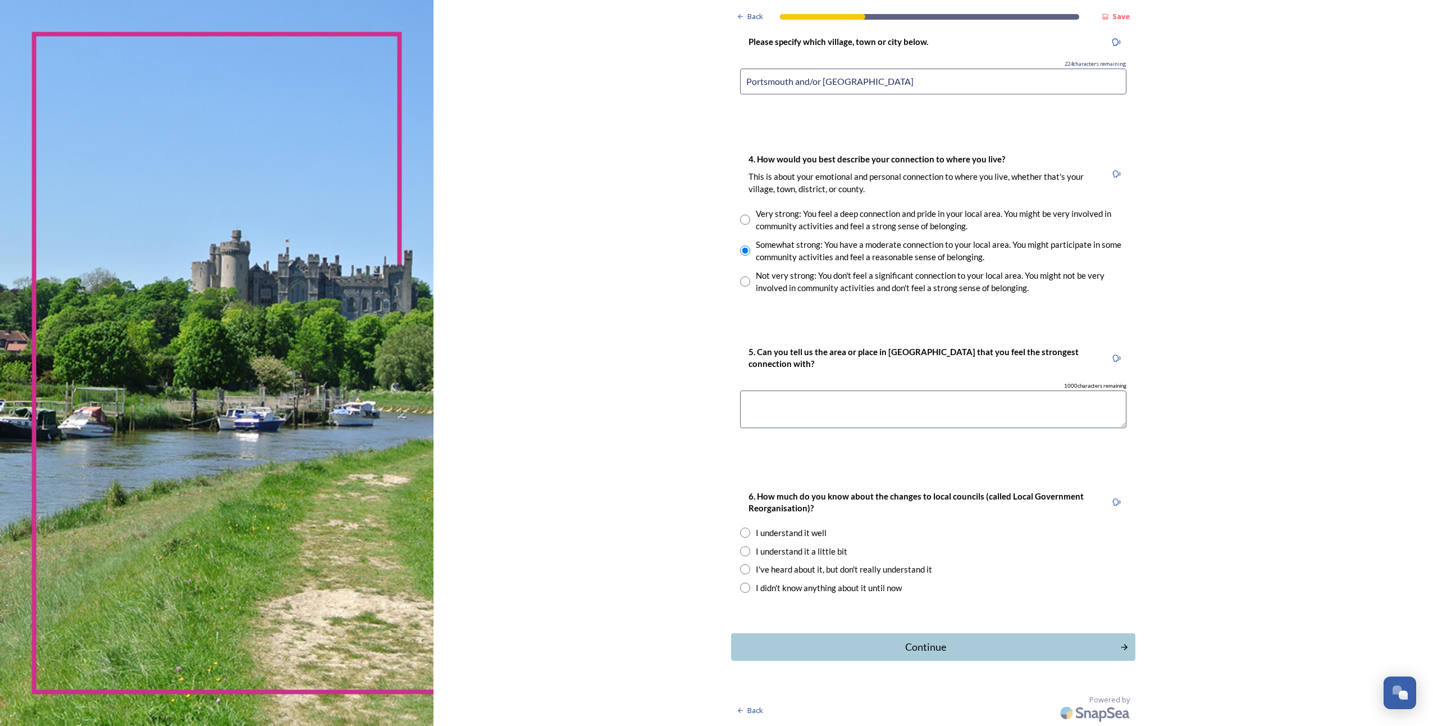
radio input "true"
click at [788, 403] on textarea at bounding box center [933, 409] width 386 height 38
click at [806, 411] on textarea at bounding box center [933, 409] width 386 height 38
type textarea "East and [GEOGRAPHIC_DATA]"
click at [879, 644] on div "Continue" at bounding box center [926, 646] width 380 height 15
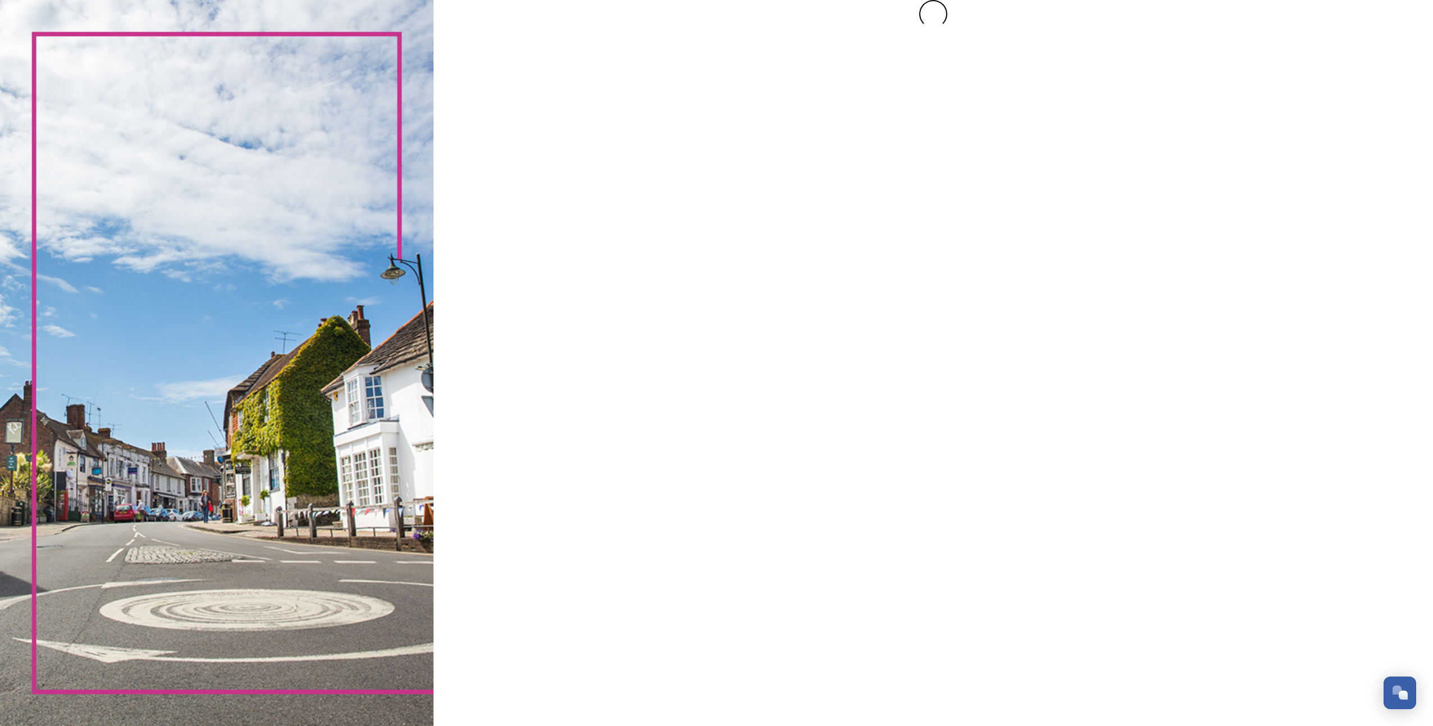
scroll to position [0, 0]
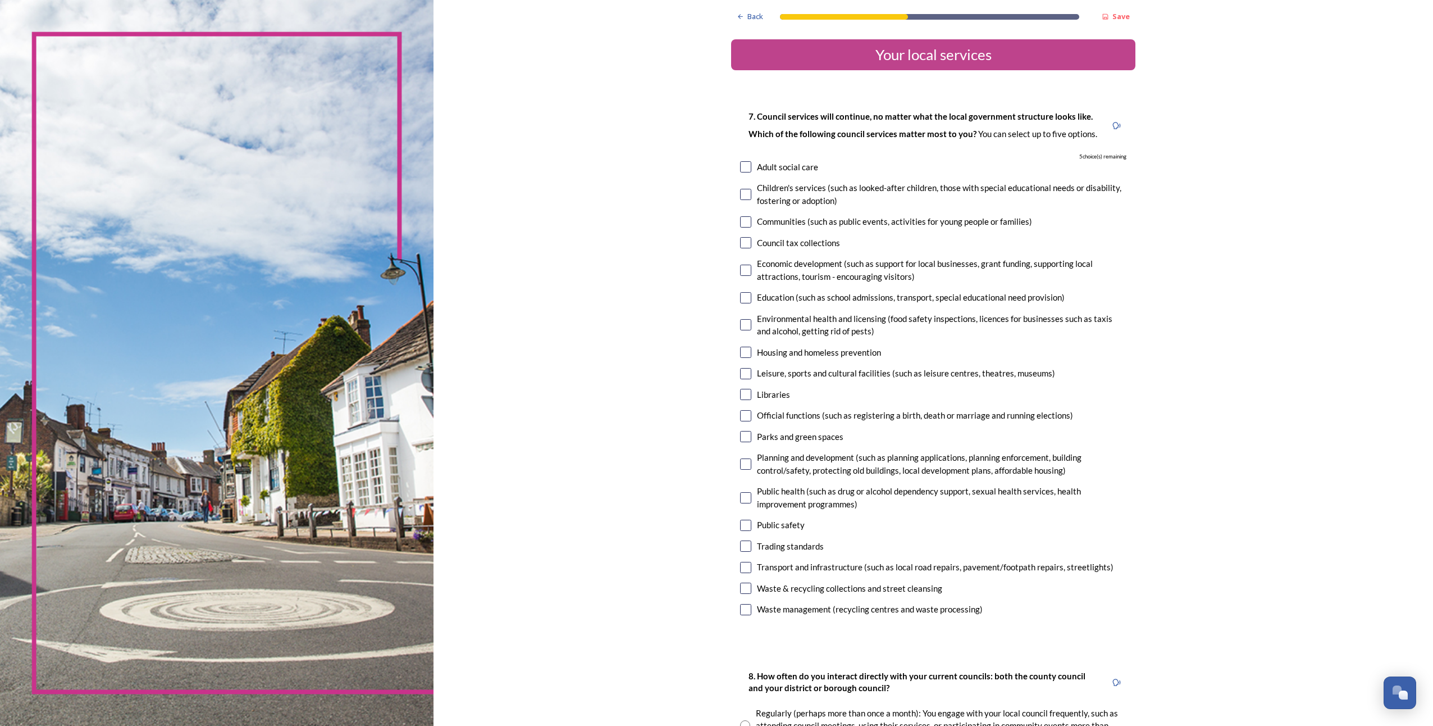
click at [742, 567] on input "checkbox" at bounding box center [745, 567] width 11 height 11
checkbox input "true"
click at [741, 324] on input "checkbox" at bounding box center [745, 324] width 11 height 11
click at [740, 324] on input "checkbox" at bounding box center [745, 324] width 11 height 11
checkbox input "false"
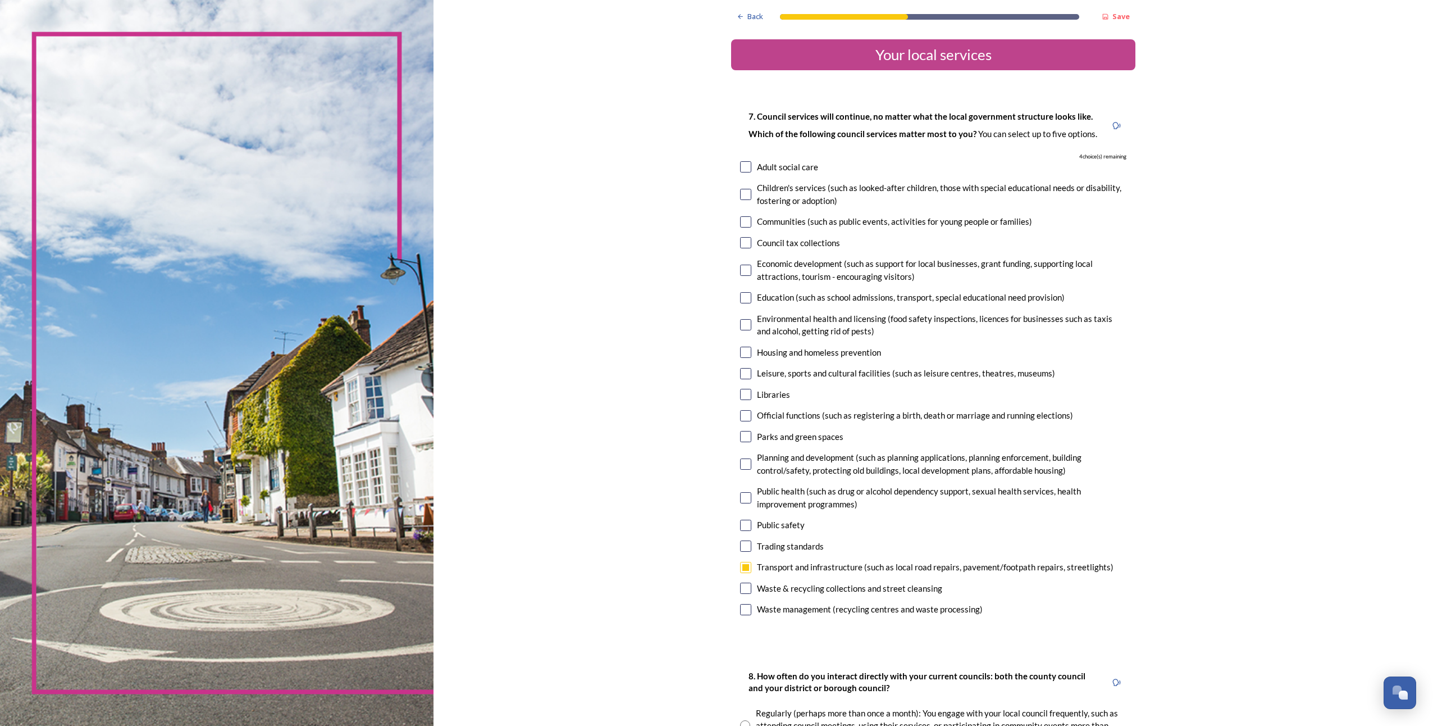
click at [742, 417] on input "checkbox" at bounding box center [745, 415] width 11 height 11
checkbox input "true"
click at [741, 466] on input "checkbox" at bounding box center [745, 463] width 11 height 11
checkbox input "true"
click at [740, 495] on input "checkbox" at bounding box center [745, 497] width 11 height 11
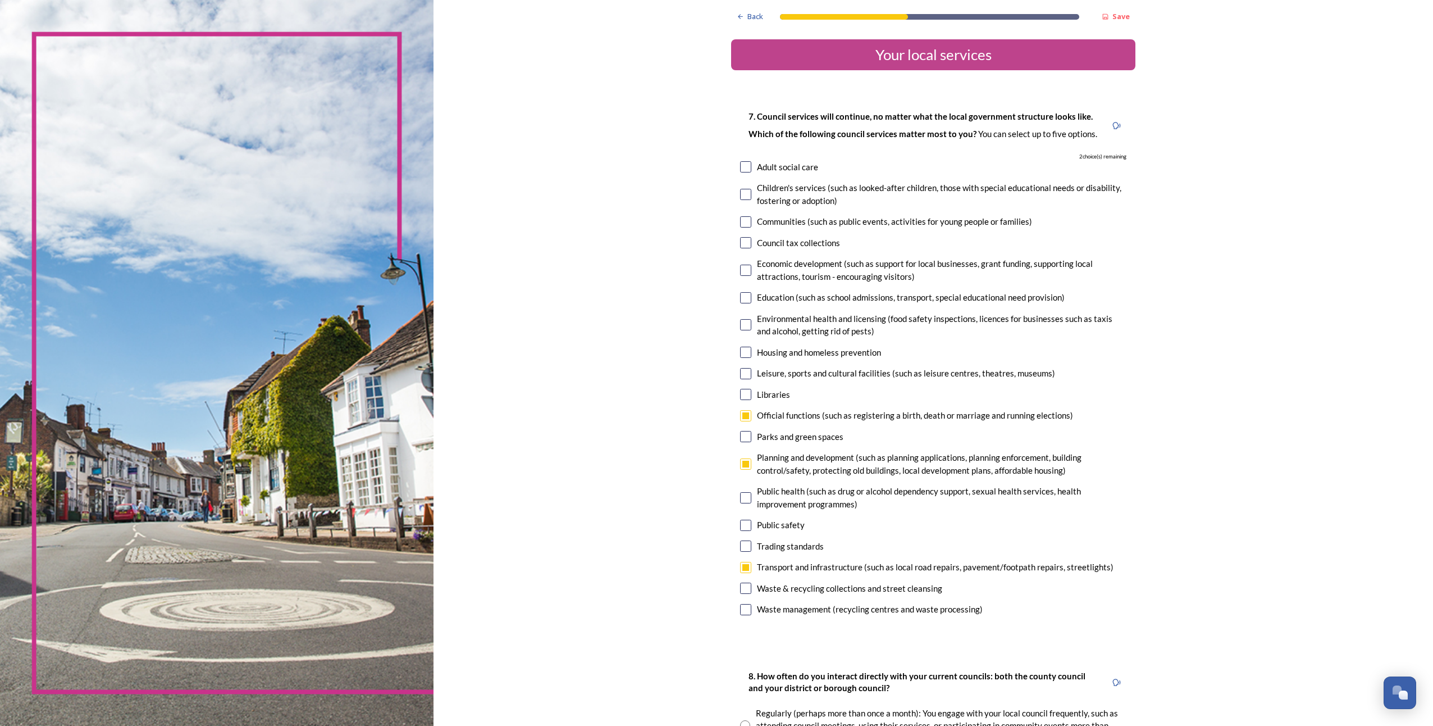
checkbox input "true"
click at [740, 220] on input "checkbox" at bounding box center [745, 221] width 11 height 11
checkbox input "true"
click at [741, 413] on input "checkbox" at bounding box center [745, 415] width 11 height 11
click at [741, 418] on input "checkbox" at bounding box center [745, 415] width 11 height 11
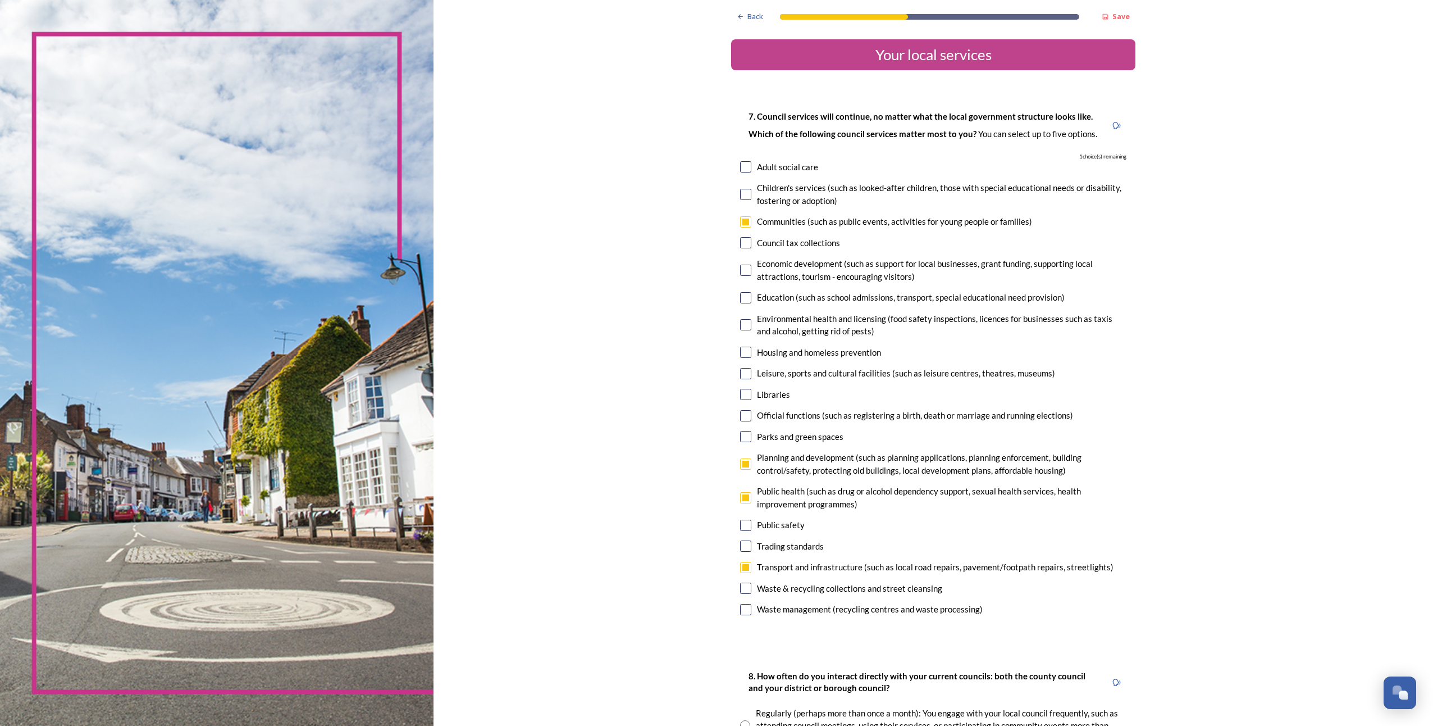
checkbox input "true"
click at [745, 435] on input "checkbox" at bounding box center [745, 436] width 11 height 11
checkbox input "false"
click at [745, 417] on input "checkbox" at bounding box center [745, 415] width 11 height 11
checkbox input "false"
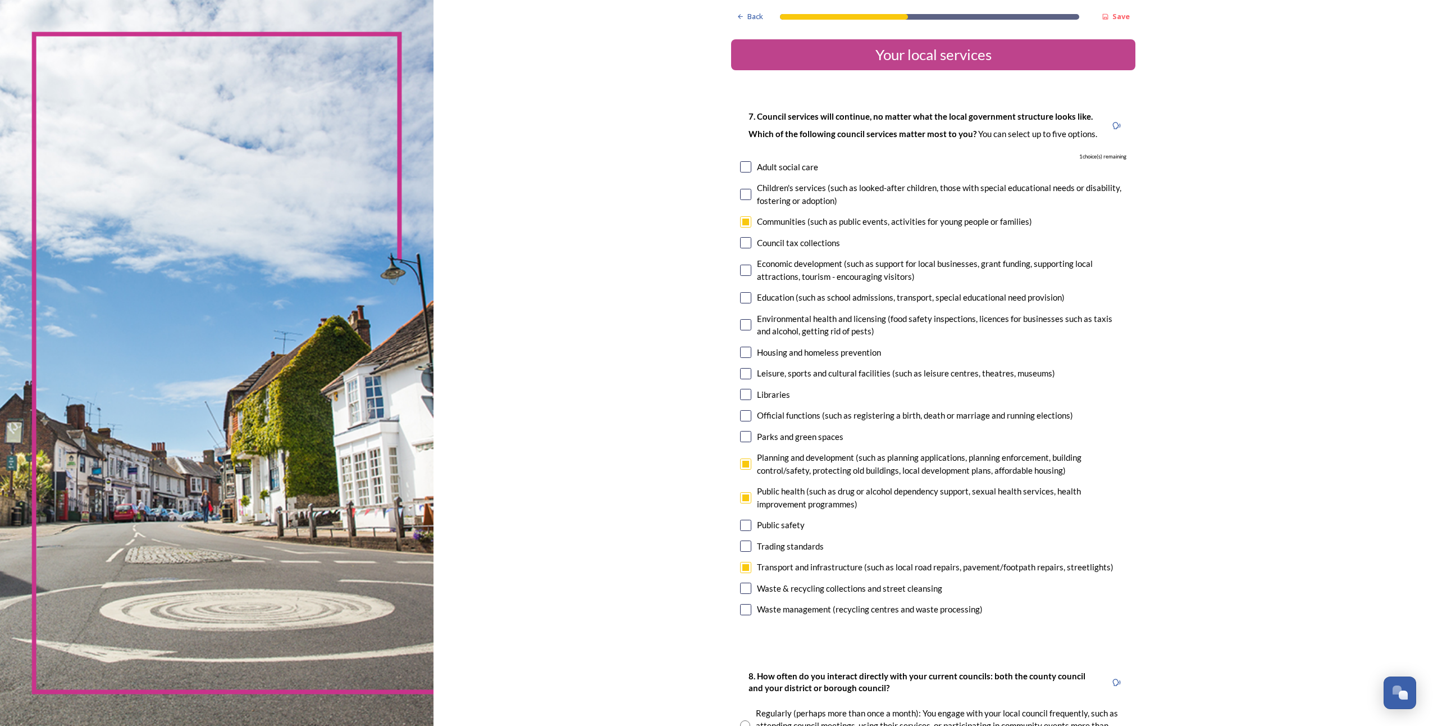
click at [742, 438] on input "checkbox" at bounding box center [745, 436] width 11 height 11
checkbox input "true"
click at [740, 499] on input "checkbox" at bounding box center [745, 497] width 11 height 11
checkbox input "false"
click at [740, 527] on input "checkbox" at bounding box center [745, 524] width 11 height 11
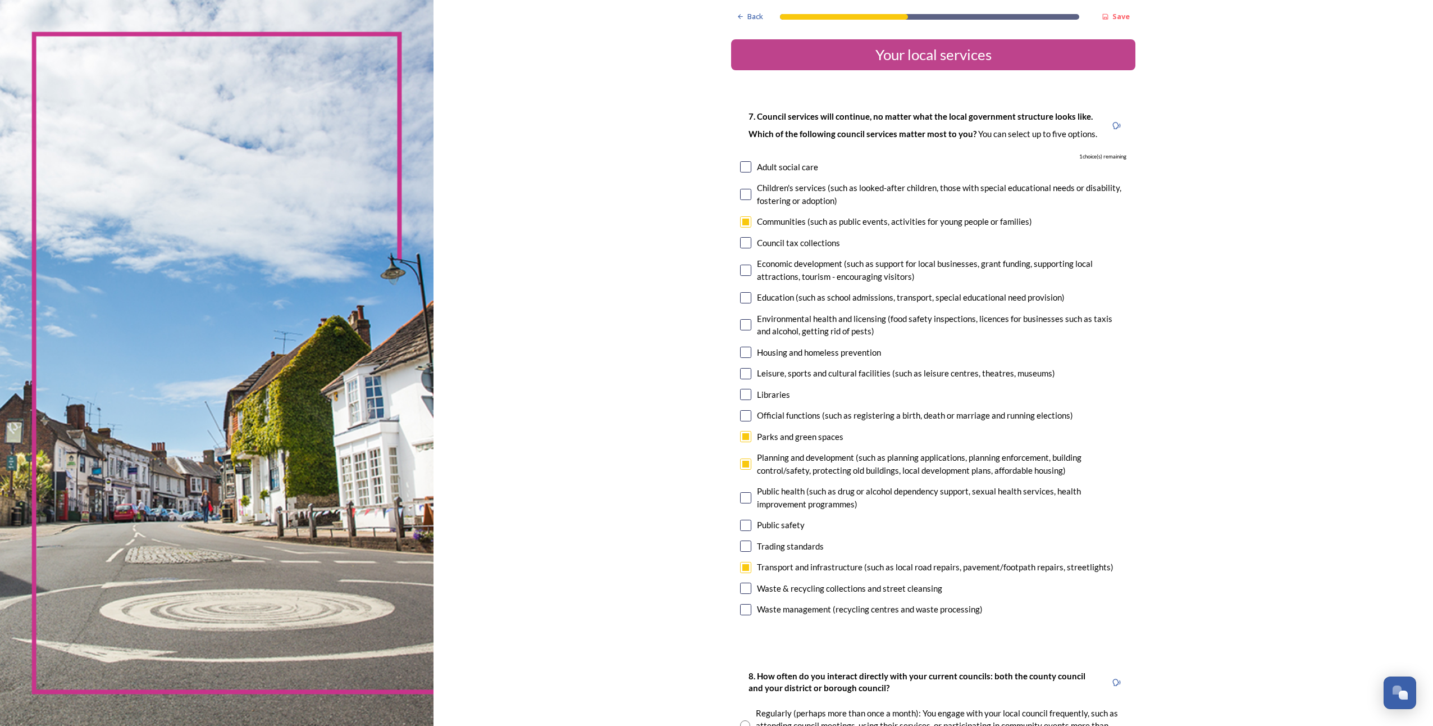
checkbox input "true"
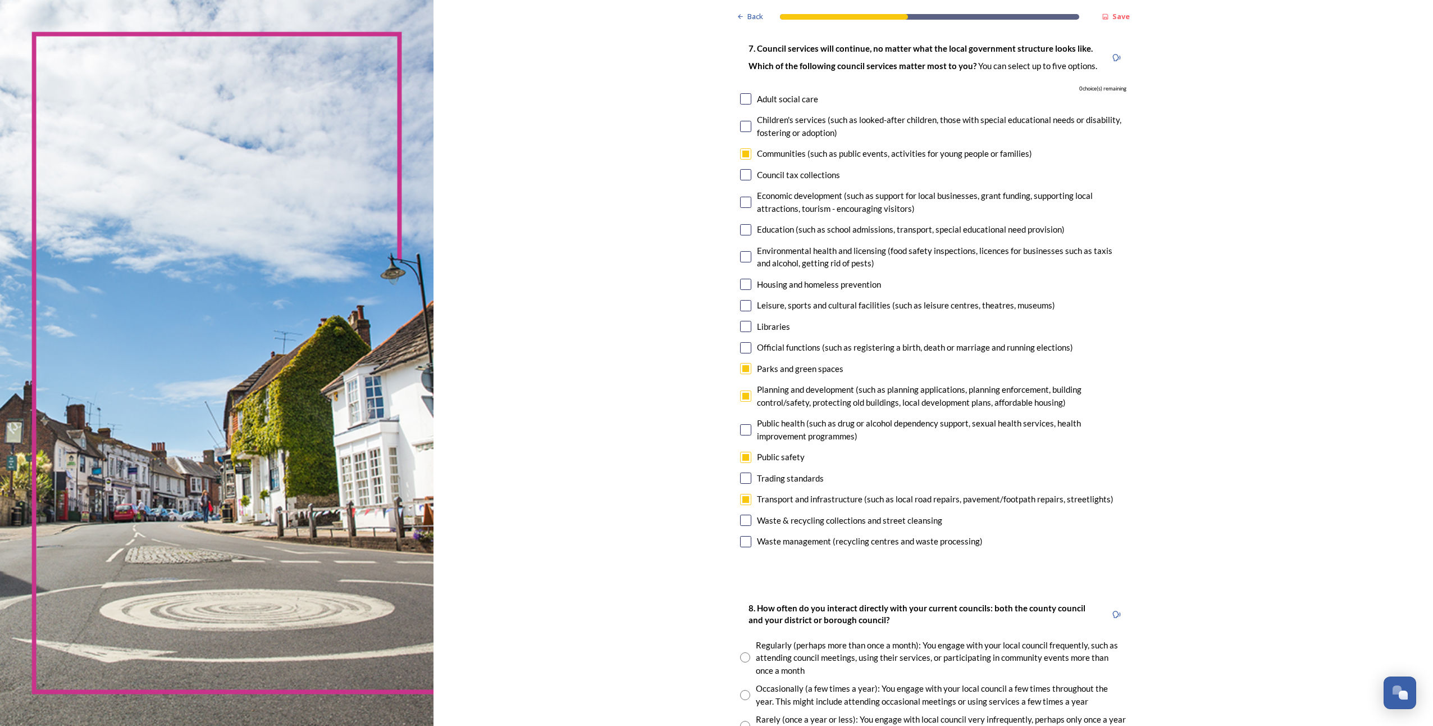
scroll to position [337, 0]
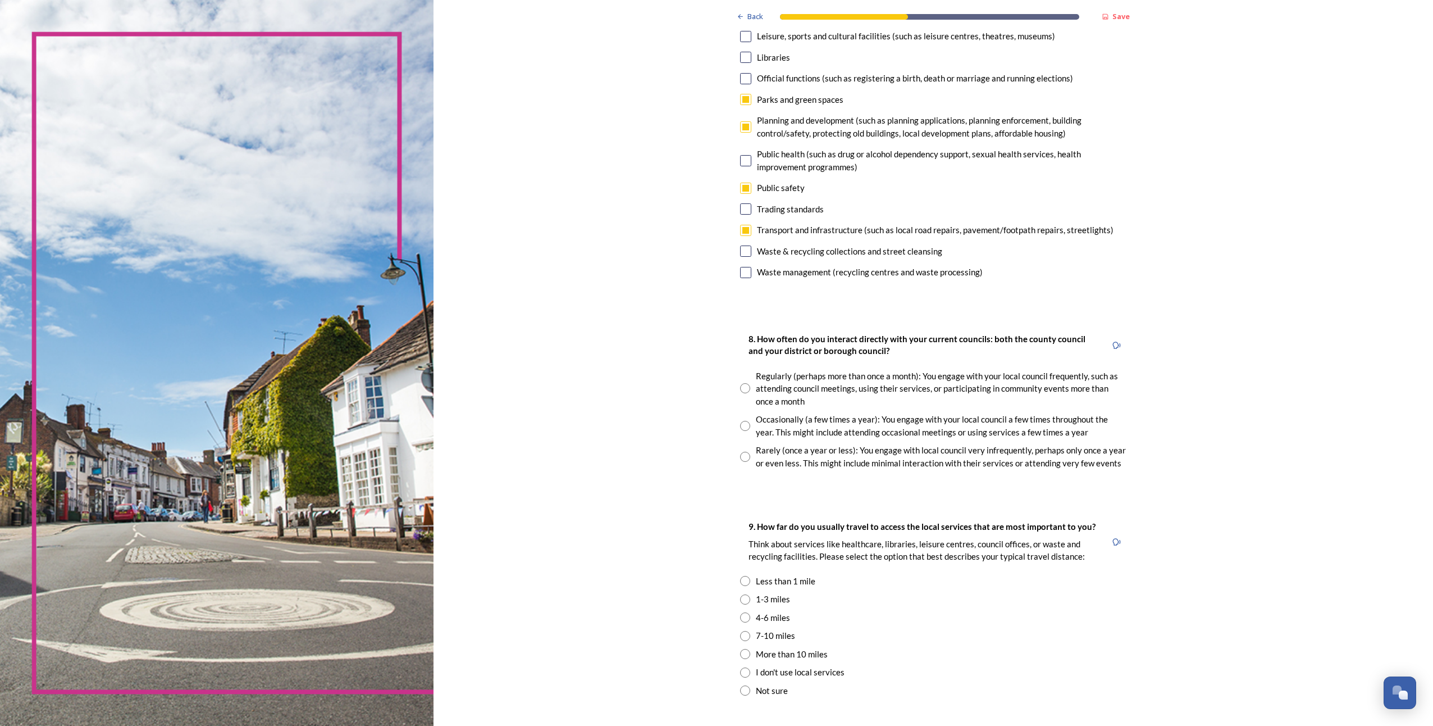
click at [745, 456] on input "radio" at bounding box center [745, 457] width 10 height 10
radio input "true"
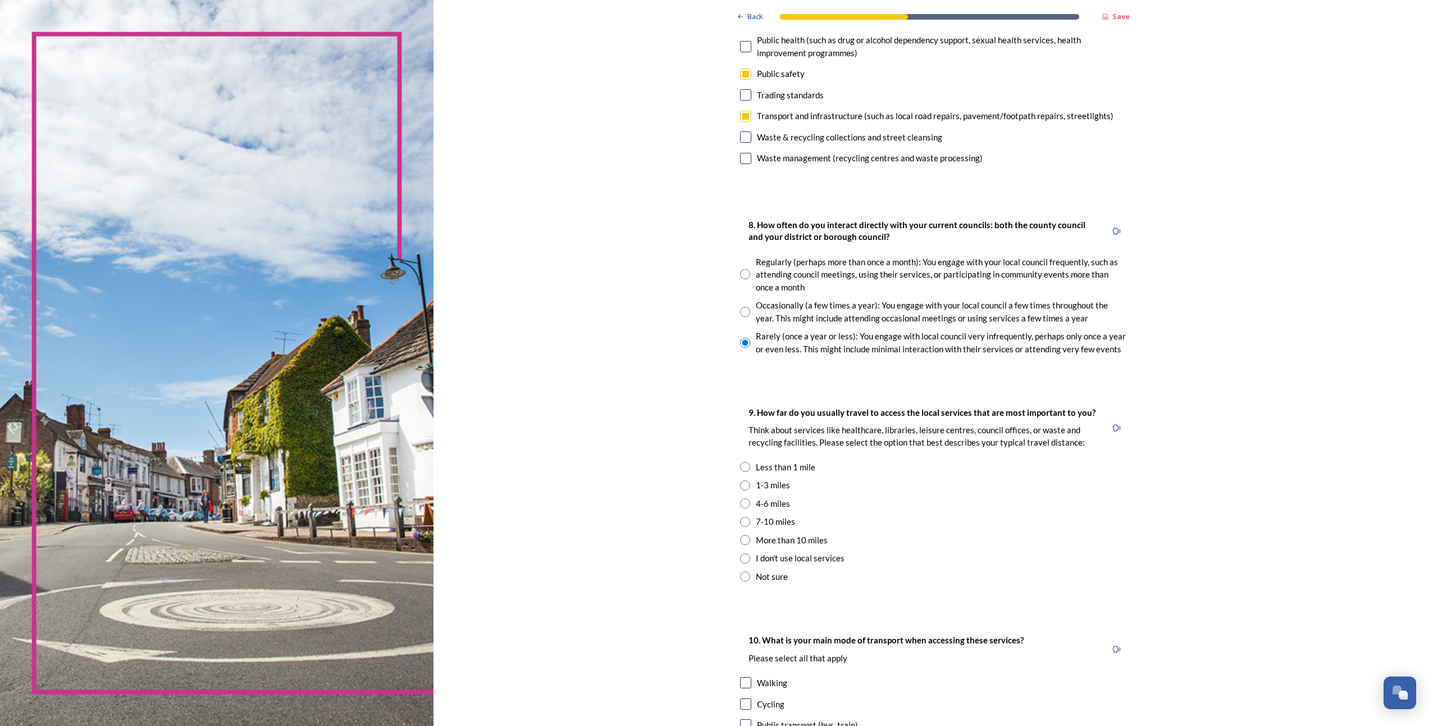
scroll to position [562, 0]
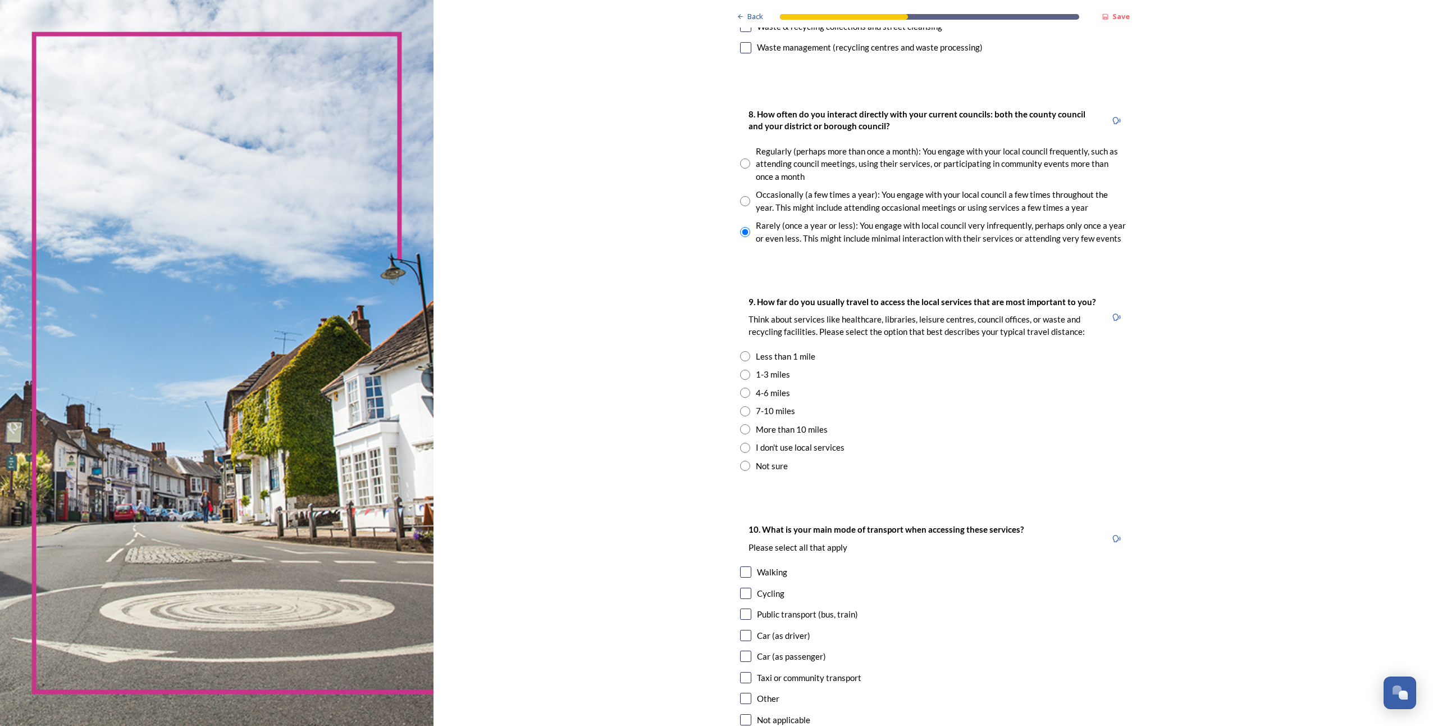
click at [740, 412] on input "radio" at bounding box center [745, 411] width 10 height 10
radio input "true"
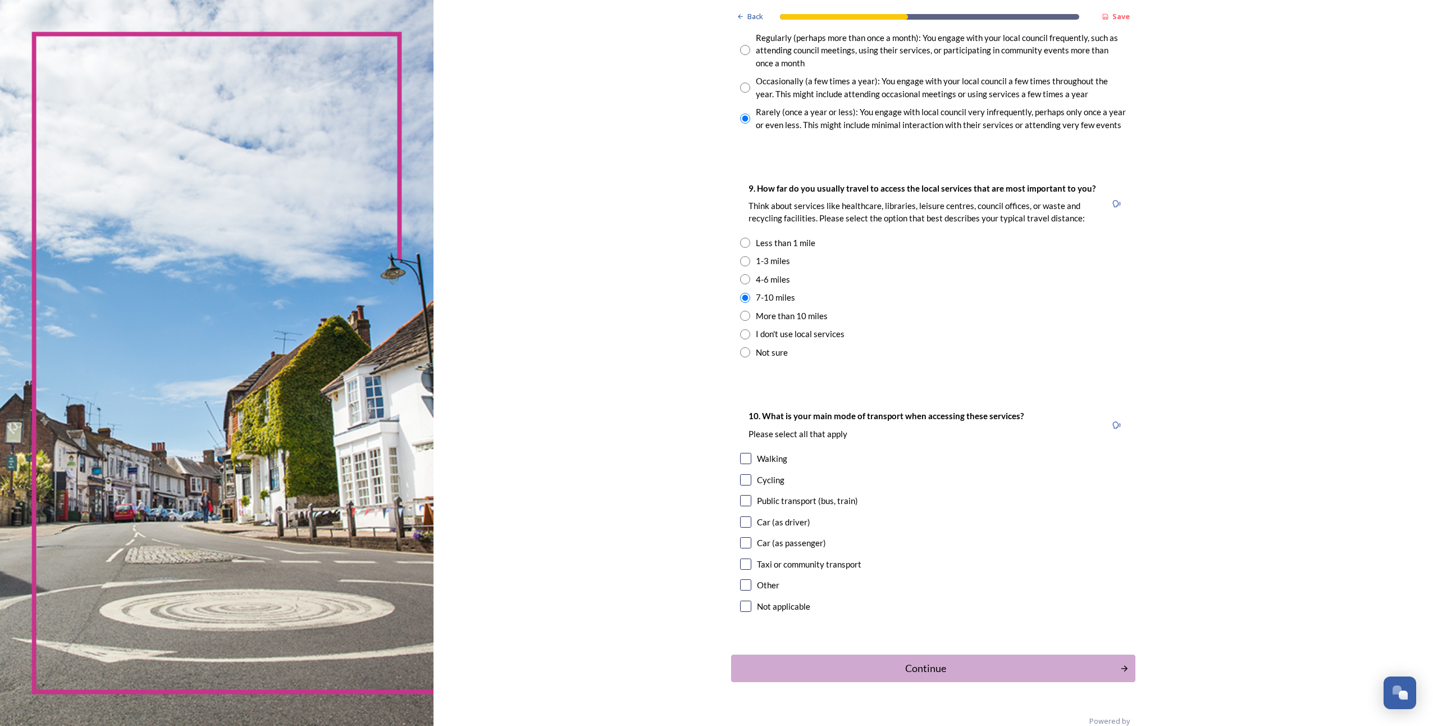
scroll to position [696, 0]
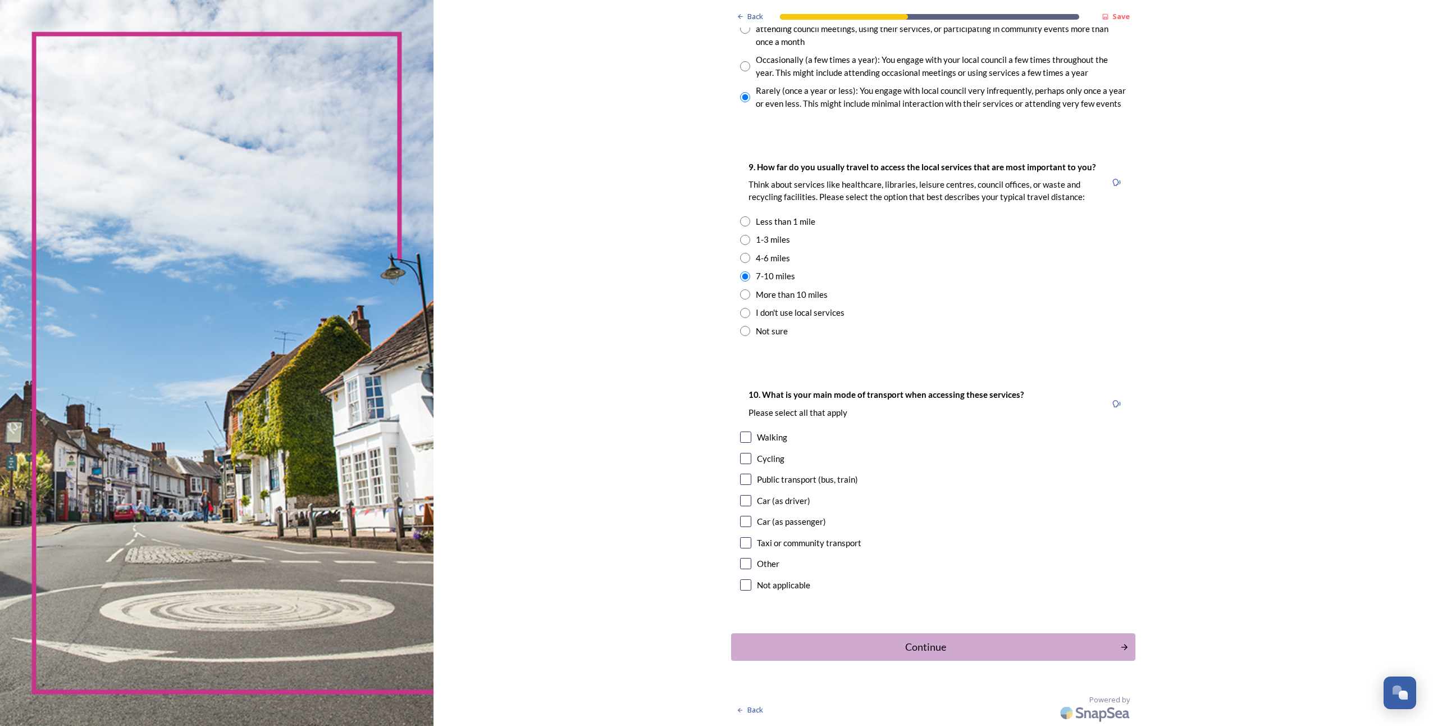
click at [742, 501] on input "checkbox" at bounding box center [745, 500] width 11 height 11
checkbox input "true"
click at [744, 522] on input "checkbox" at bounding box center [745, 521] width 11 height 11
checkbox input "true"
click at [740, 480] on input "checkbox" at bounding box center [745, 478] width 11 height 11
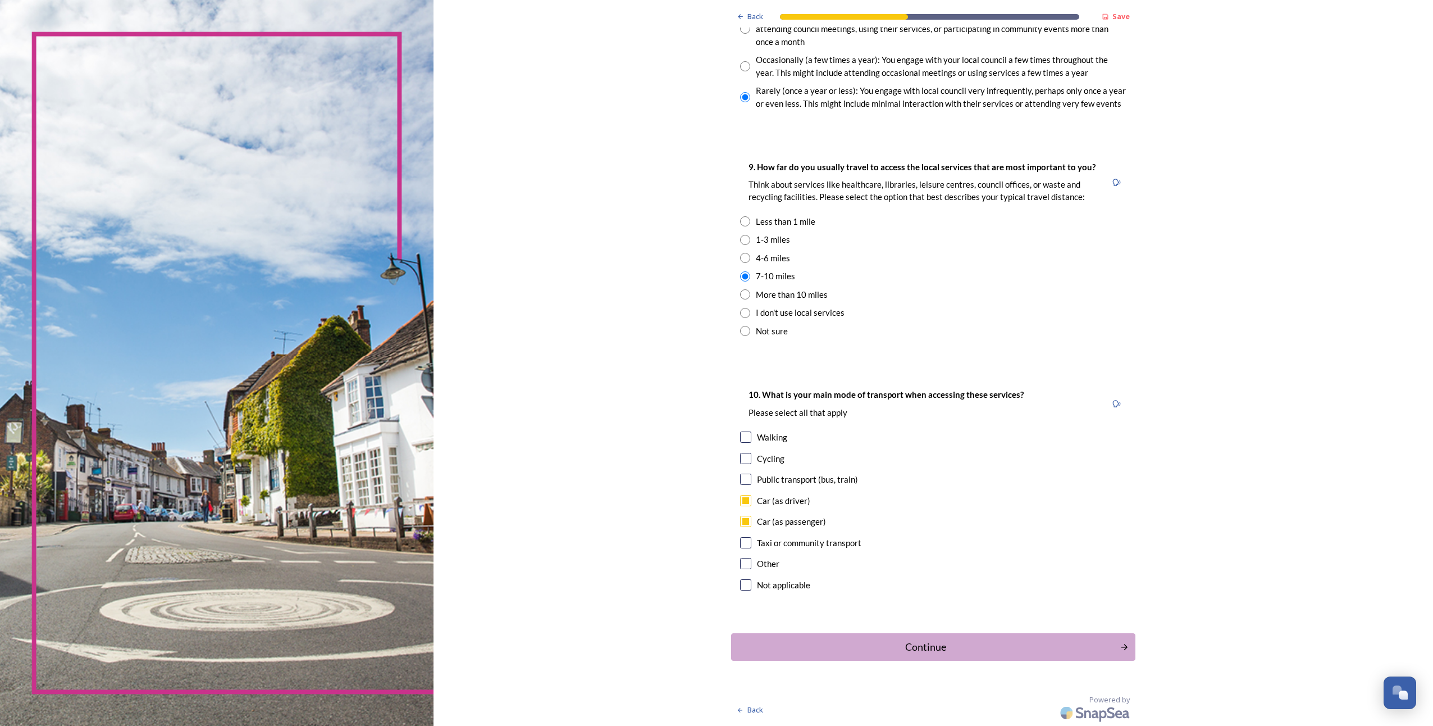
checkbox input "true"
click at [746, 442] on input "checkbox" at bounding box center [745, 436] width 11 height 11
checkbox input "true"
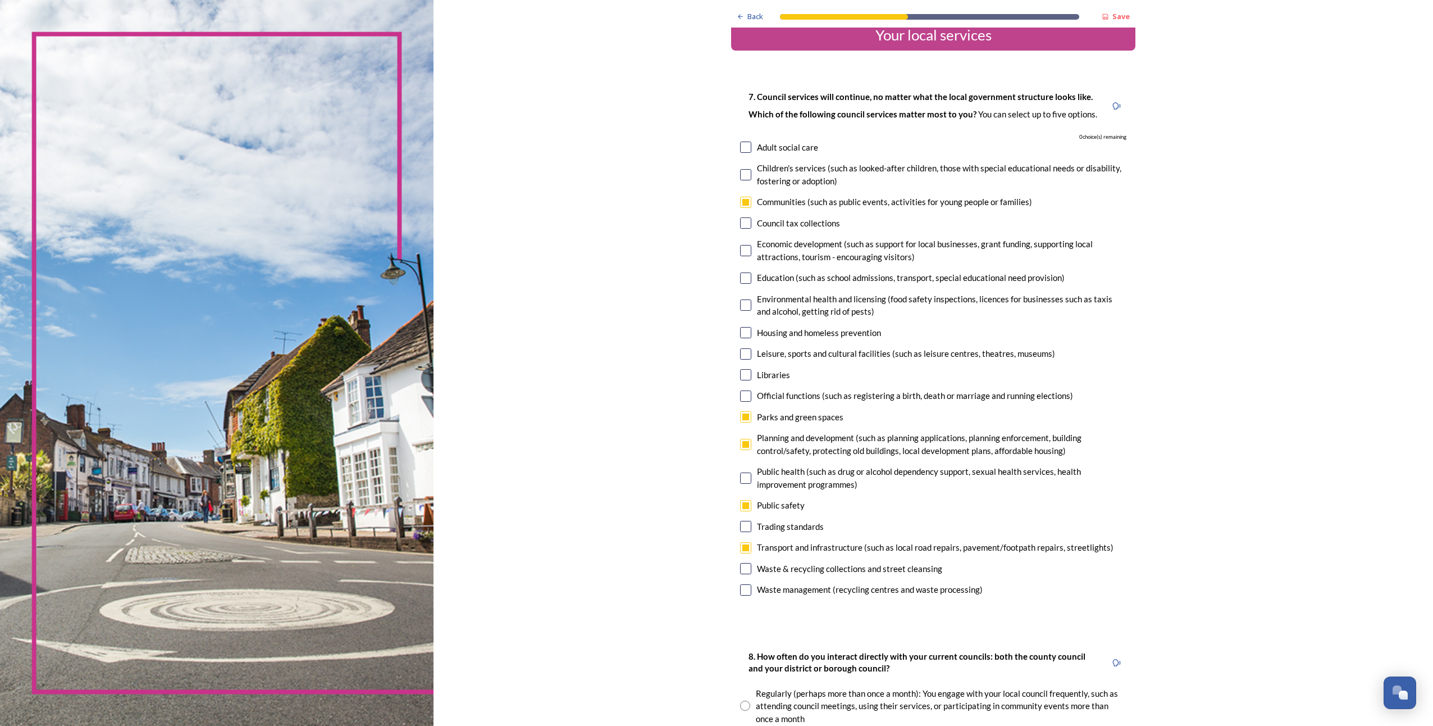
scroll to position [0, 0]
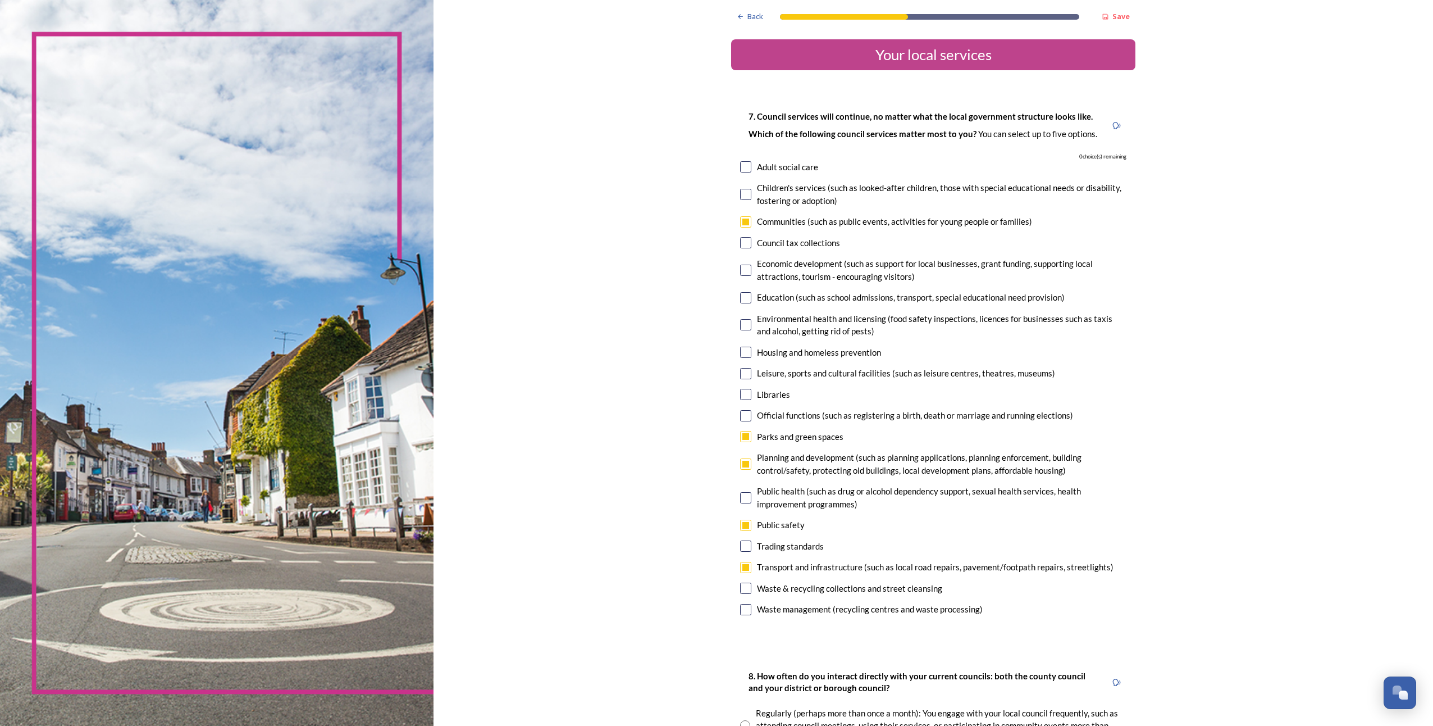
click at [740, 222] on input "checkbox" at bounding box center [745, 221] width 11 height 11
checkbox input "false"
click at [740, 372] on input "checkbox" at bounding box center [745, 373] width 11 height 11
checkbox input "true"
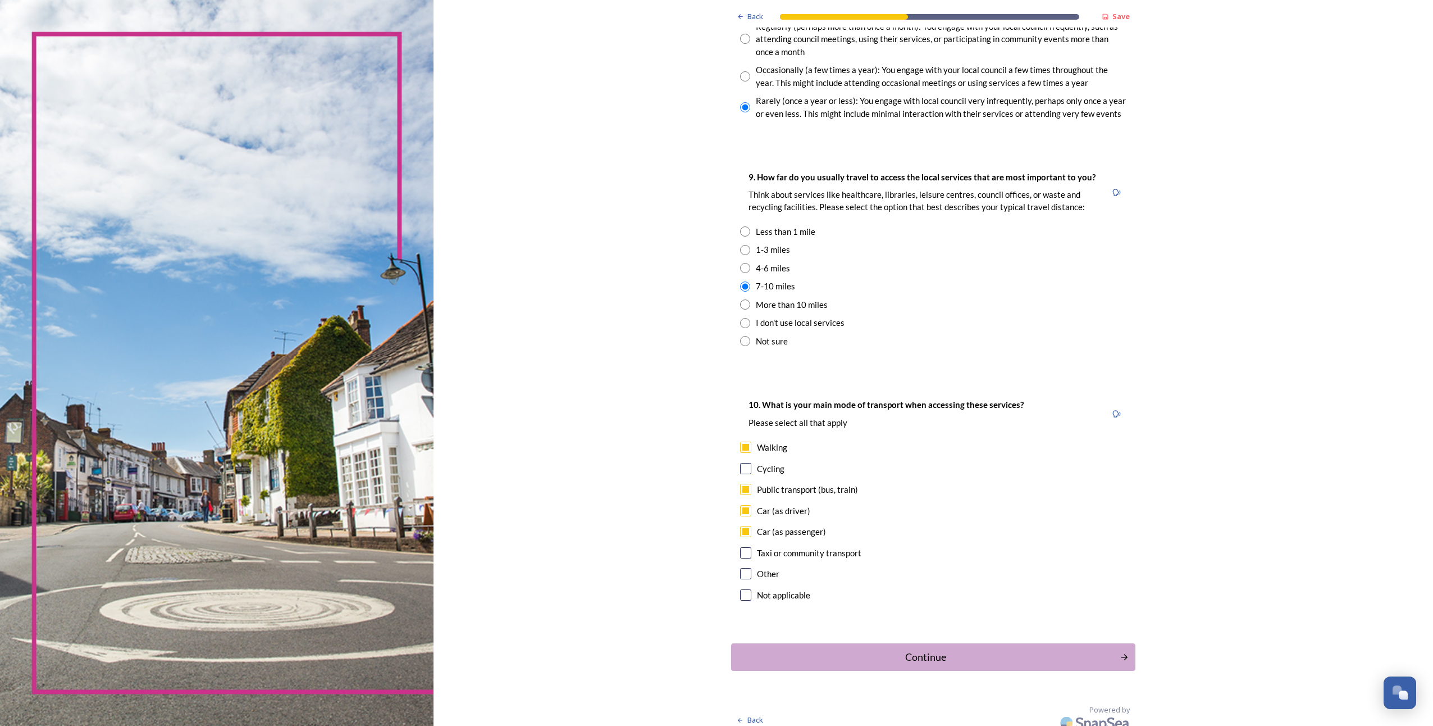
scroll to position [696, 0]
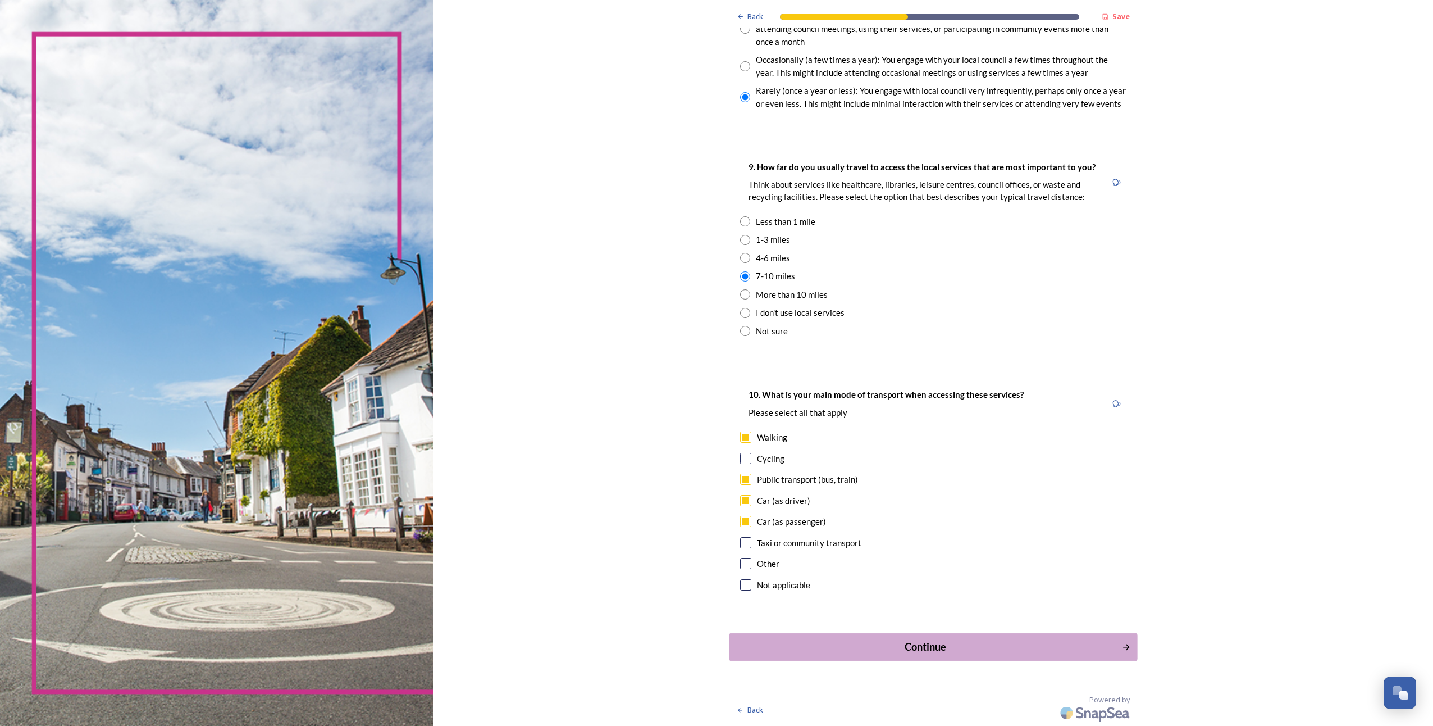
click at [931, 653] on div "Continue" at bounding box center [926, 646] width 380 height 15
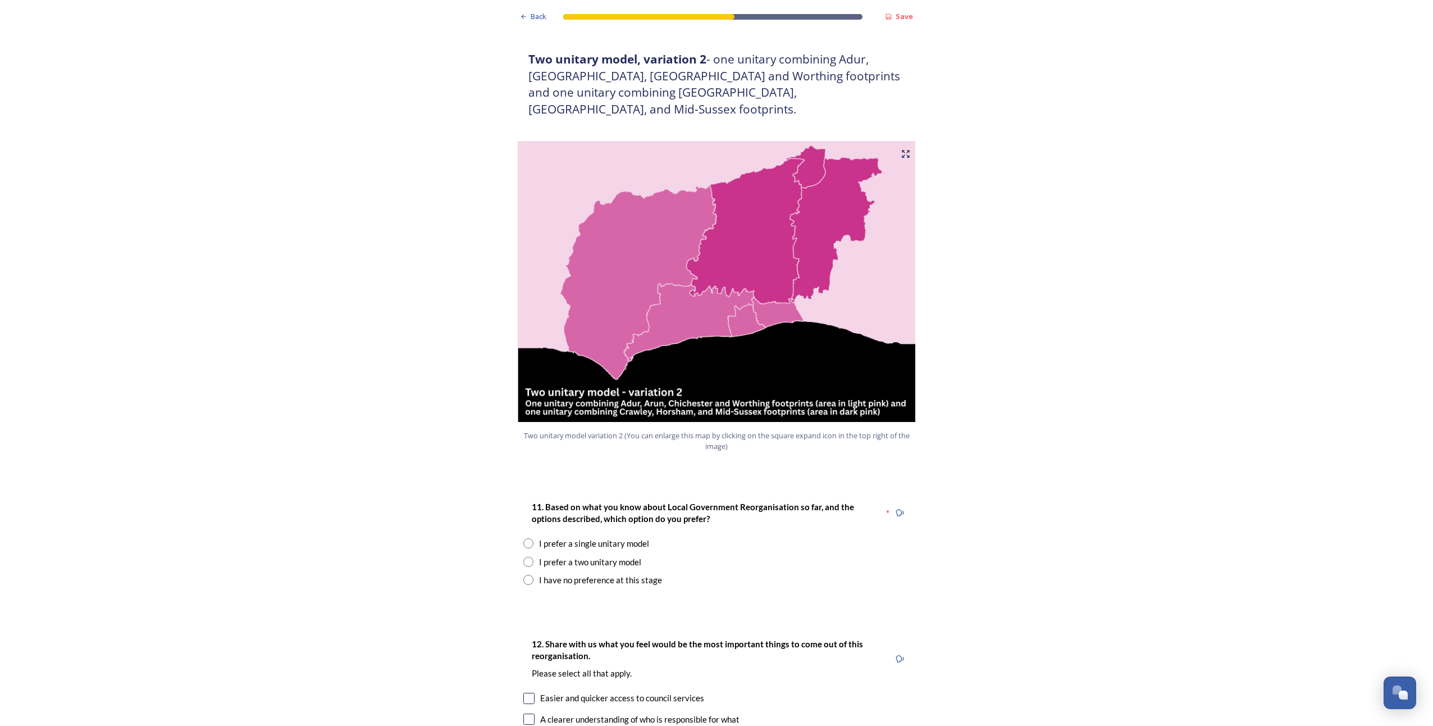
scroll to position [1123, 0]
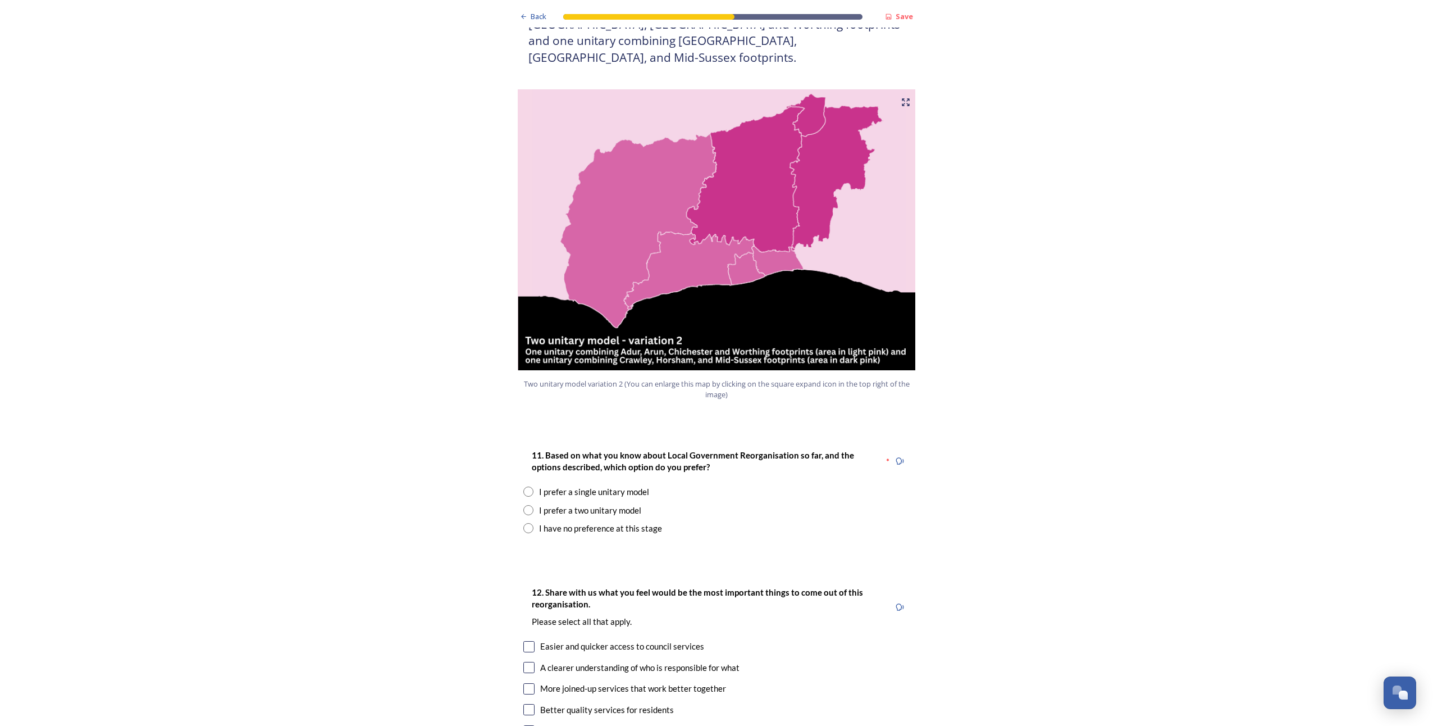
click at [524, 505] on input "radio" at bounding box center [528, 510] width 10 height 10
radio input "true"
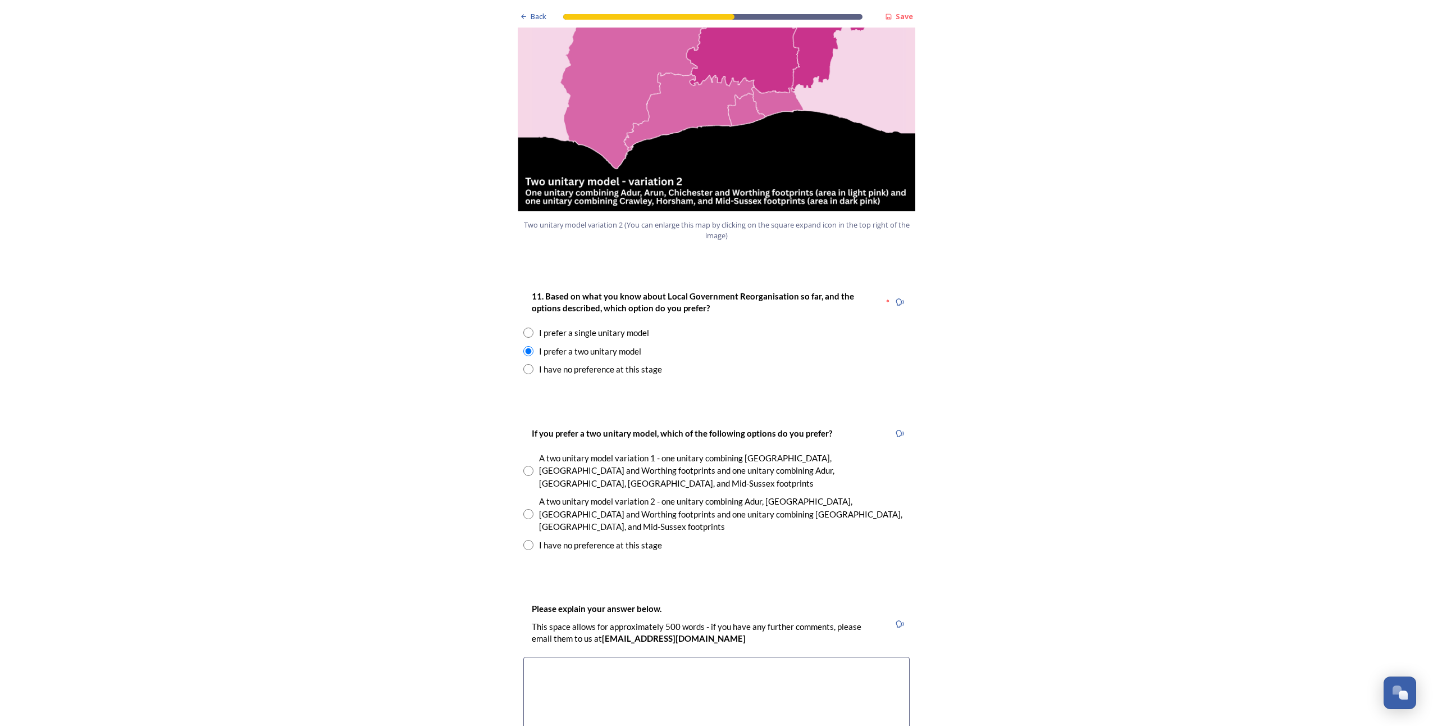
scroll to position [1292, 0]
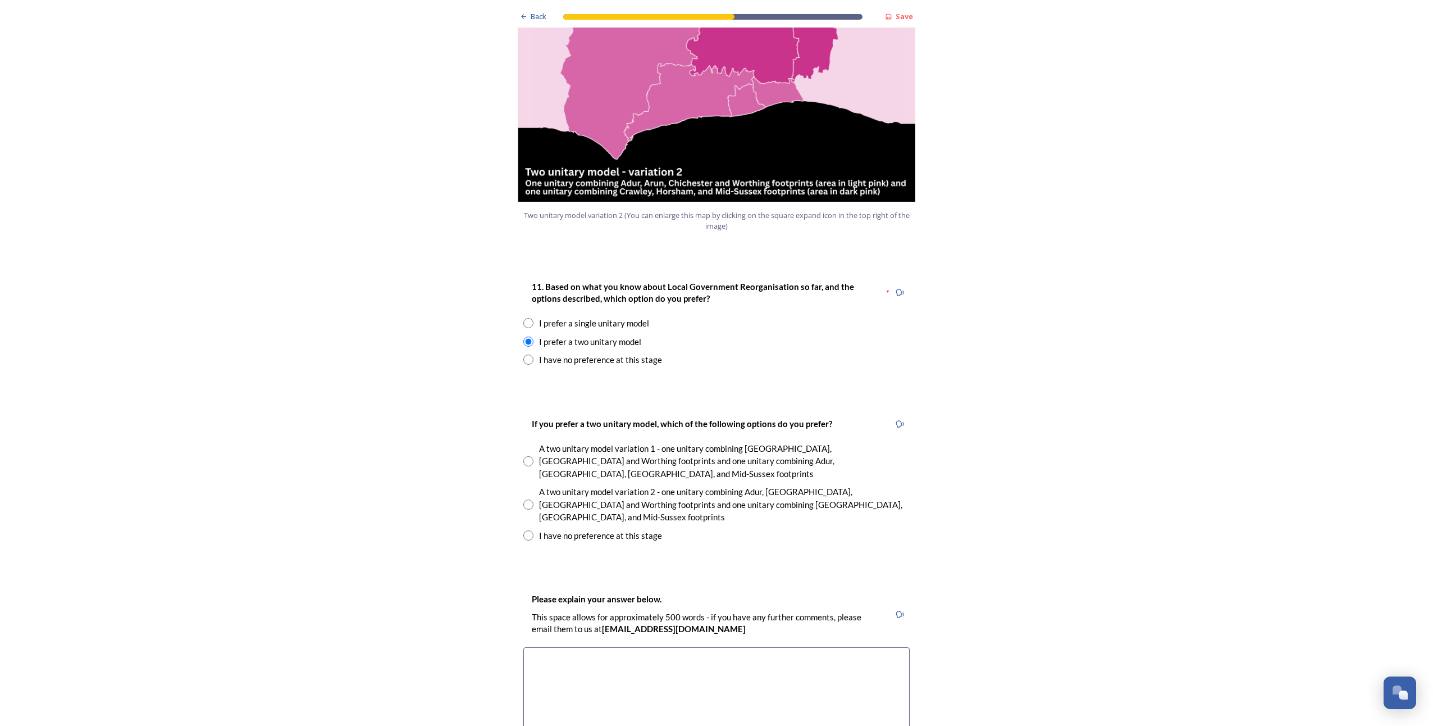
click at [525, 456] on input "radio" at bounding box center [528, 461] width 10 height 10
radio input "true"
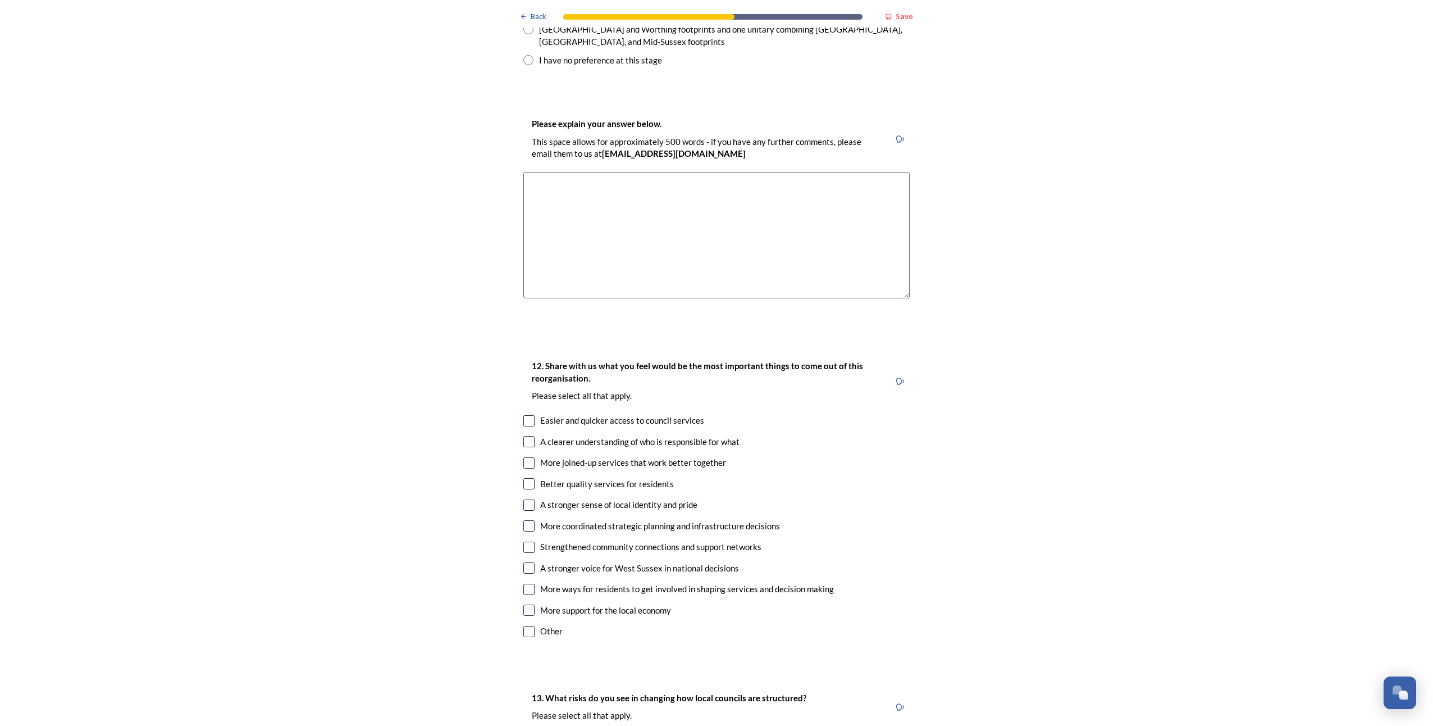
scroll to position [1797, 0]
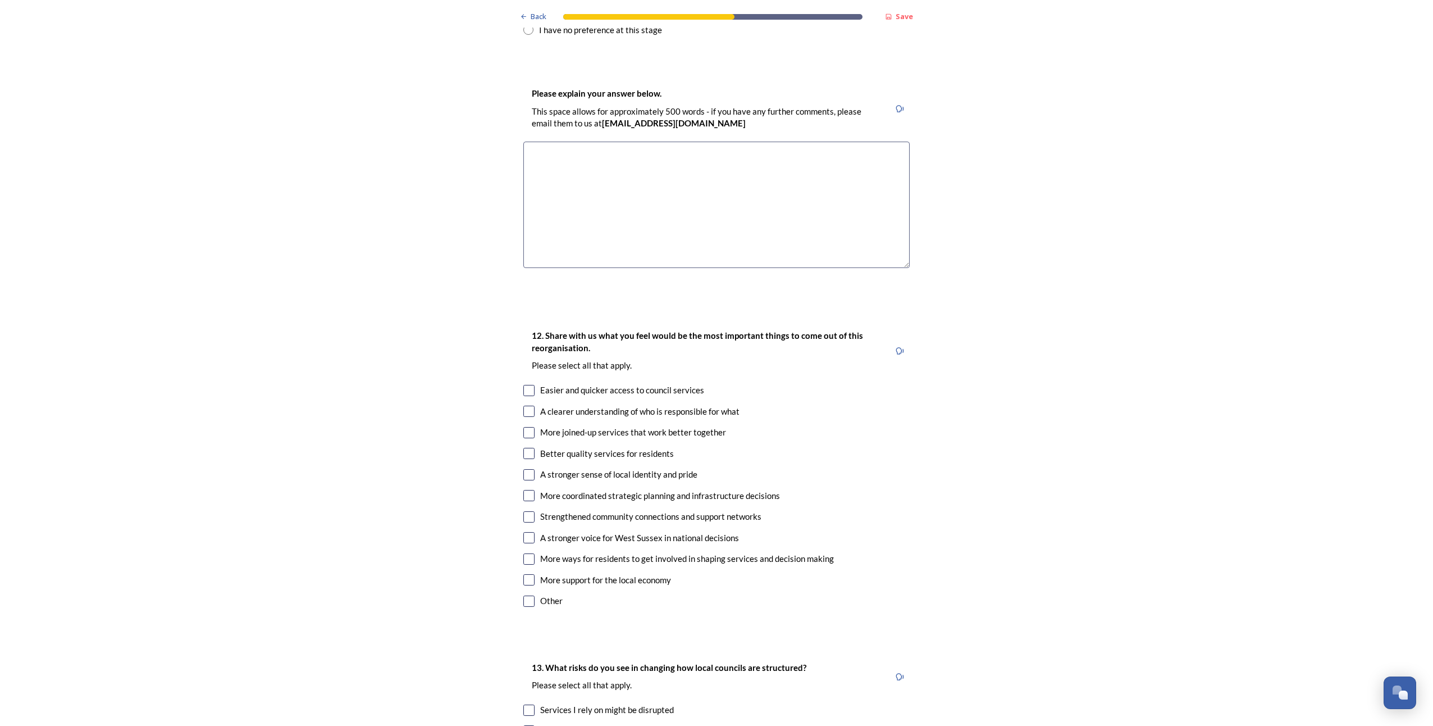
click at [523, 405] on input "checkbox" at bounding box center [528, 410] width 11 height 11
checkbox input "true"
click at [526, 385] on input "checkbox" at bounding box center [528, 390] width 11 height 11
checkbox input "true"
click at [523, 490] on input "checkbox" at bounding box center [528, 495] width 11 height 11
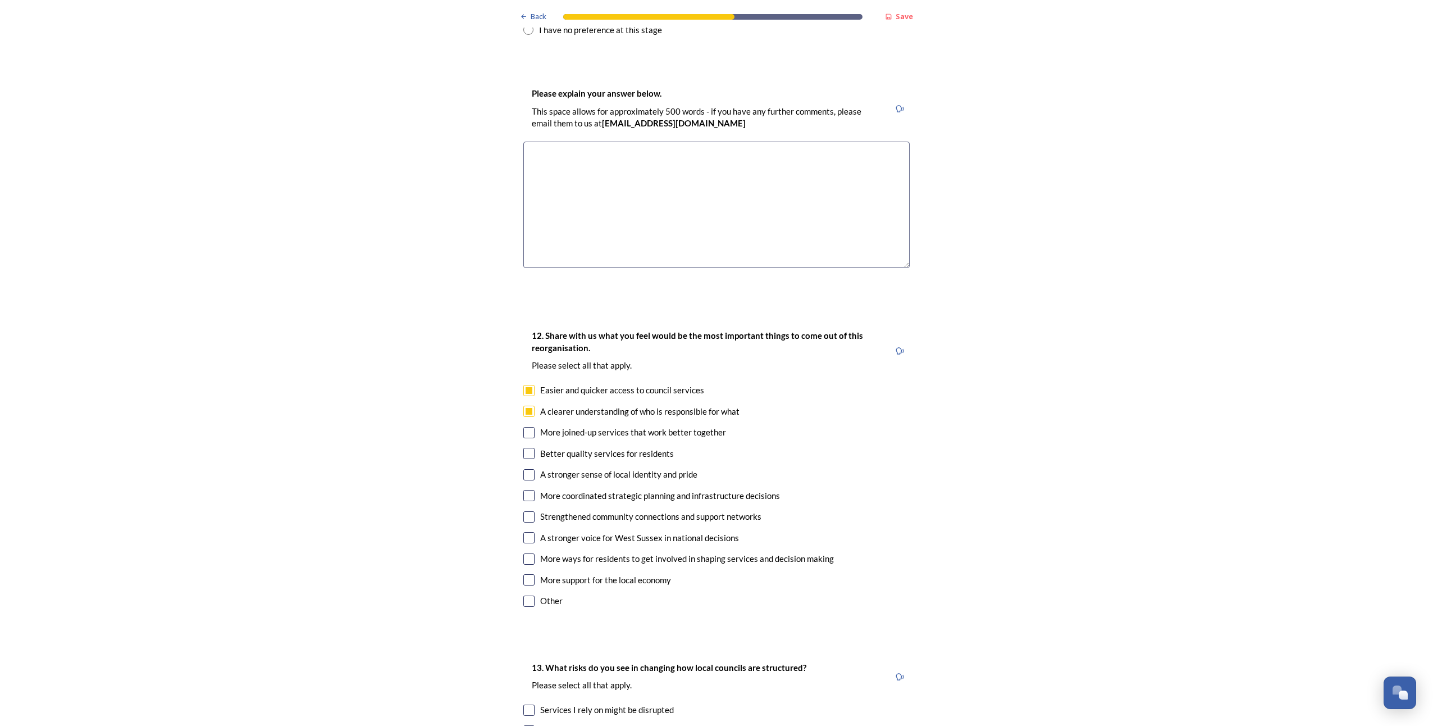
checkbox input "true"
click at [524, 511] on input "checkbox" at bounding box center [528, 516] width 11 height 11
checkbox input "true"
click at [526, 532] on input "checkbox" at bounding box center [528, 537] width 11 height 11
checkbox input "true"
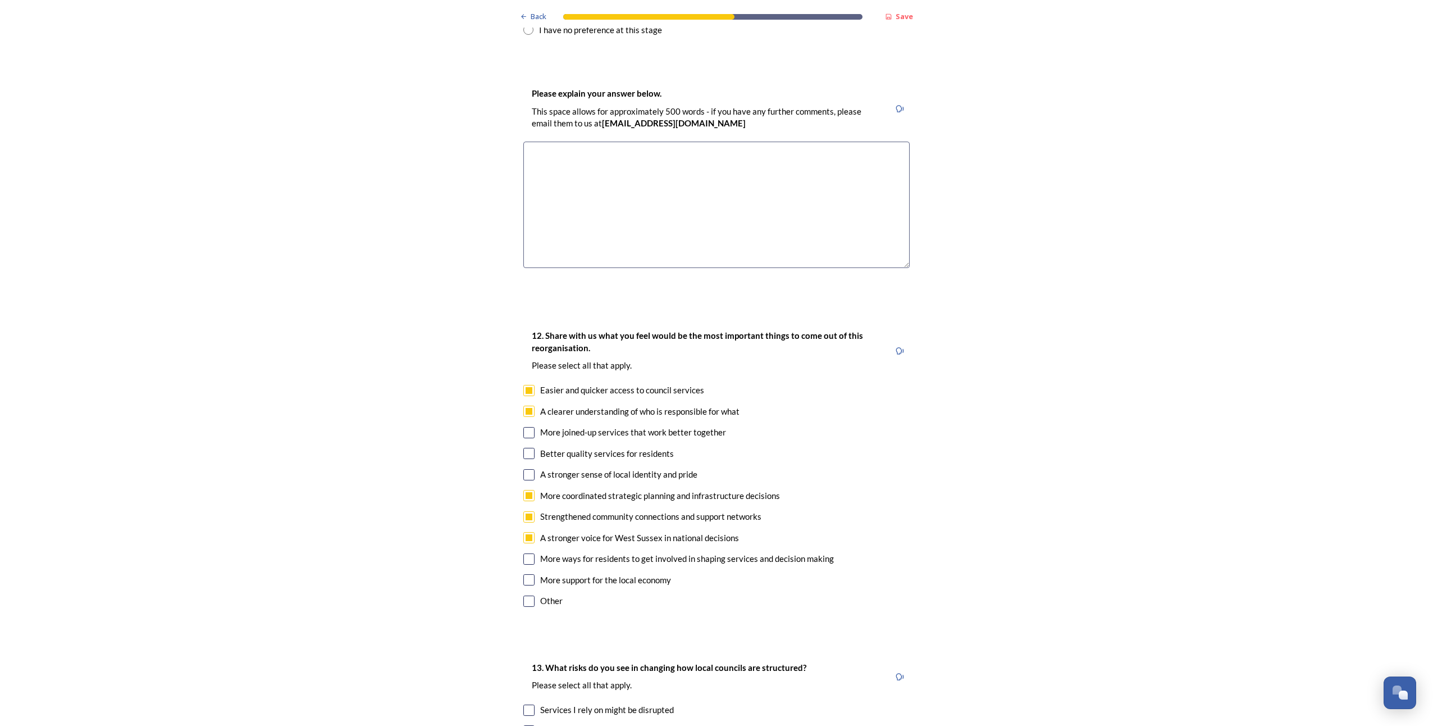
click at [526, 574] on input "checkbox" at bounding box center [528, 579] width 11 height 11
checkbox input "true"
click at [523, 427] on input "checkbox" at bounding box center [528, 432] width 11 height 11
checkbox input "true"
click at [524, 448] on input "checkbox" at bounding box center [528, 453] width 11 height 11
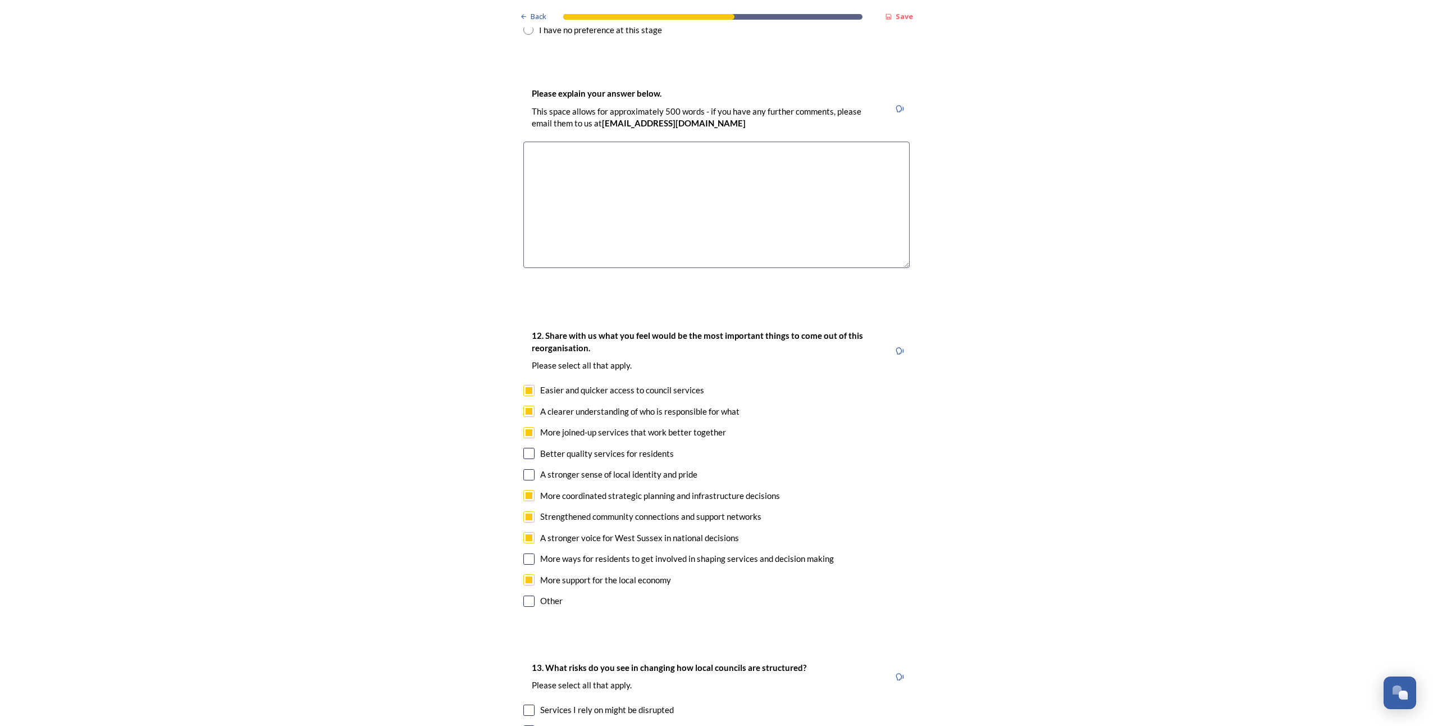
checkbox input "true"
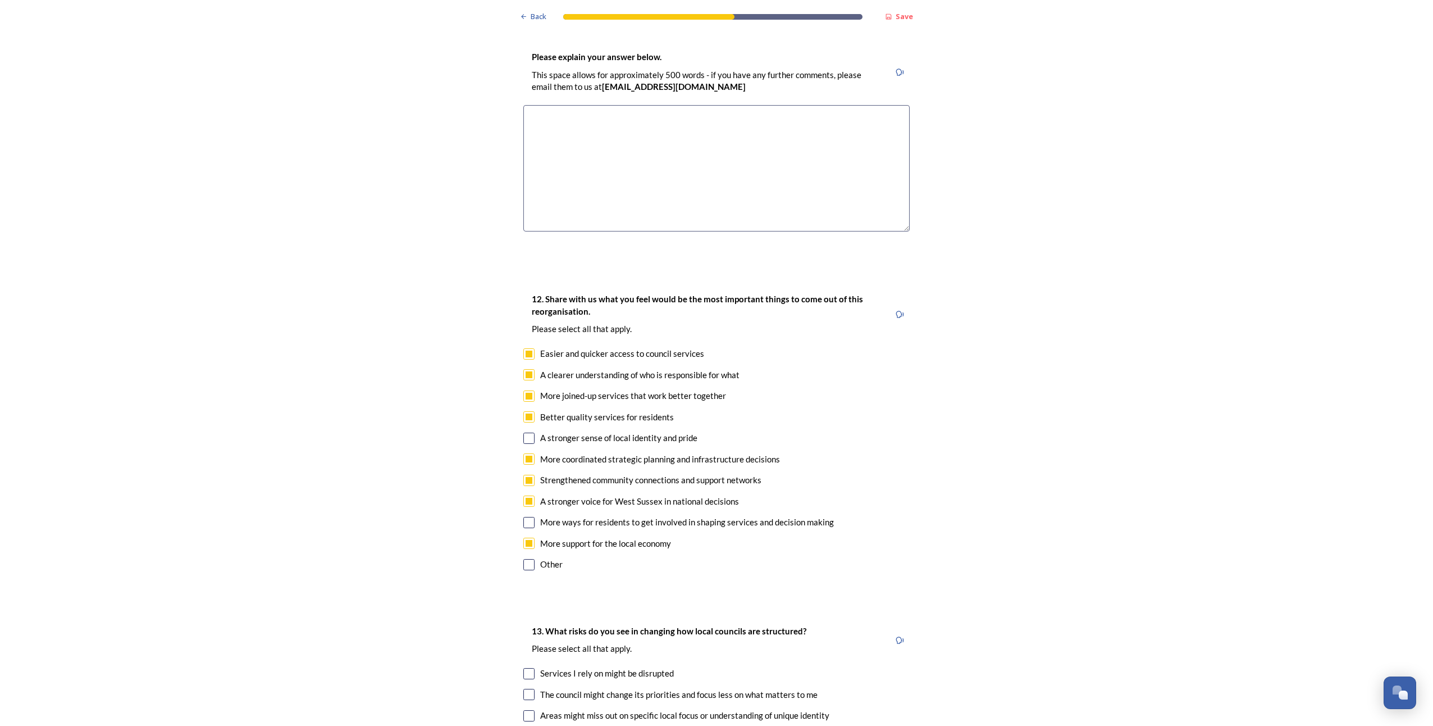
scroll to position [1853, 0]
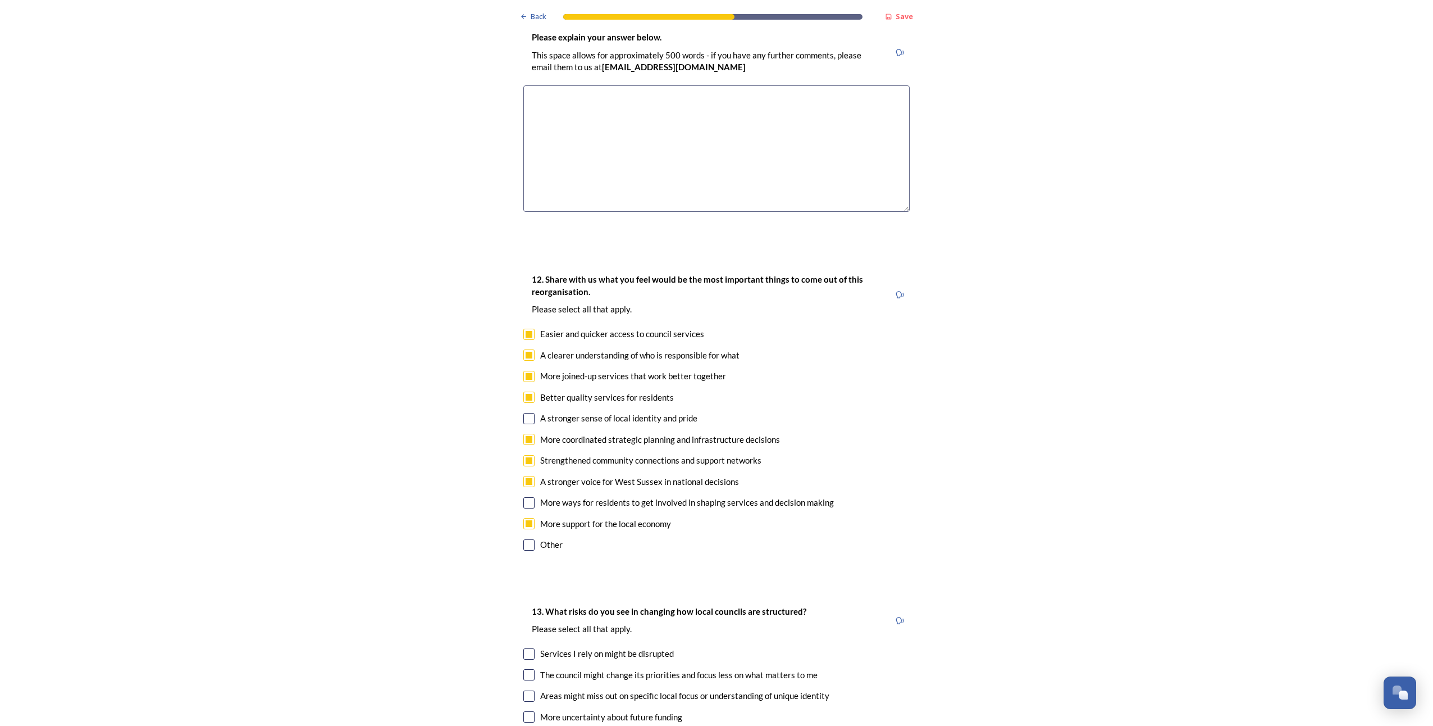
click at [525, 497] on input "checkbox" at bounding box center [528, 502] width 11 height 11
checkbox input "true"
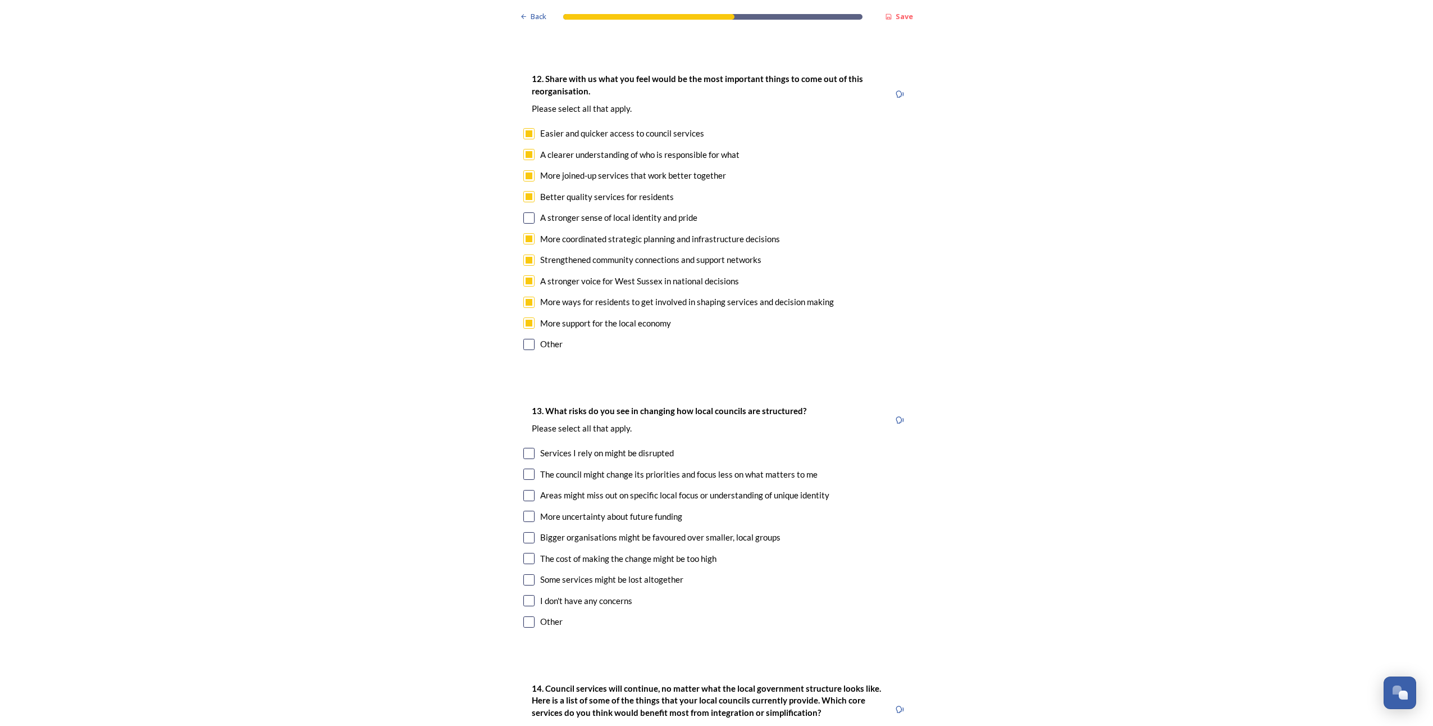
scroll to position [2078, 0]
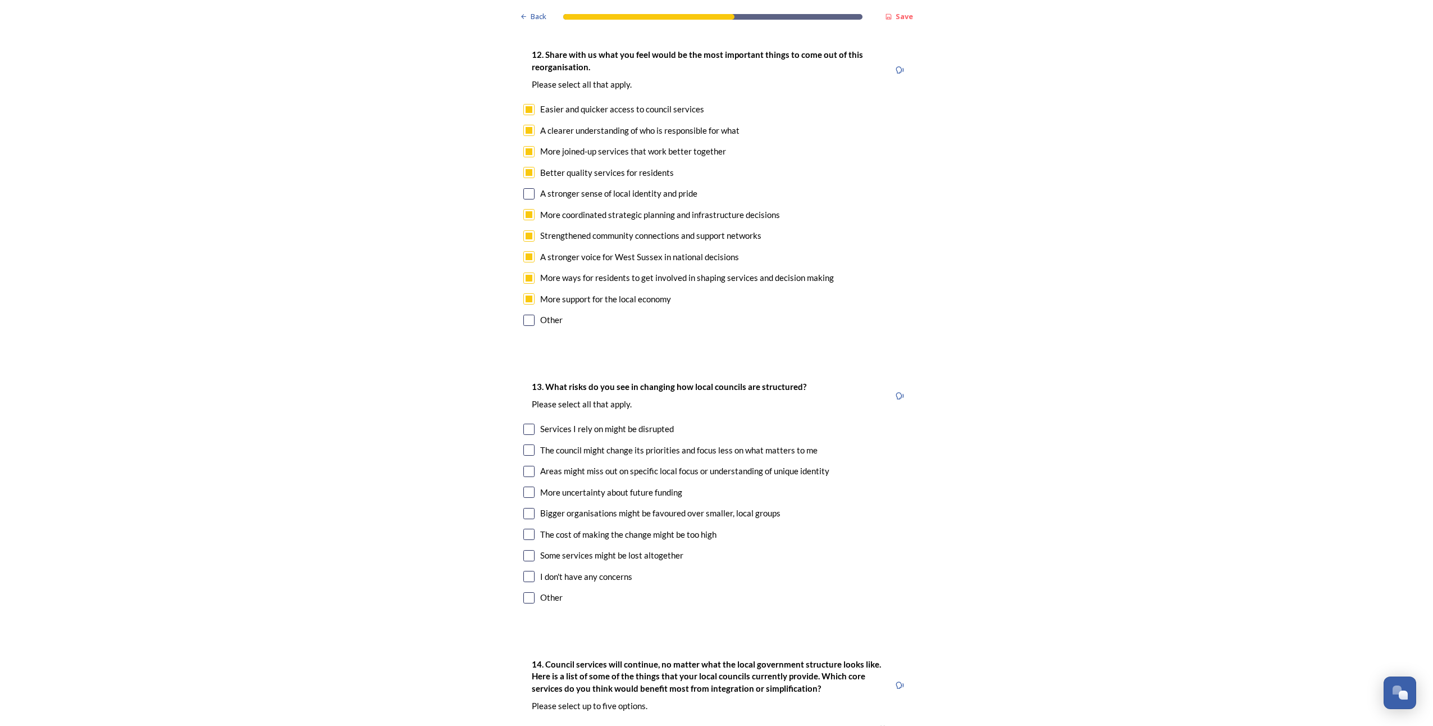
click at [524, 423] on input "checkbox" at bounding box center [528, 428] width 11 height 11
checkbox input "true"
click at [528, 466] on input "checkbox" at bounding box center [528, 471] width 11 height 11
checkbox input "true"
click at [527, 508] on input "checkbox" at bounding box center [528, 513] width 11 height 11
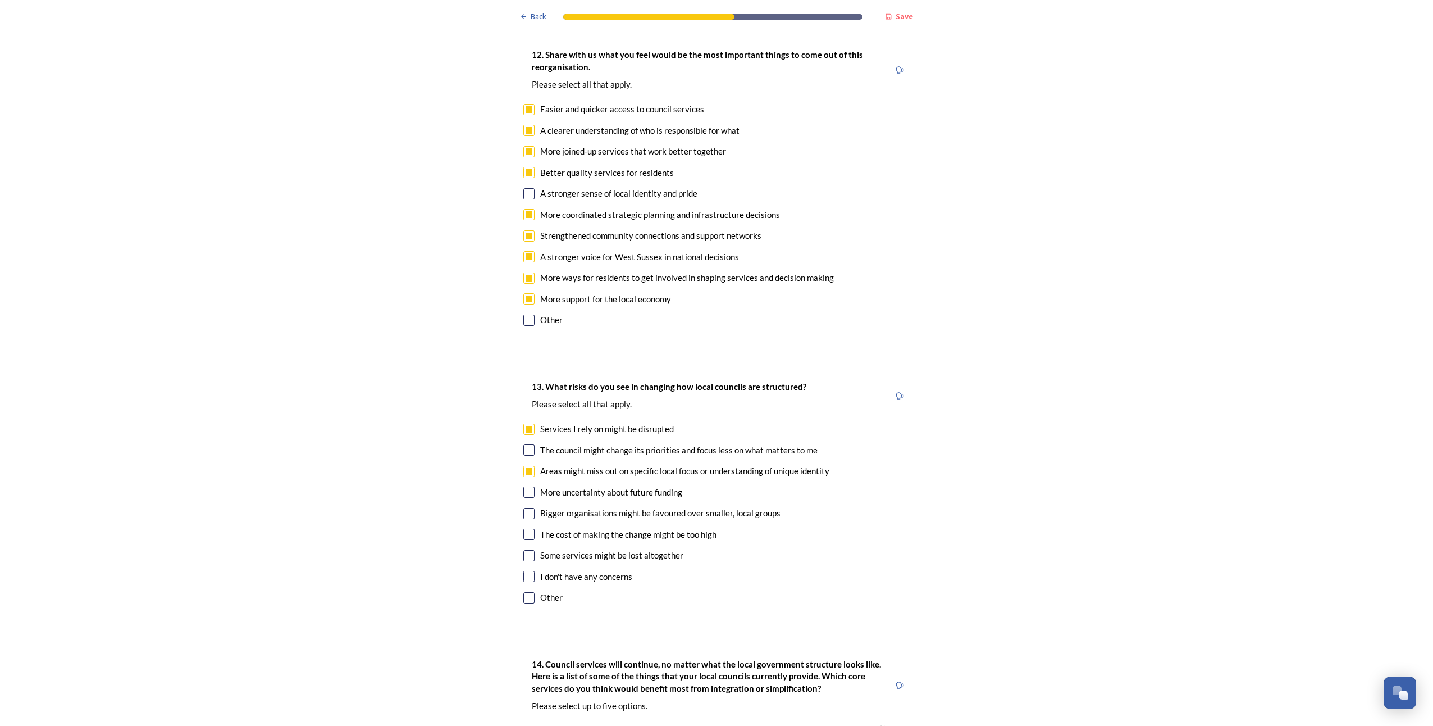
checkbox input "true"
click at [524, 550] on input "checkbox" at bounding box center [528, 555] width 11 height 11
checkbox input "true"
click at [523, 486] on input "checkbox" at bounding box center [528, 491] width 11 height 11
checkbox input "true"
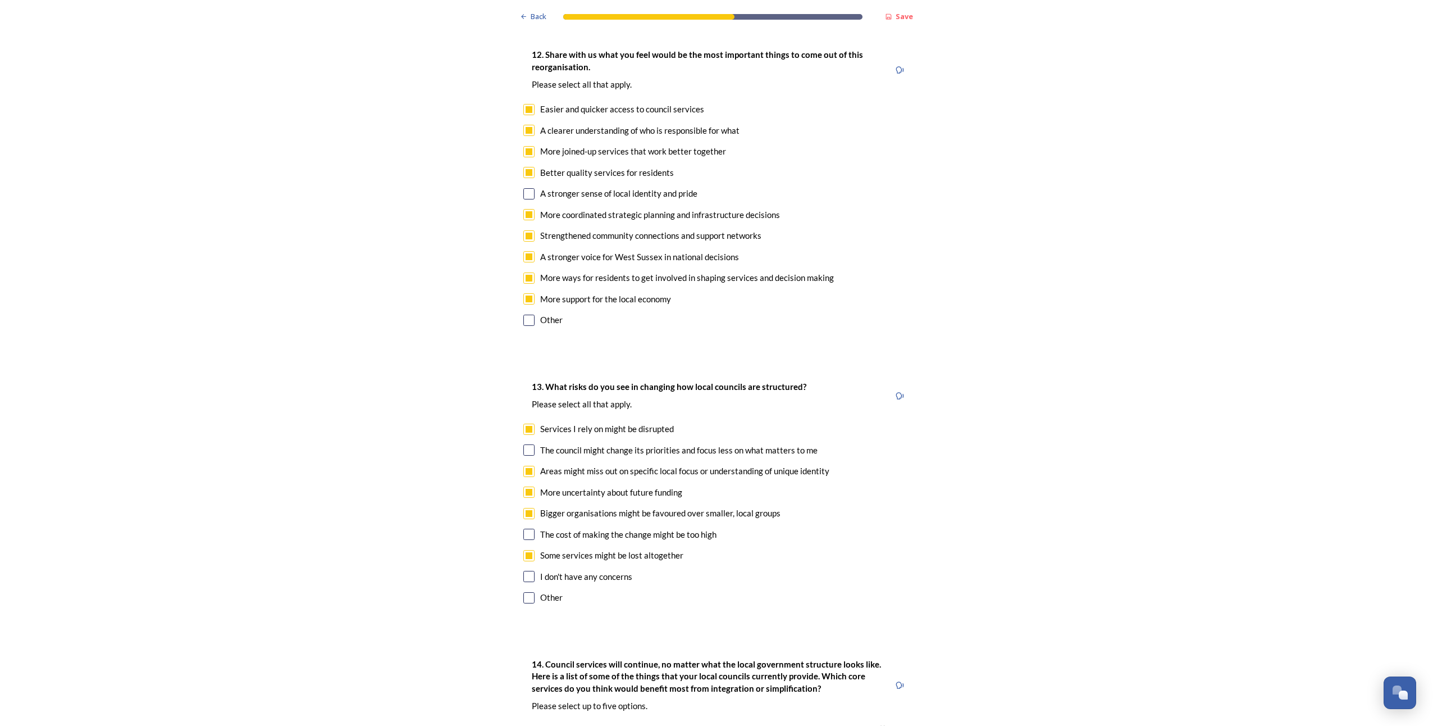
click at [523, 528] on input "checkbox" at bounding box center [528, 533] width 11 height 11
checkbox input "true"
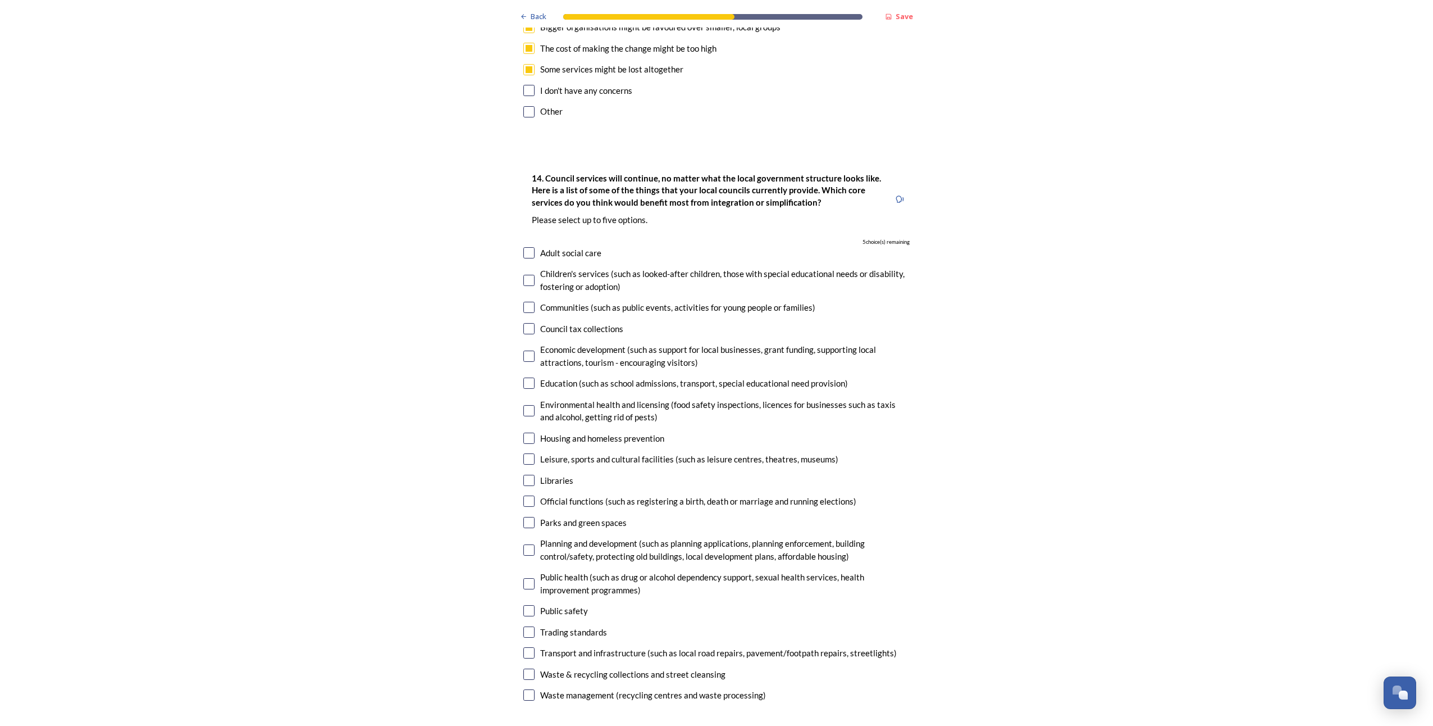
scroll to position [2583, 0]
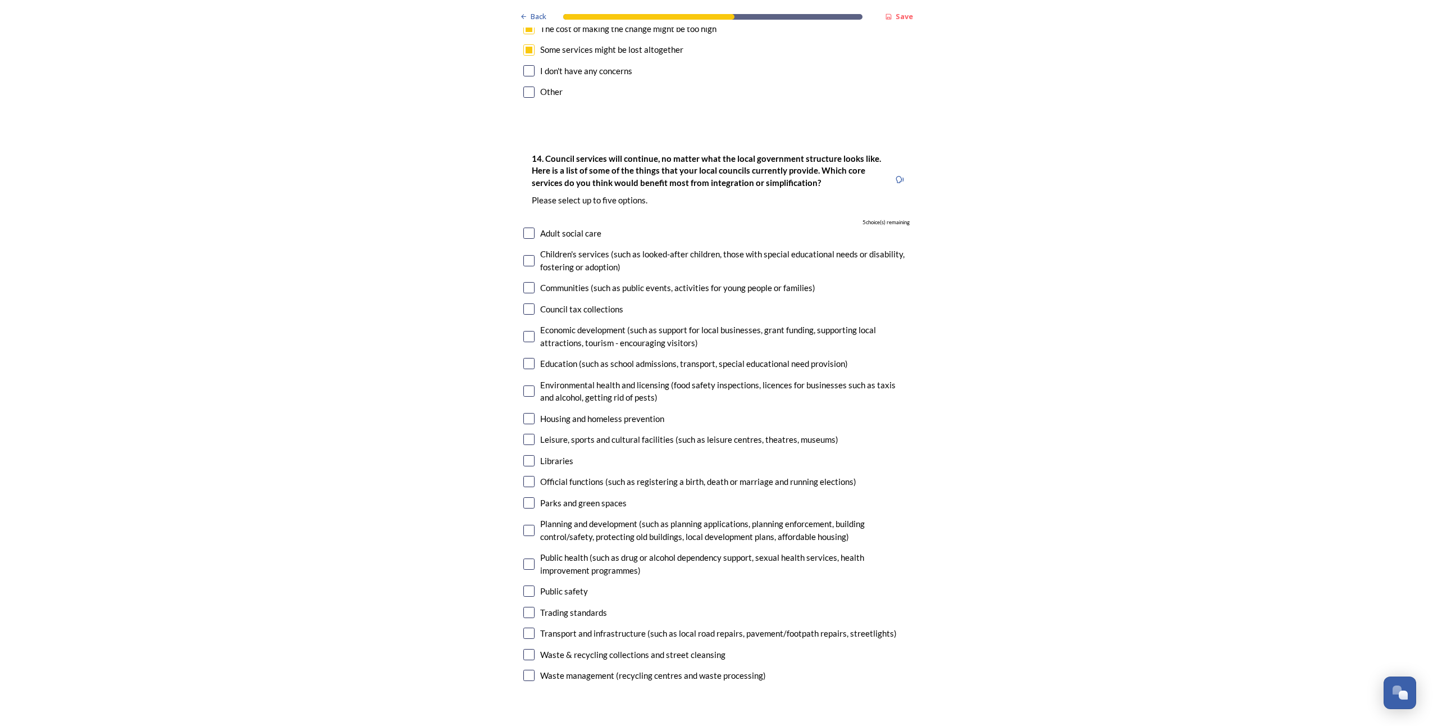
click at [523, 585] on input "checkbox" at bounding box center [528, 590] width 11 height 11
checkbox input "true"
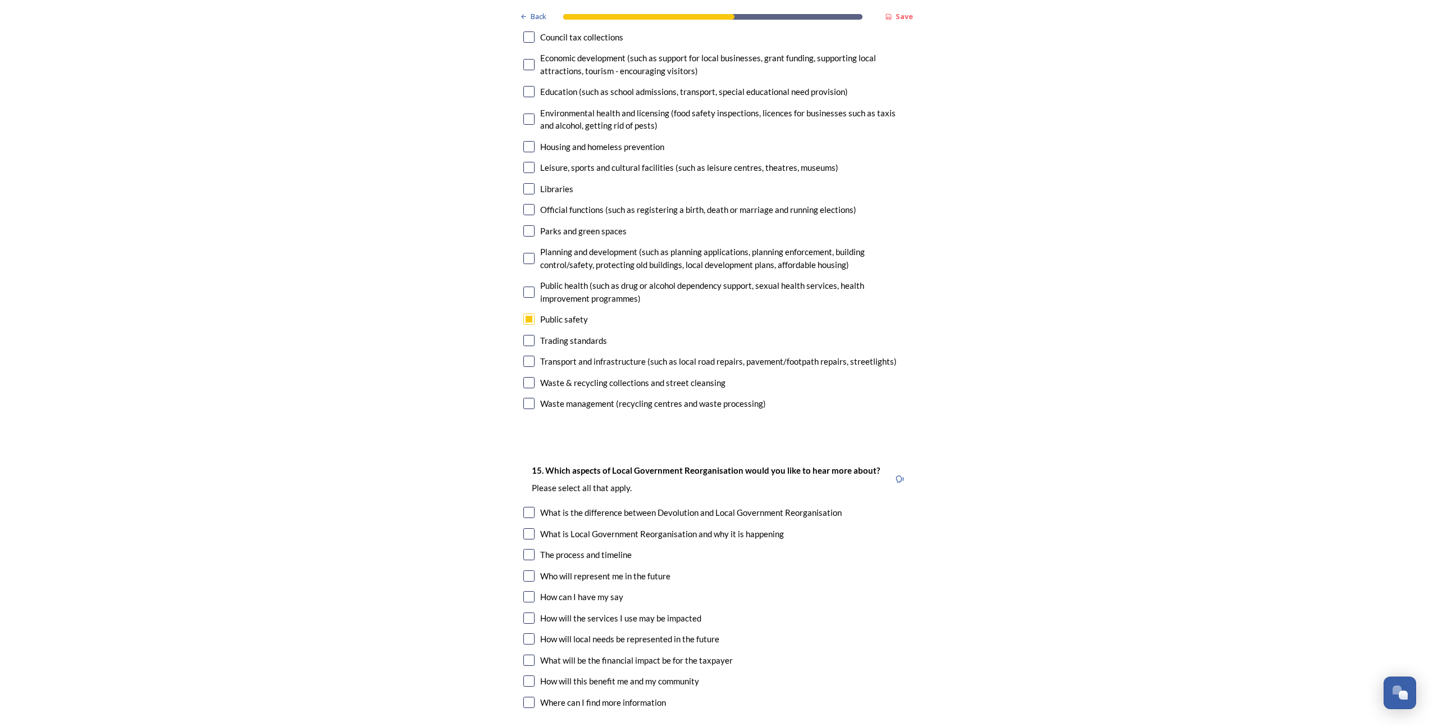
scroll to position [3089, 0]
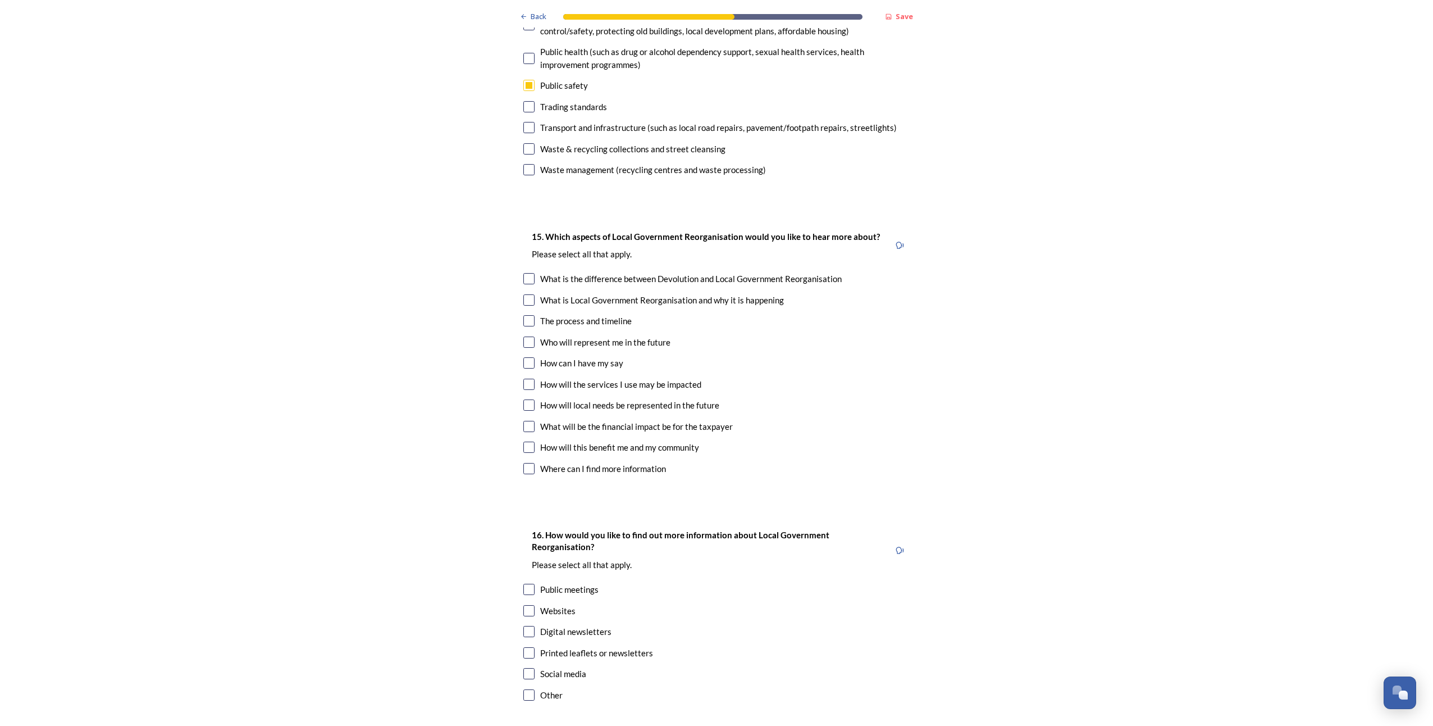
click at [525, 605] on input "checkbox" at bounding box center [528, 610] width 11 height 11
checkbox input "true"
click at [525, 668] on input "checkbox" at bounding box center [528, 673] width 11 height 11
checkbox input "true"
click at [523, 626] on input "checkbox" at bounding box center [528, 631] width 11 height 11
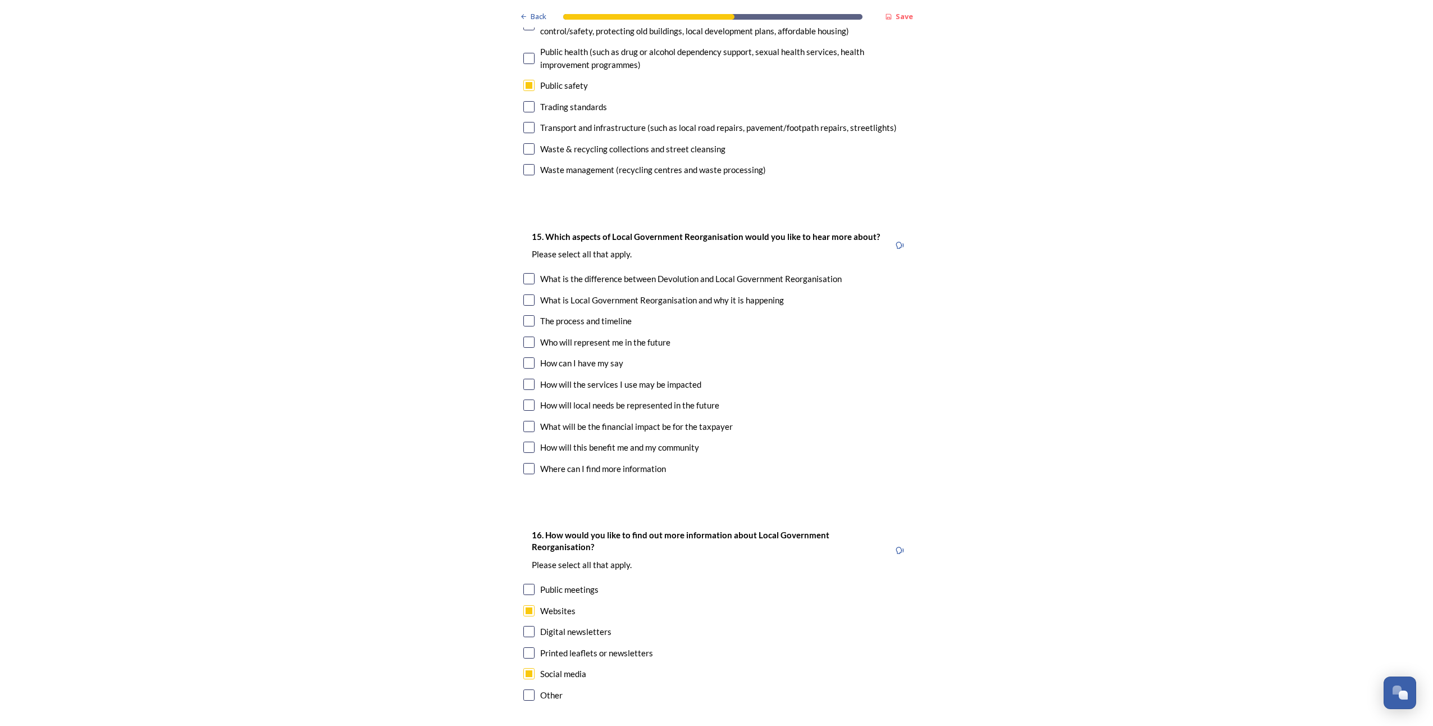
checkbox input "true"
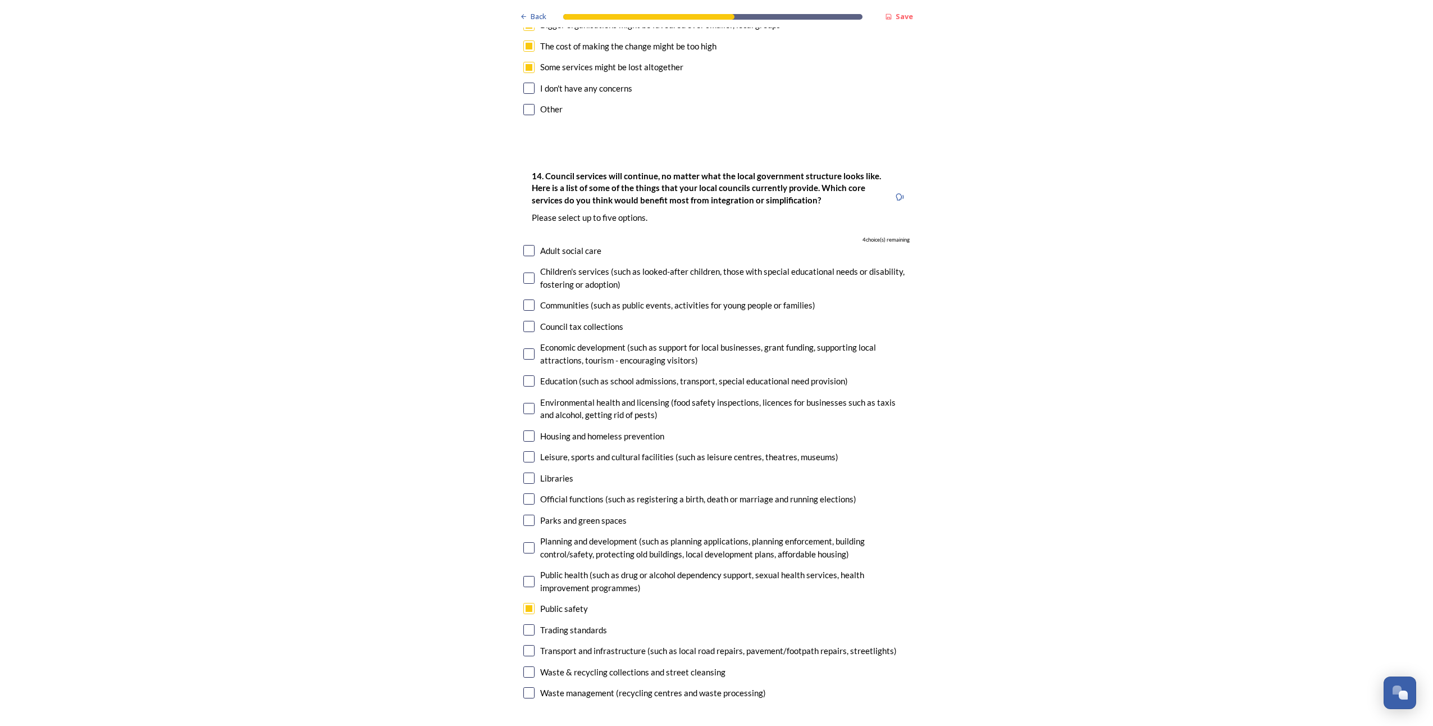
drag, startPoint x: 406, startPoint y: 568, endPoint x: 402, endPoint y: 499, distance: 69.2
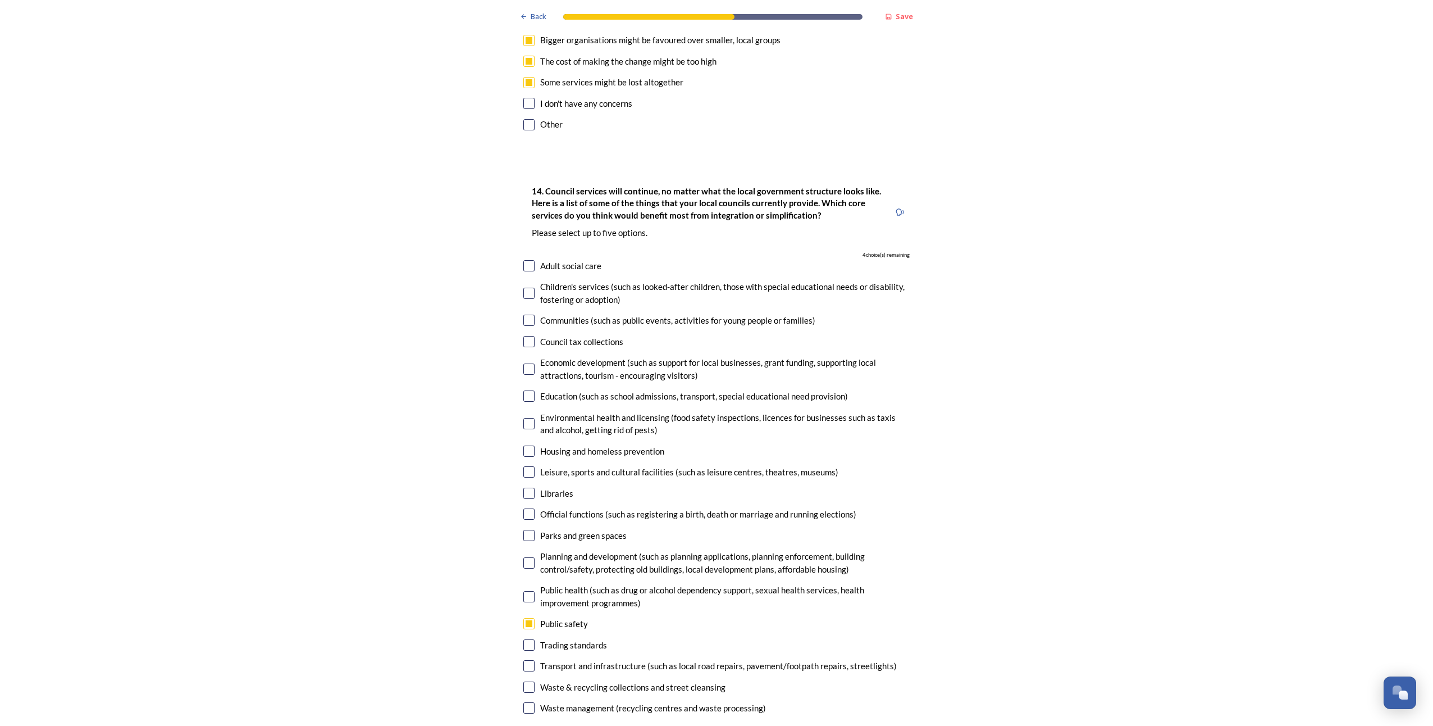
click at [523, 445] on input "checkbox" at bounding box center [528, 450] width 11 height 11
checkbox input "true"
click at [528, 660] on input "checkbox" at bounding box center [528, 665] width 11 height 11
checkbox input "true"
click at [526, 314] on input "checkbox" at bounding box center [528, 319] width 11 height 11
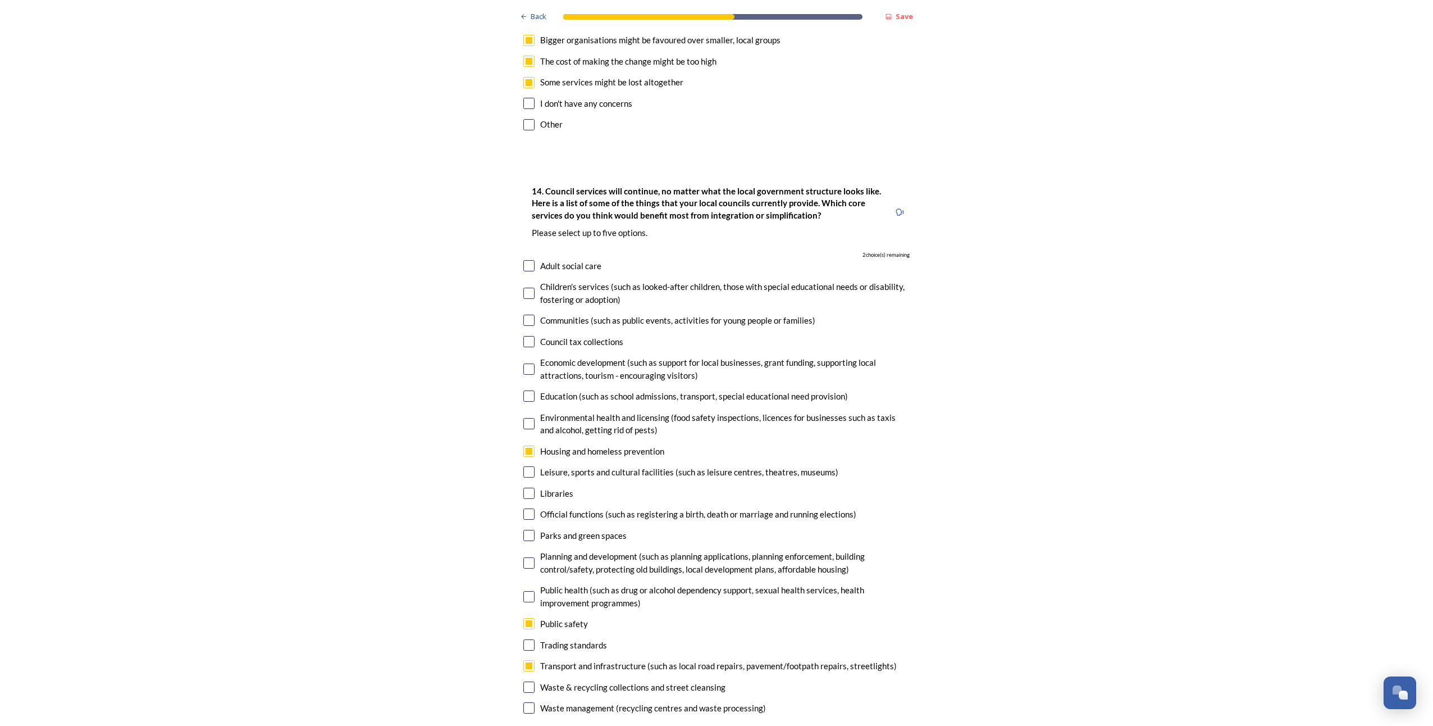
checkbox input "true"
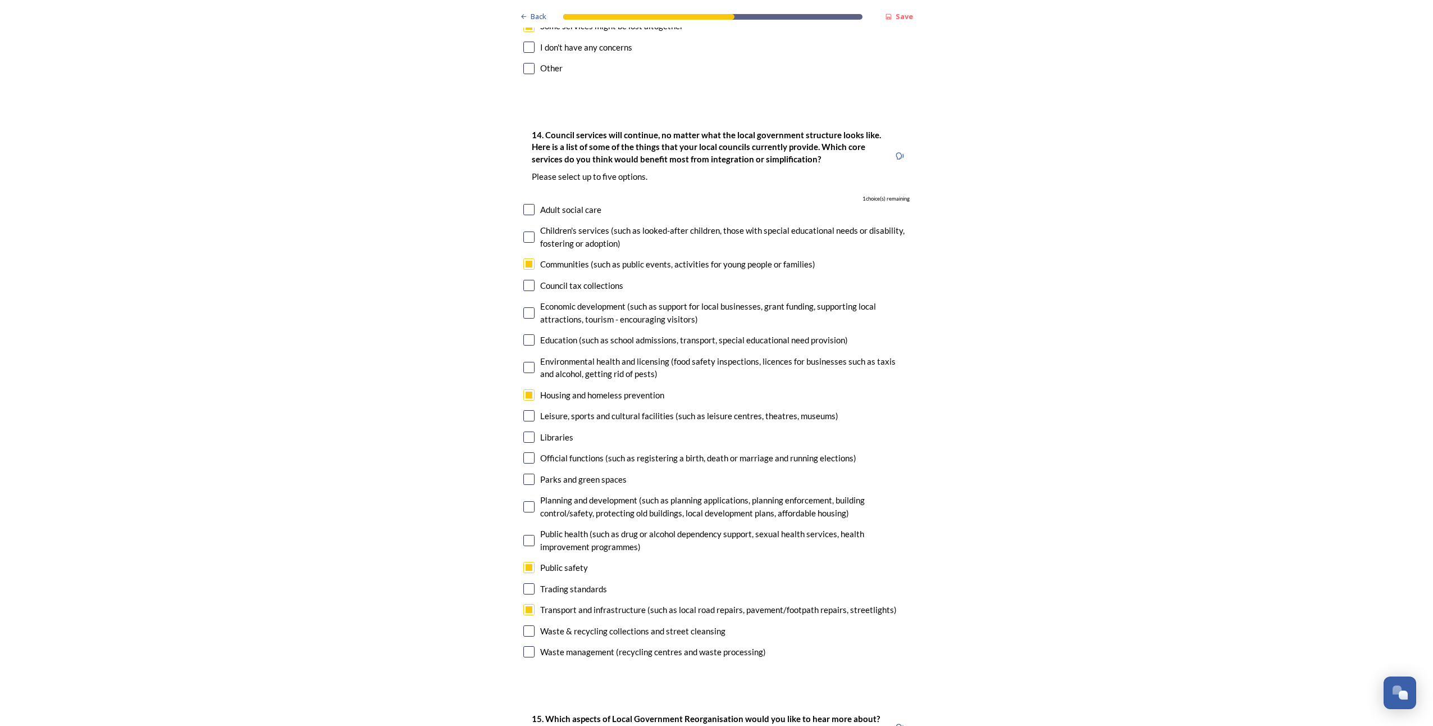
click at [526, 307] on input "checkbox" at bounding box center [528, 312] width 11 height 11
checkbox input "true"
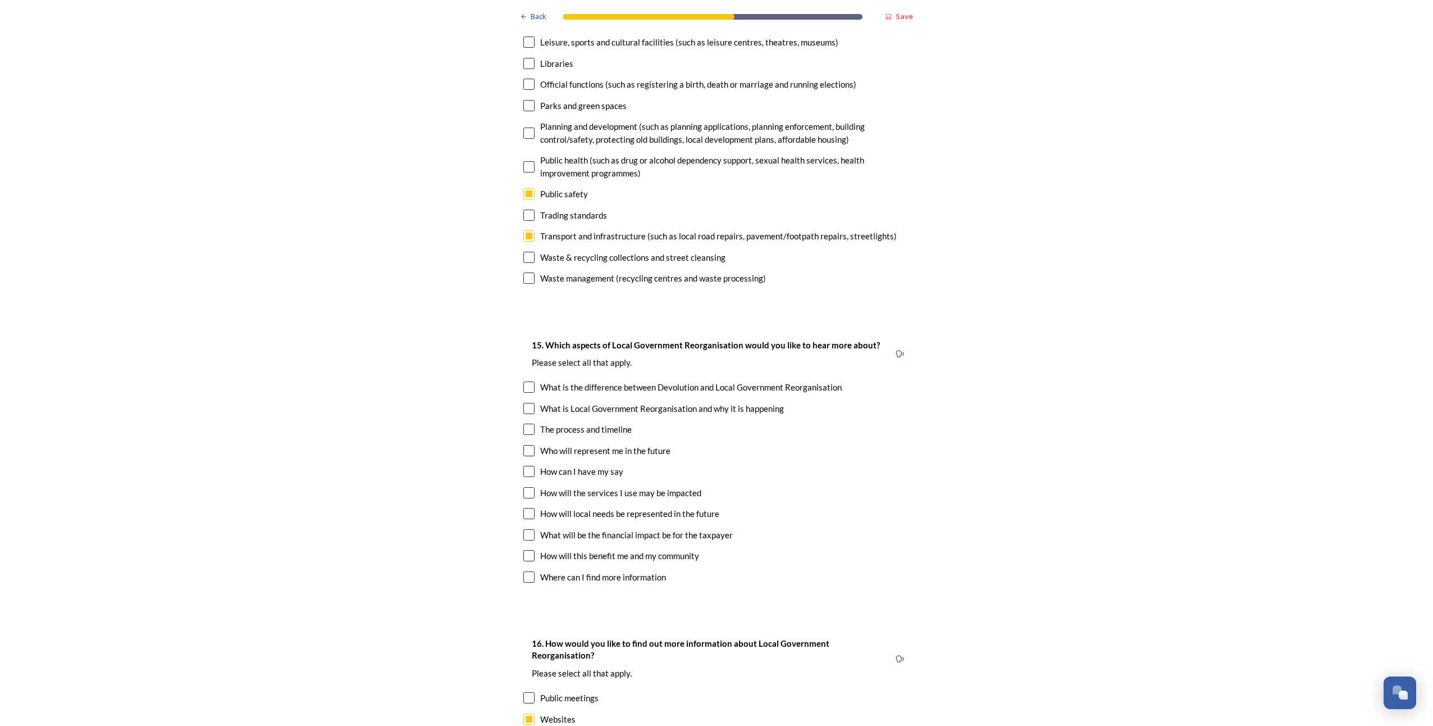
scroll to position [3000, 0]
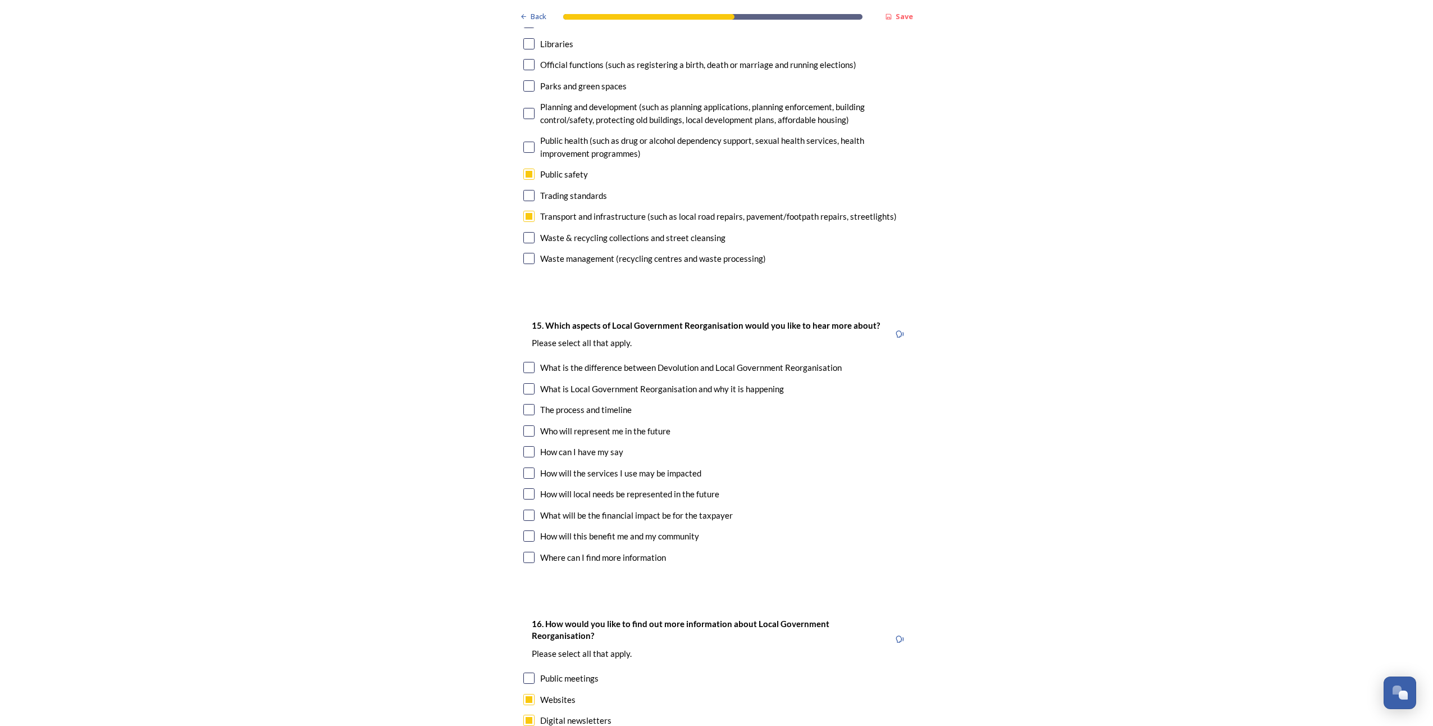
click at [523, 404] on input "checkbox" at bounding box center [528, 409] width 11 height 11
checkbox input "true"
click at [525, 425] on input "checkbox" at bounding box center [528, 430] width 11 height 11
checkbox input "true"
click at [528, 467] on input "checkbox" at bounding box center [528, 472] width 11 height 11
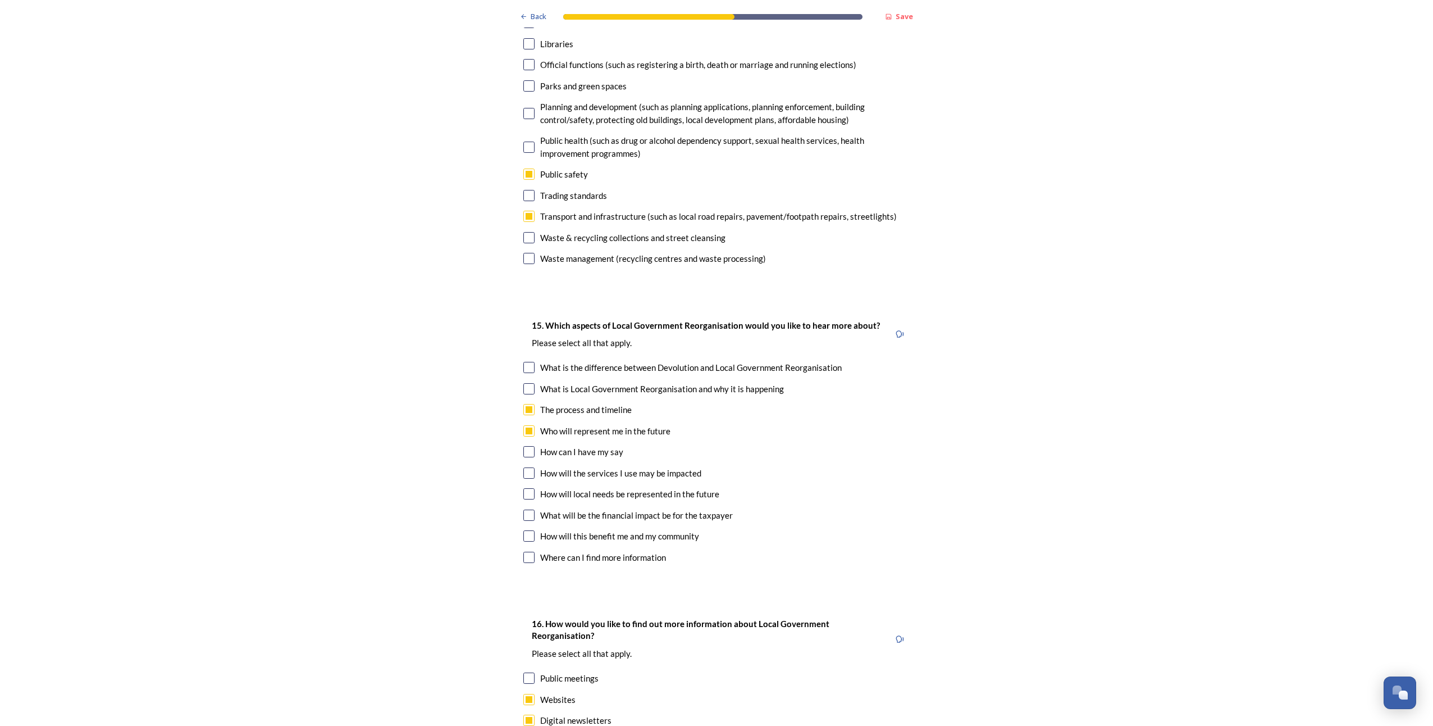
checkbox input "true"
click at [526, 488] on input "checkbox" at bounding box center [528, 493] width 11 height 11
checkbox input "true"
click at [527, 446] on input "checkbox" at bounding box center [528, 451] width 11 height 11
checkbox input "true"
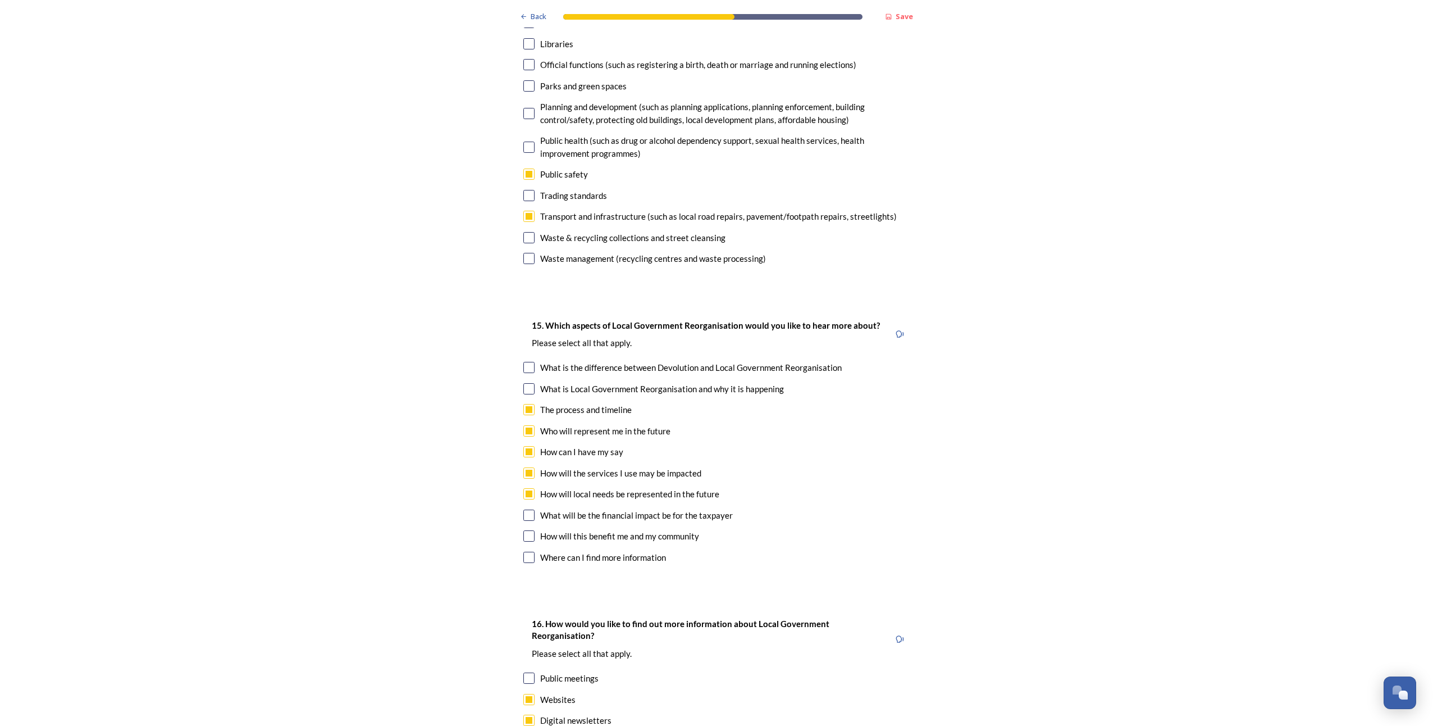
click at [523, 530] on input "checkbox" at bounding box center [528, 535] width 11 height 11
click at [529, 530] on input "checkbox" at bounding box center [528, 535] width 11 height 11
checkbox input "false"
click at [525, 551] on input "checkbox" at bounding box center [528, 556] width 11 height 11
checkbox input "true"
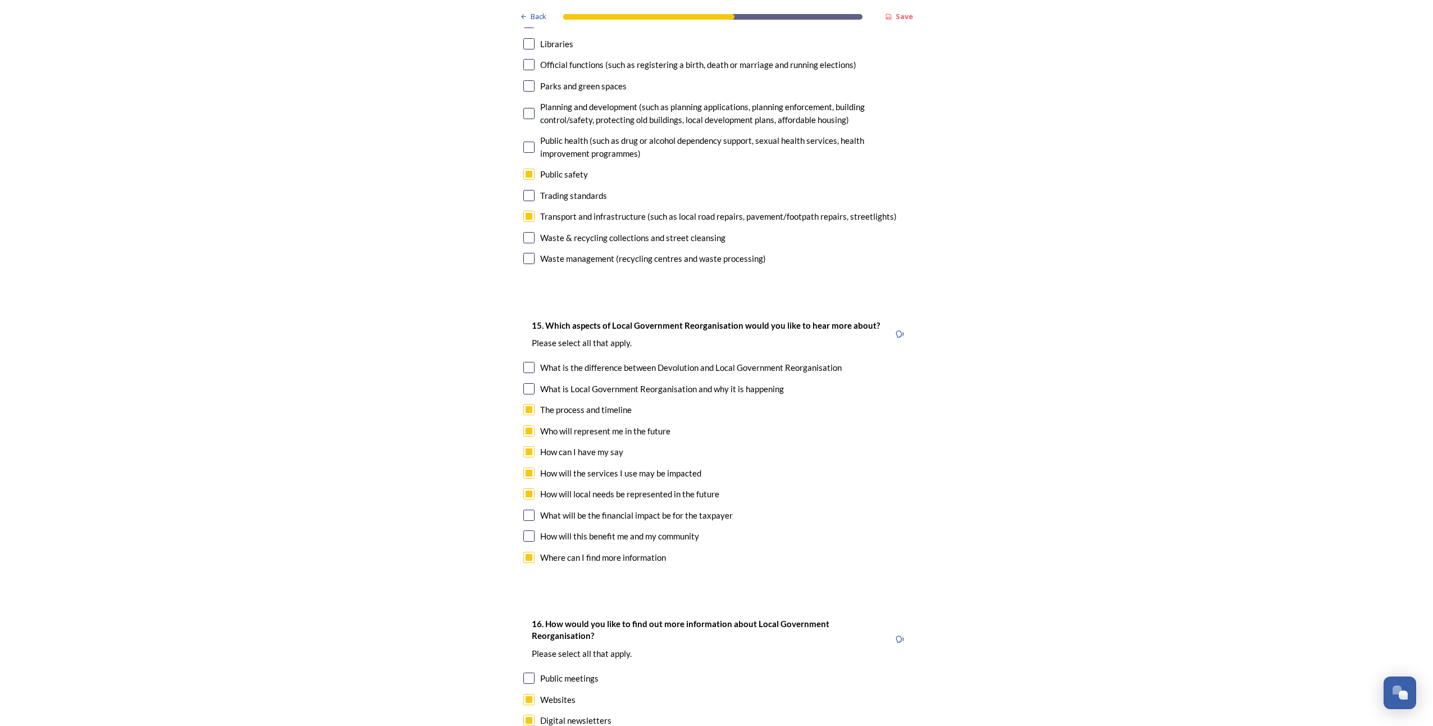
click at [523, 362] on input "checkbox" at bounding box center [528, 367] width 11 height 11
checkbox input "true"
click at [523, 383] on input "checkbox" at bounding box center [528, 388] width 11 height 11
checkbox input "true"
click at [523, 509] on input "checkbox" at bounding box center [528, 514] width 11 height 11
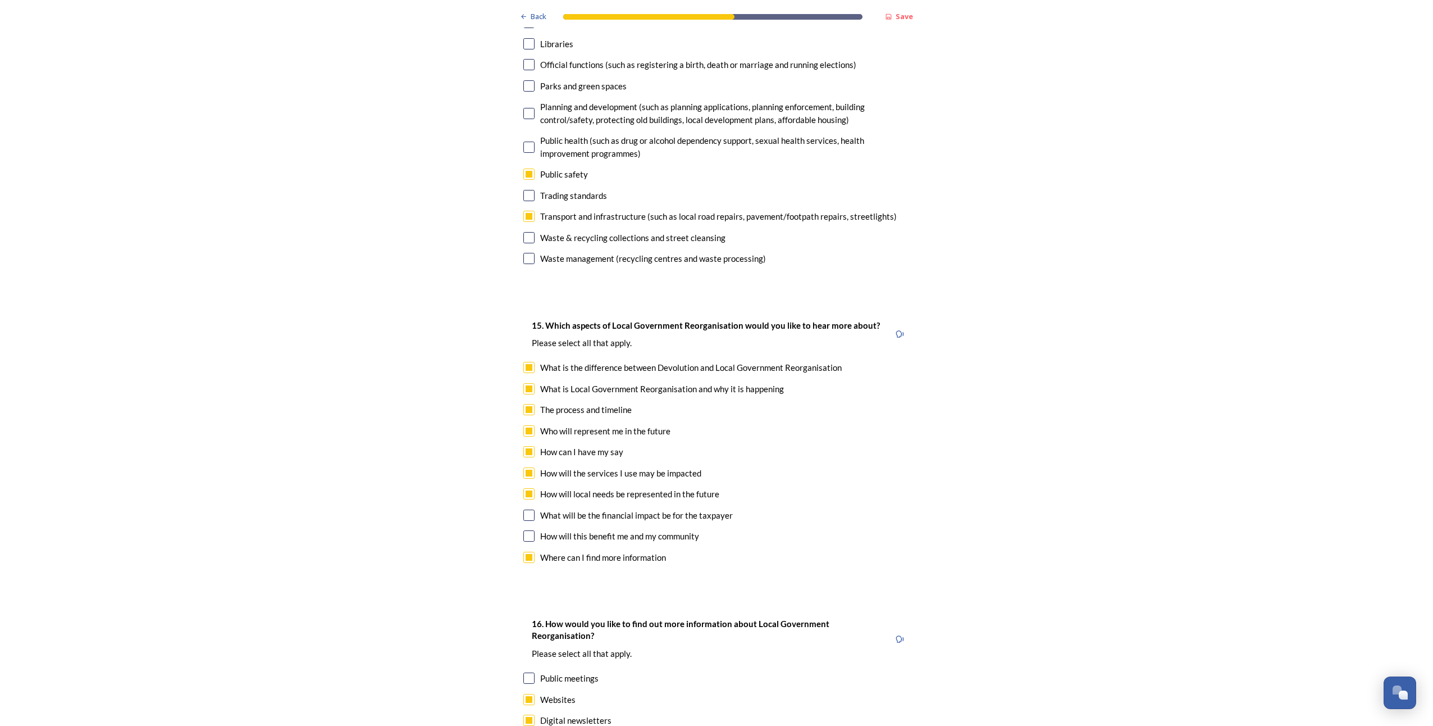
checkbox input "true"
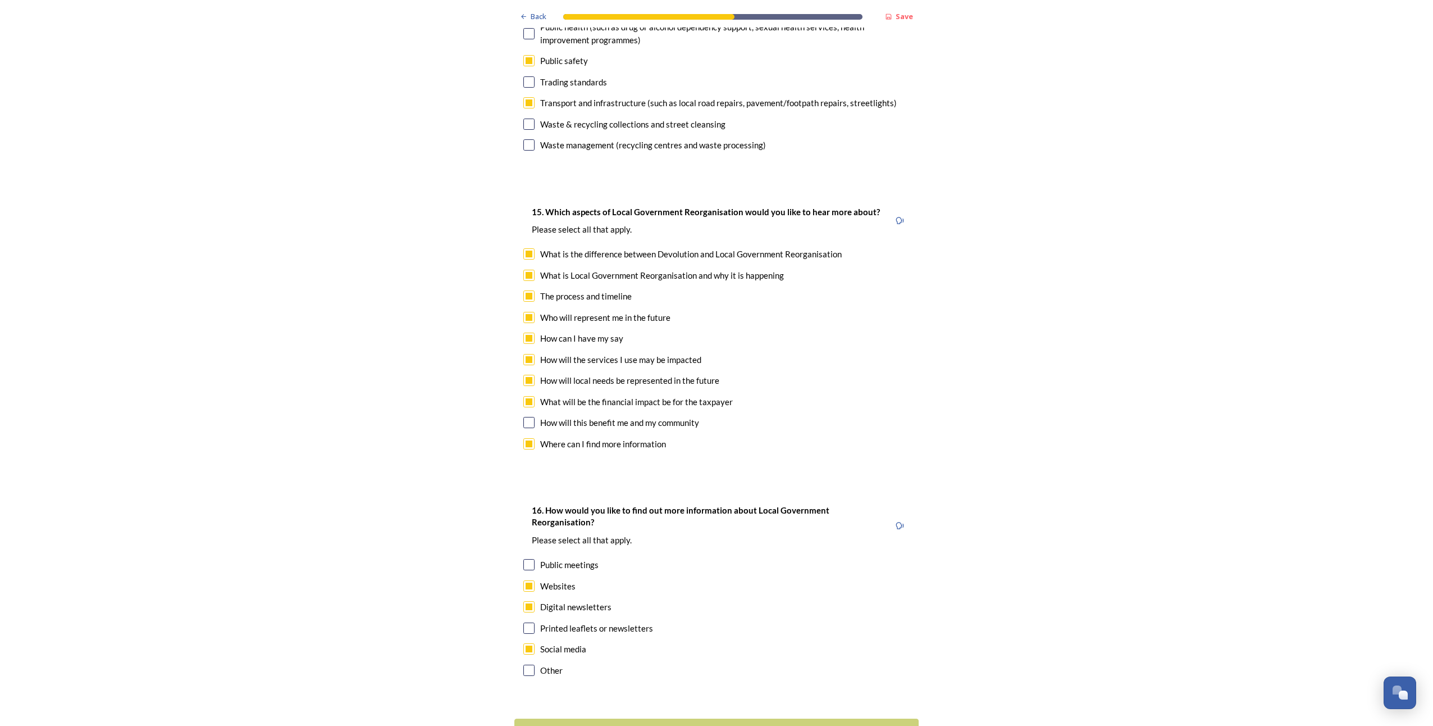
scroll to position [3140, 0]
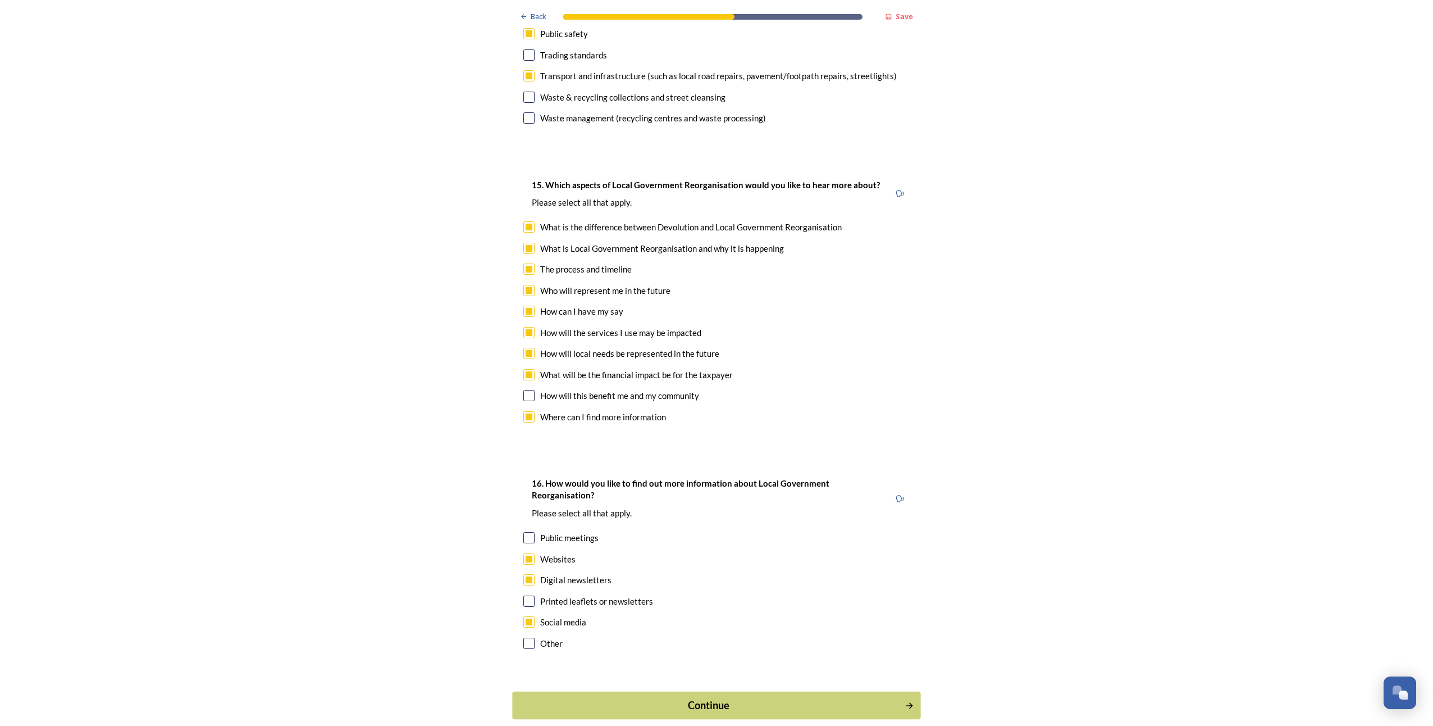
click at [659, 697] on div "Continue" at bounding box center [709, 704] width 380 height 15
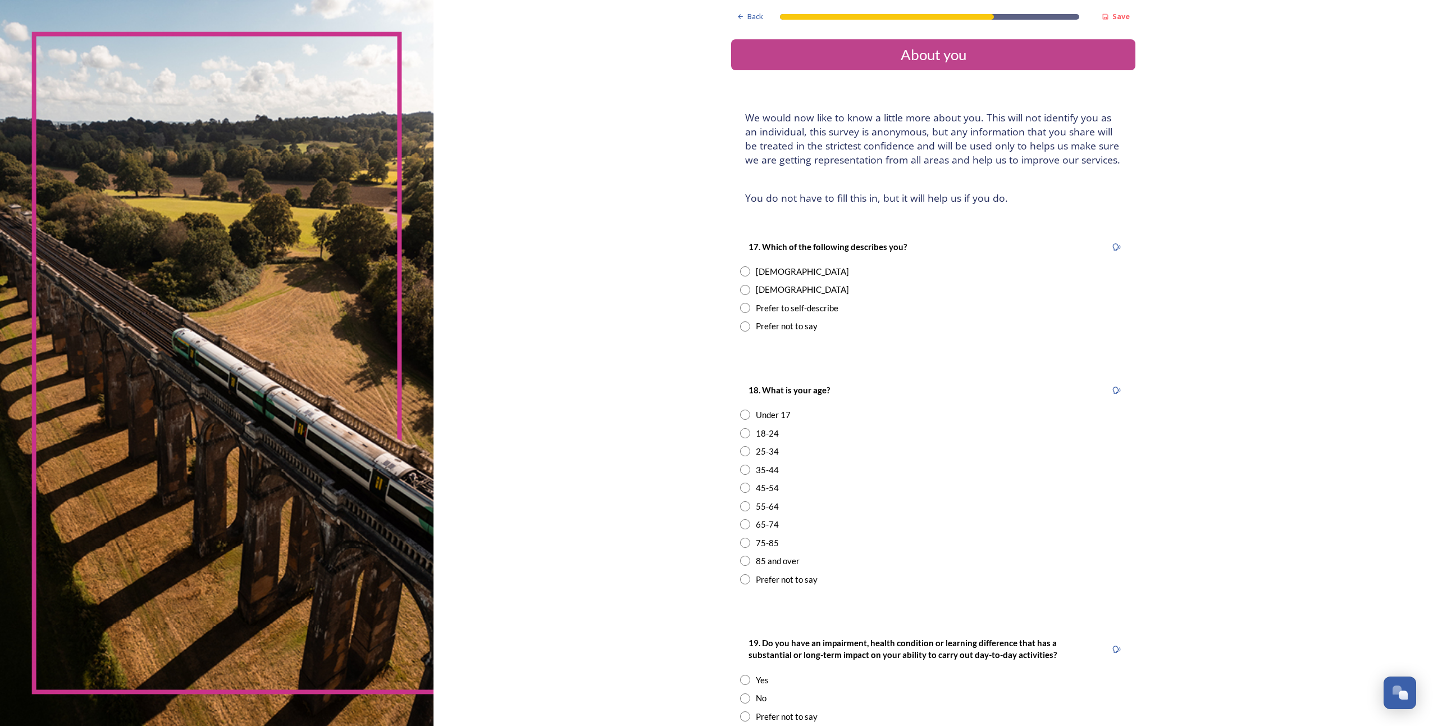
click at [742, 273] on input "radio" at bounding box center [745, 271] width 10 height 10
radio input "true"
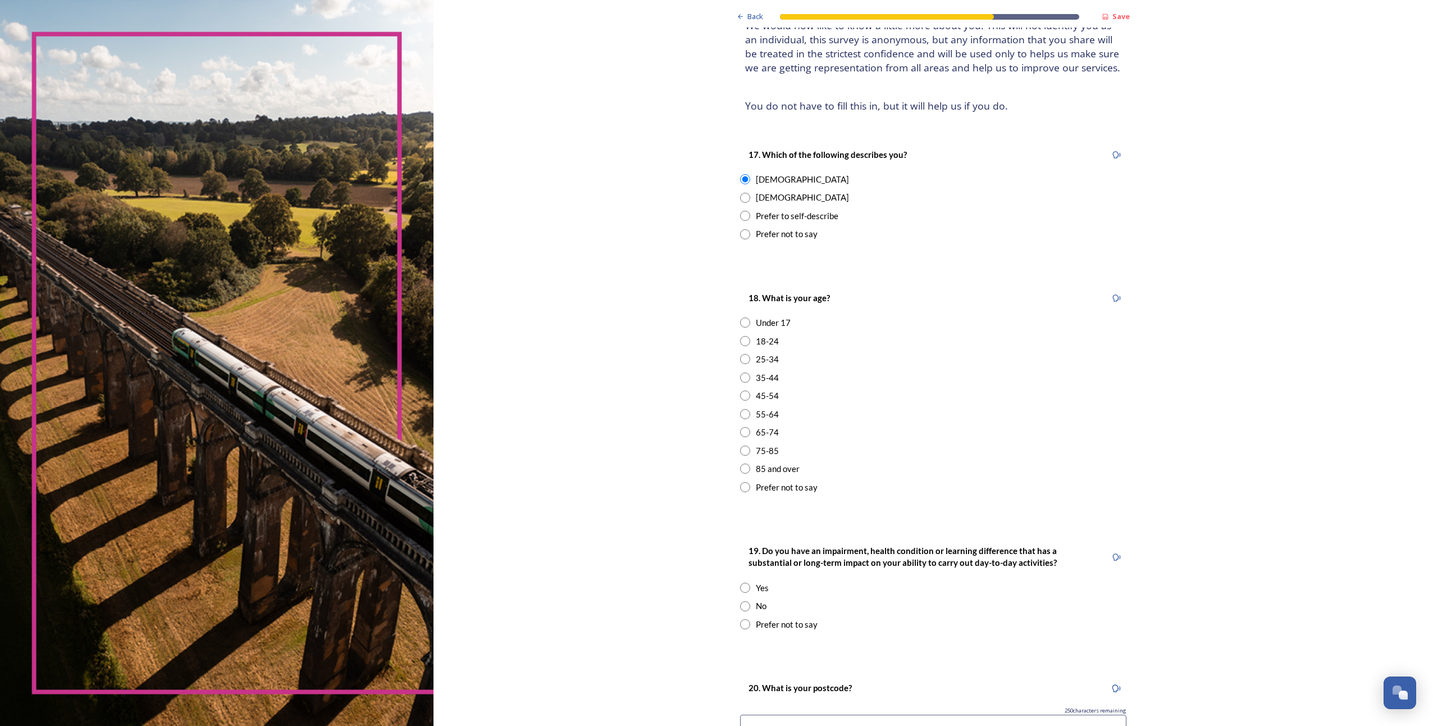
scroll to position [112, 0]
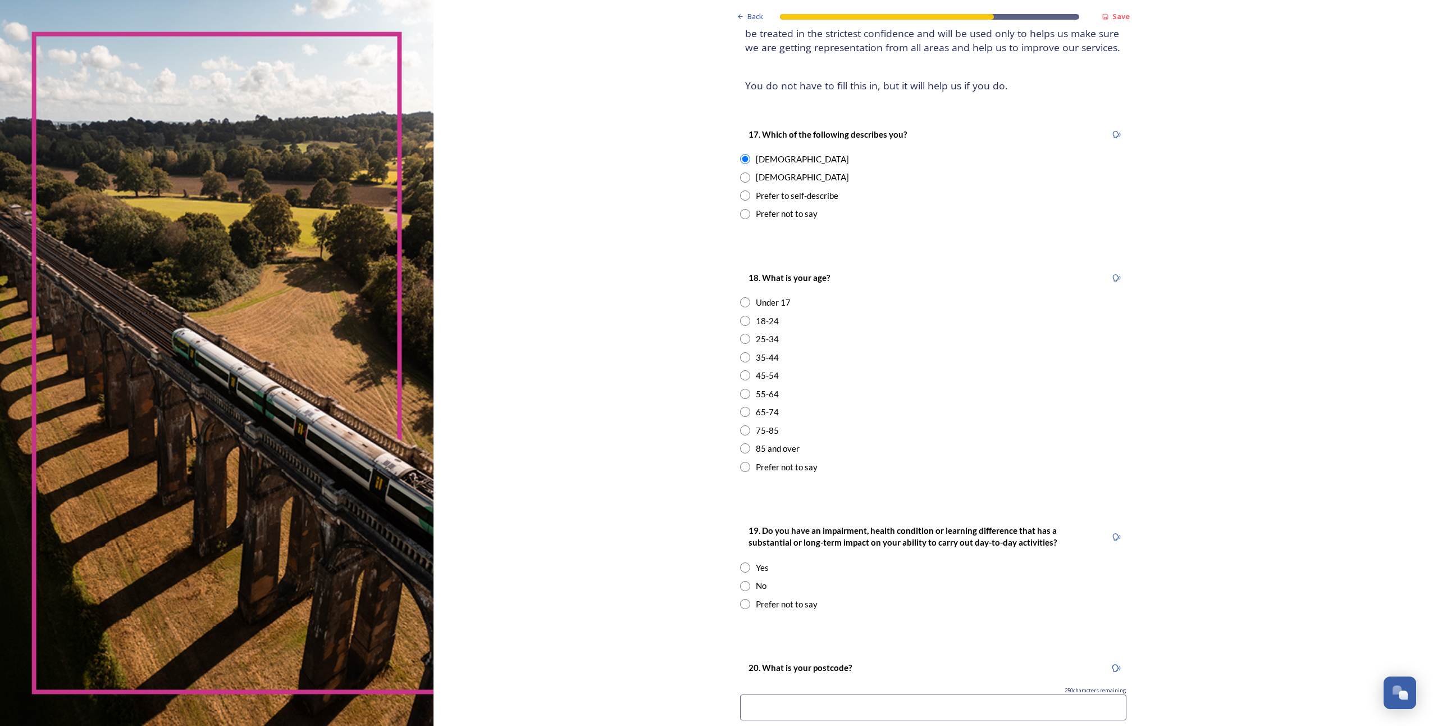
click at [741, 340] on input "radio" at bounding box center [745, 339] width 10 height 10
radio input "true"
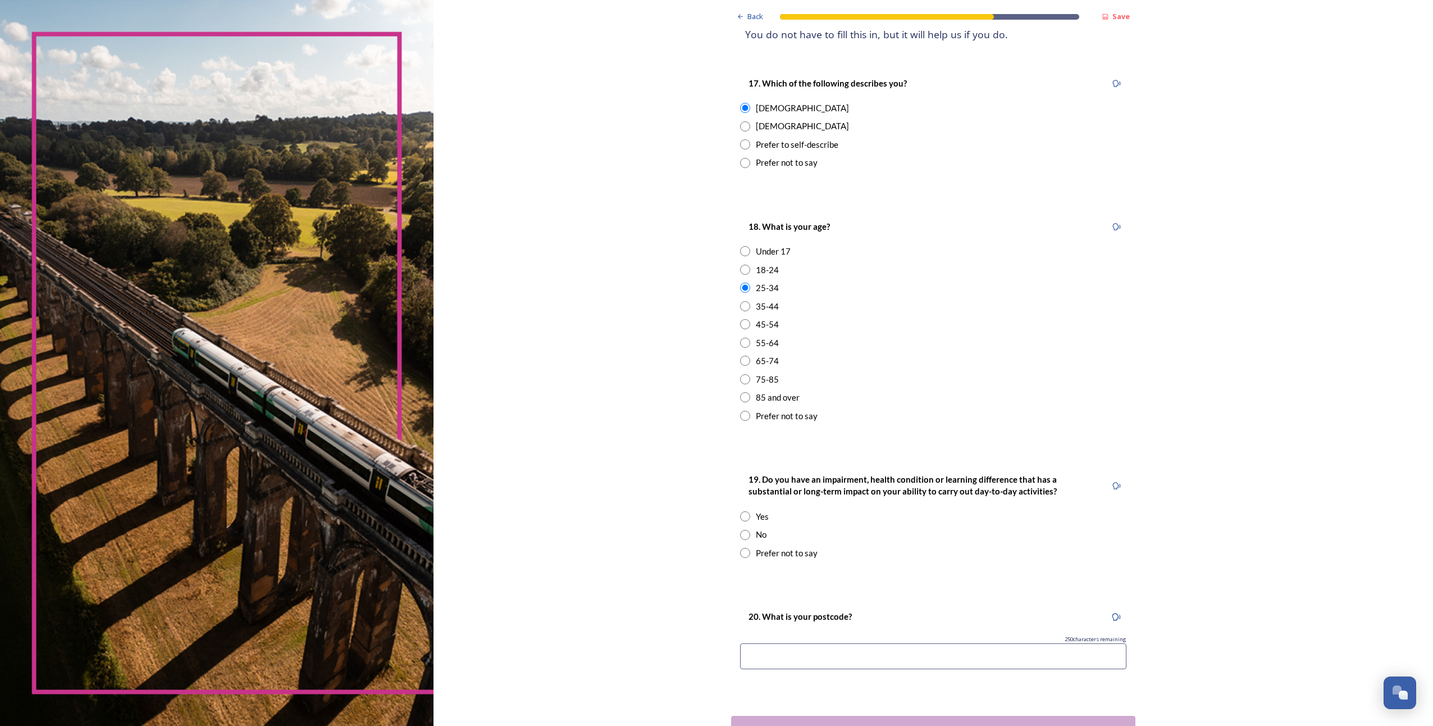
scroll to position [246, 0]
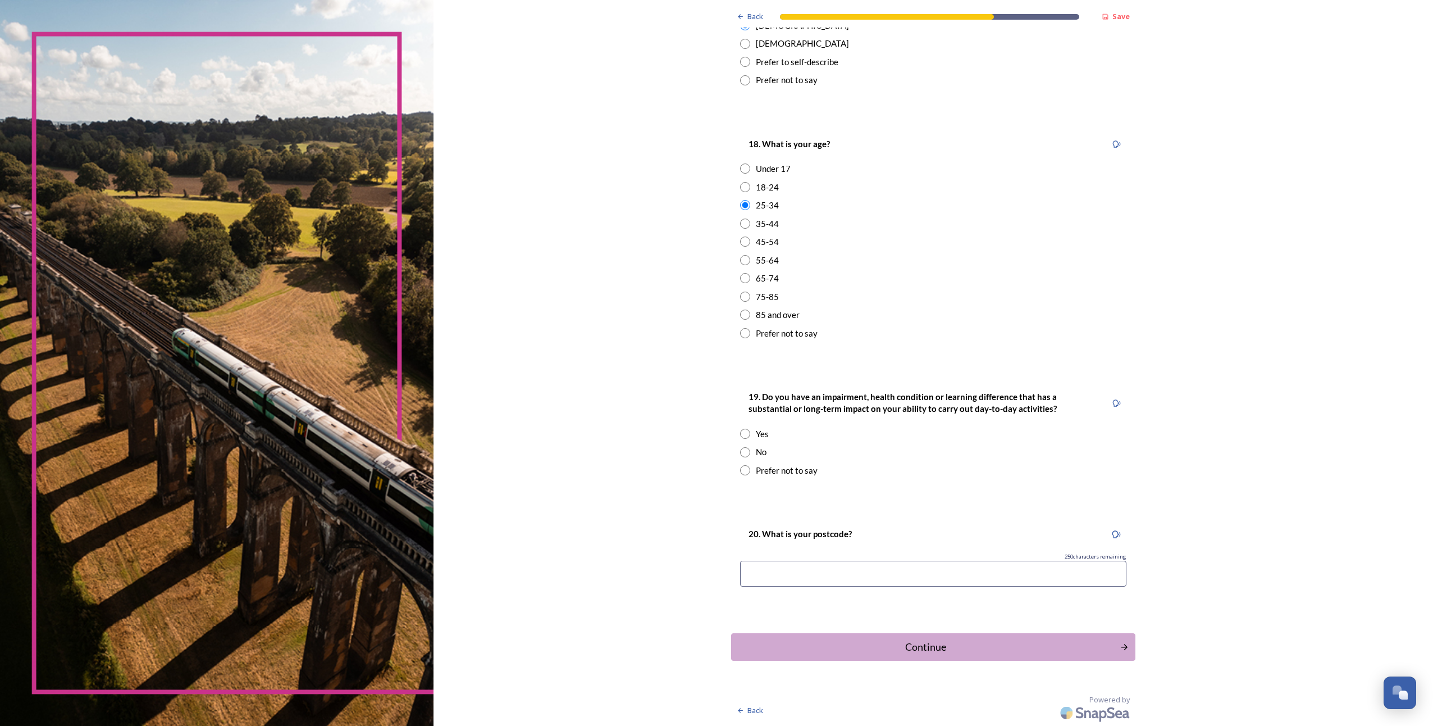
click at [744, 453] on input "radio" at bounding box center [745, 452] width 10 height 10
radio input "true"
click at [767, 568] on input at bounding box center [933, 573] width 386 height 26
type input "PO20 8NE"
click at [919, 646] on div "Continue" at bounding box center [926, 646] width 380 height 15
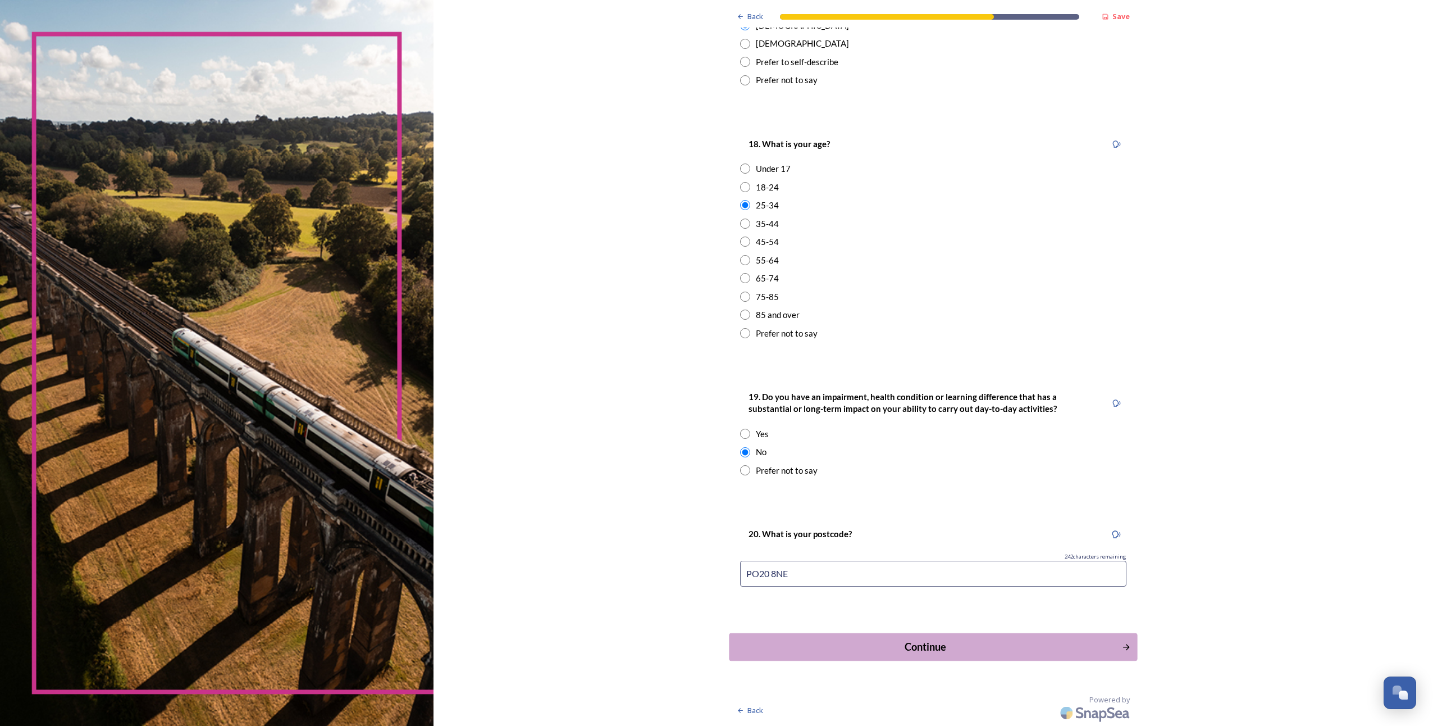
scroll to position [0, 0]
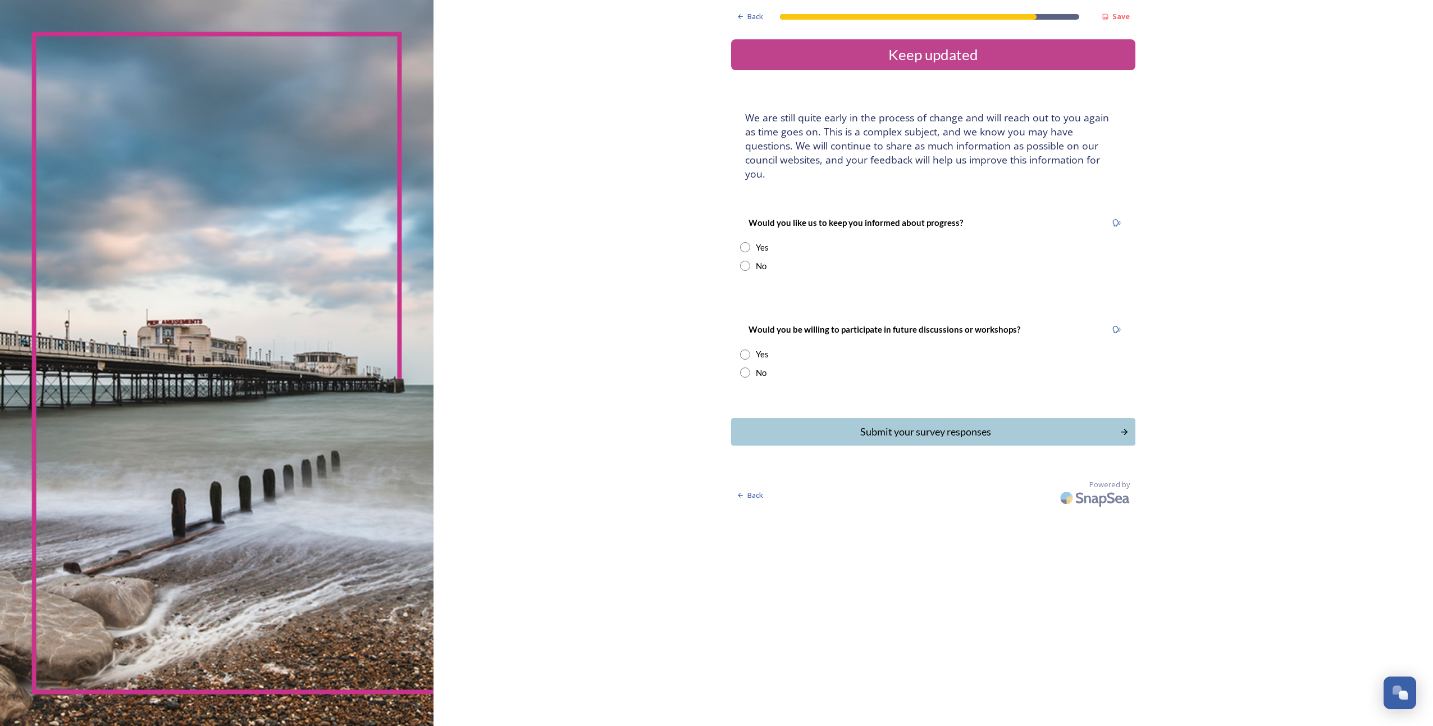
click at [745, 261] on input "radio" at bounding box center [745, 266] width 10 height 10
radio input "true"
click at [746, 367] on input "radio" at bounding box center [745, 372] width 10 height 10
radio input "true"
click at [905, 424] on div "Submit your survey responses" at bounding box center [926, 431] width 380 height 15
